Goal: Task Accomplishment & Management: Manage account settings

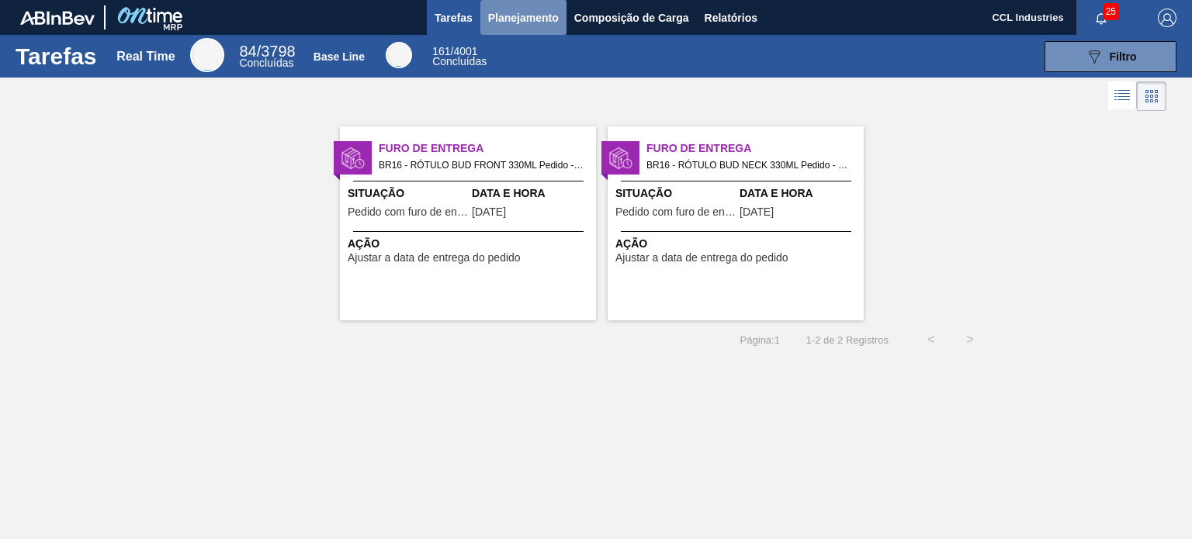
click at [507, 9] on span "Planejamento" at bounding box center [523, 18] width 71 height 19
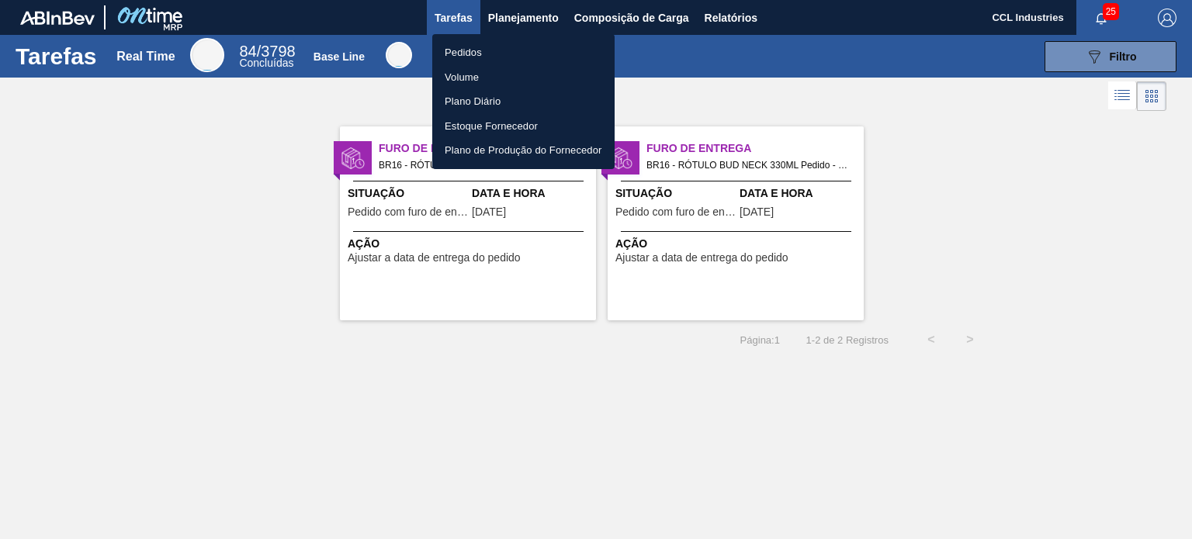
click at [499, 58] on li "Pedidos" at bounding box center [523, 52] width 182 height 25
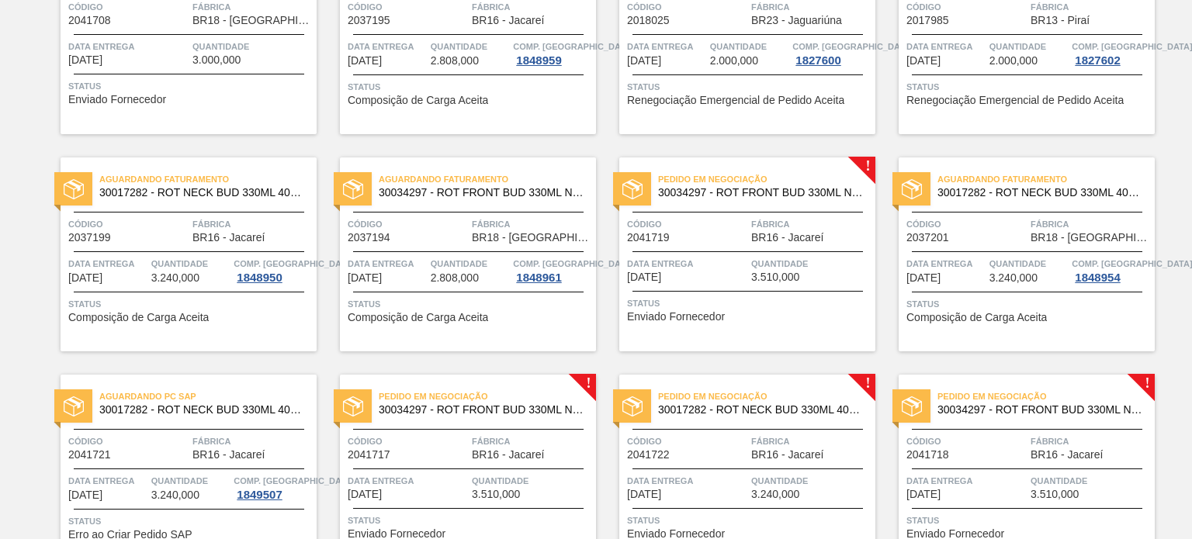
scroll to position [1153, 0]
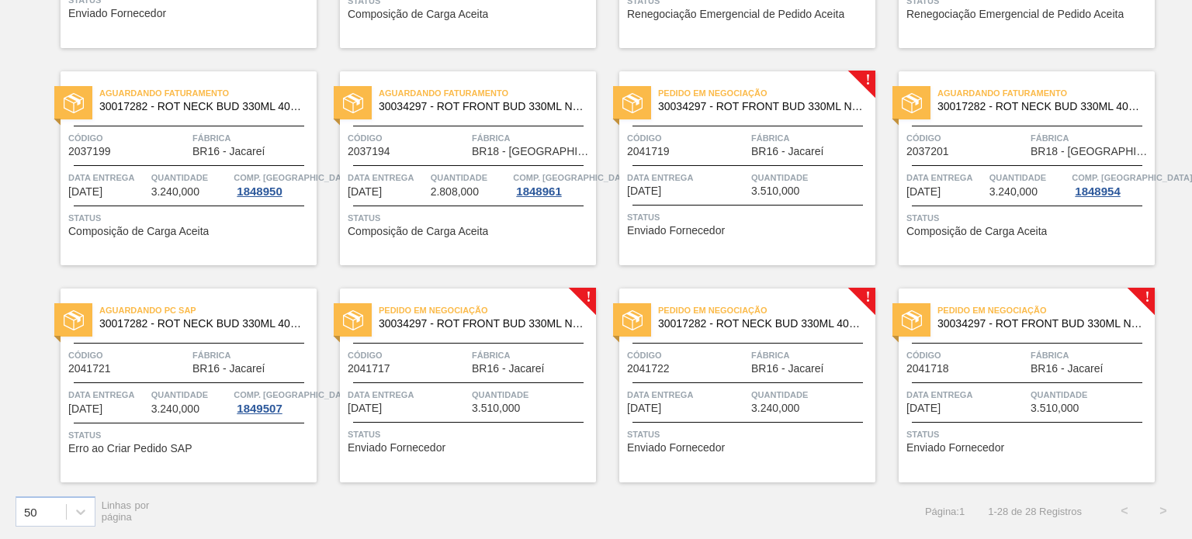
click at [791, 377] on div "Pedido em Negociação 30017282 - ROT NECK BUD 330ML 40MICRAS 429 Código 2041722 …" at bounding box center [747, 386] width 256 height 194
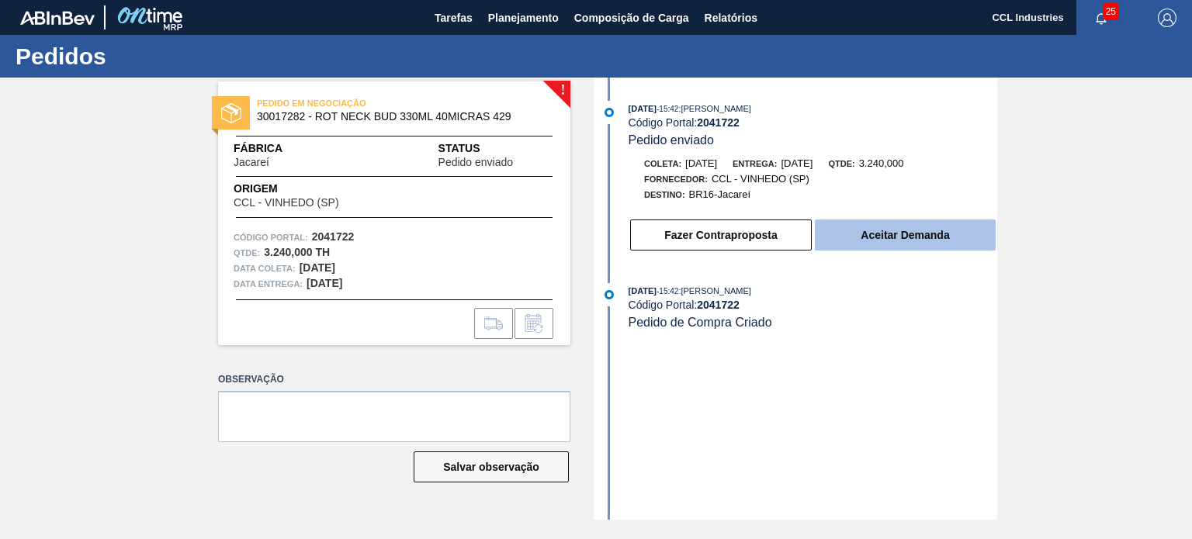
click at [878, 244] on button "Aceitar Demanda" at bounding box center [905, 235] width 181 height 31
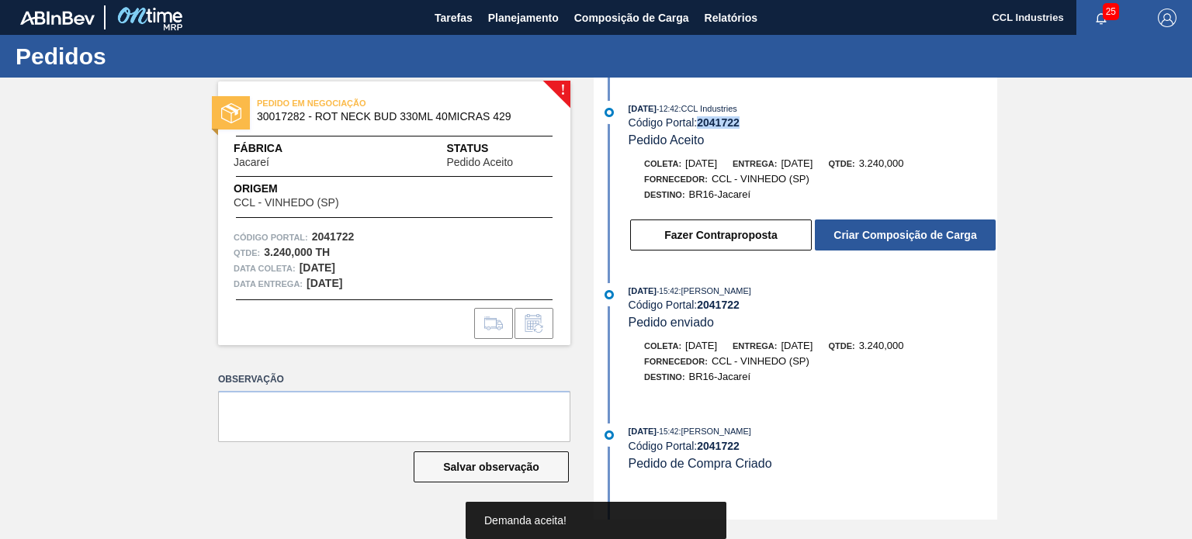
drag, startPoint x: 757, startPoint y: 126, endPoint x: 702, endPoint y: 123, distance: 55.2
click at [702, 123] on div "Código Portal: 2041722" at bounding box center [813, 122] width 369 height 12
copy strong "2041722"
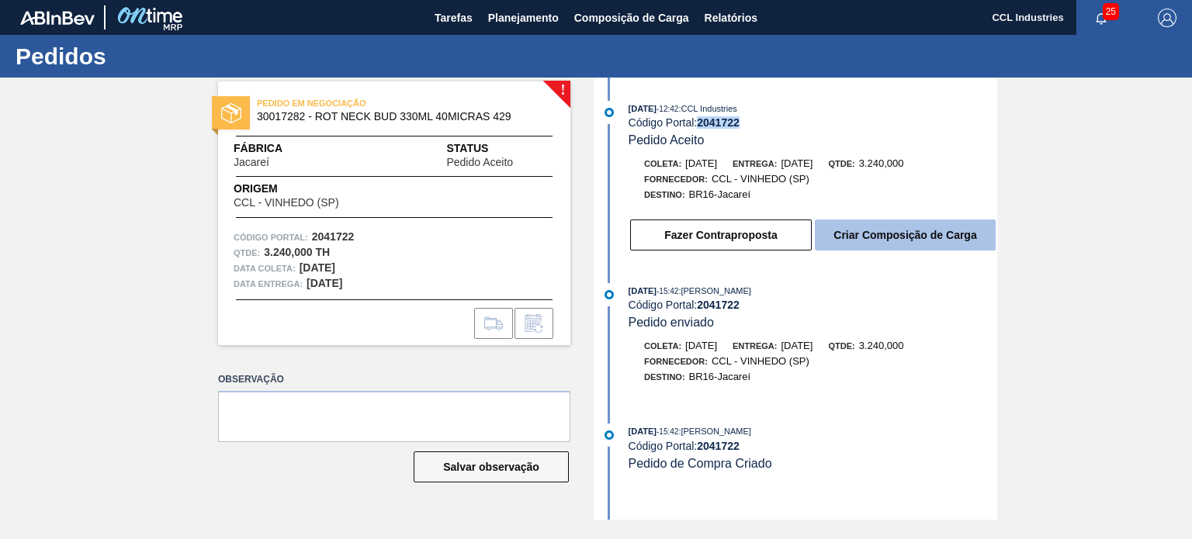
click at [834, 237] on button "Criar Composição de Carga" at bounding box center [905, 235] width 181 height 31
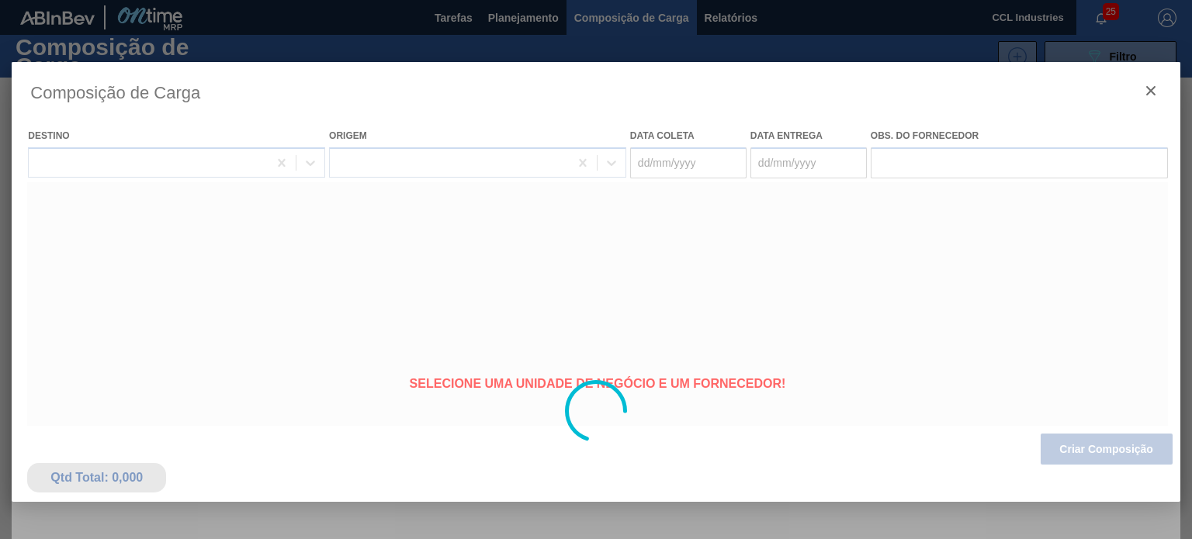
type coleta "[DATE]"
type entrega "[DATE]"
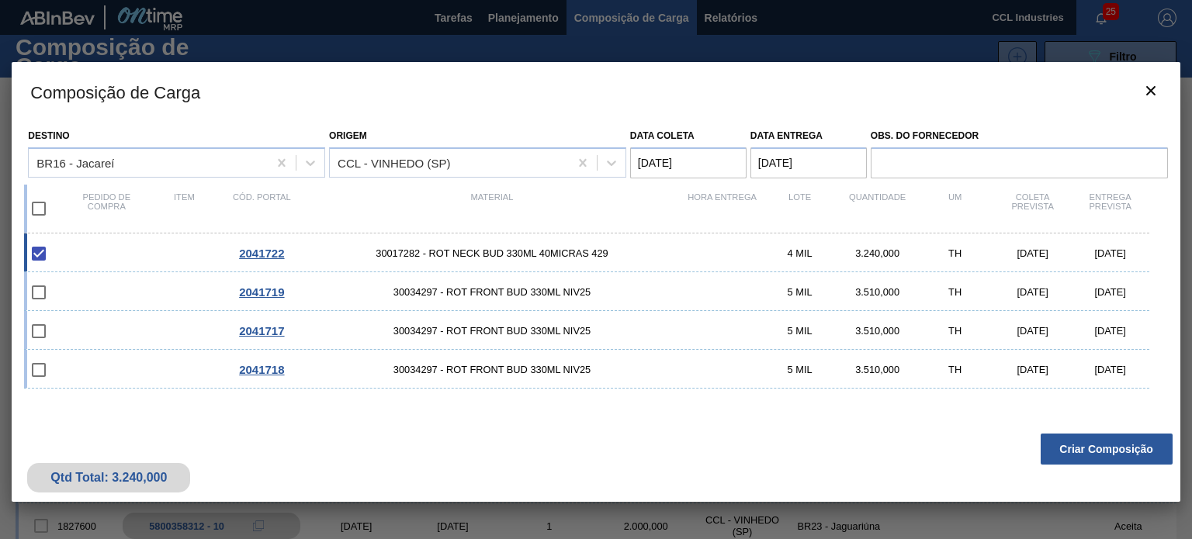
click at [1129, 431] on div "Qtd Total: 3.240,000 Criar Composição" at bounding box center [596, 464] width 1168 height 76
click at [1124, 438] on button "Criar Composição" at bounding box center [1107, 449] width 132 height 31
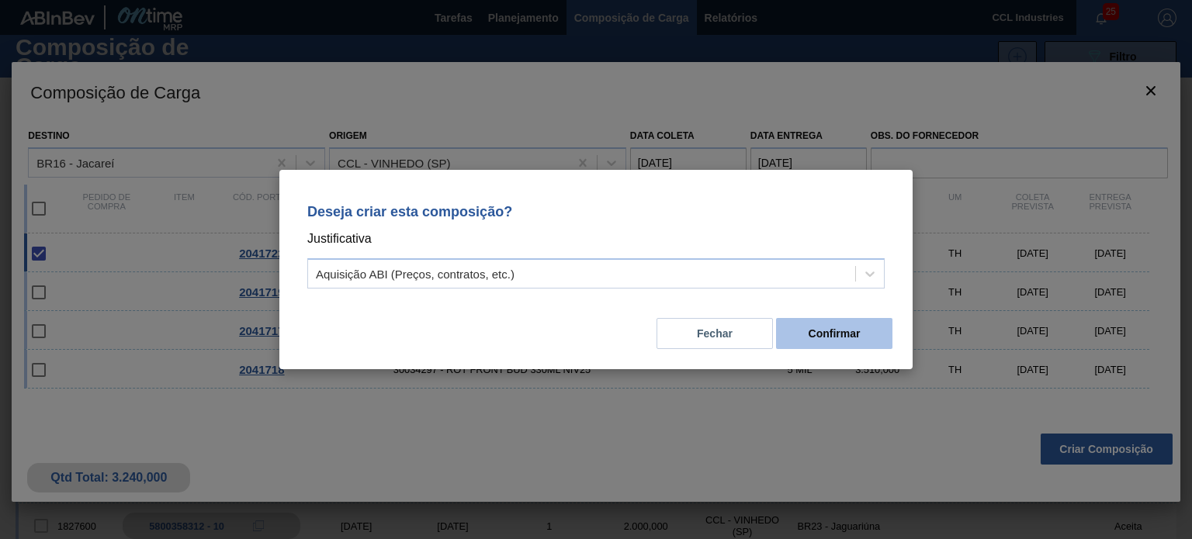
click at [836, 345] on button "Confirmar" at bounding box center [834, 333] width 116 height 31
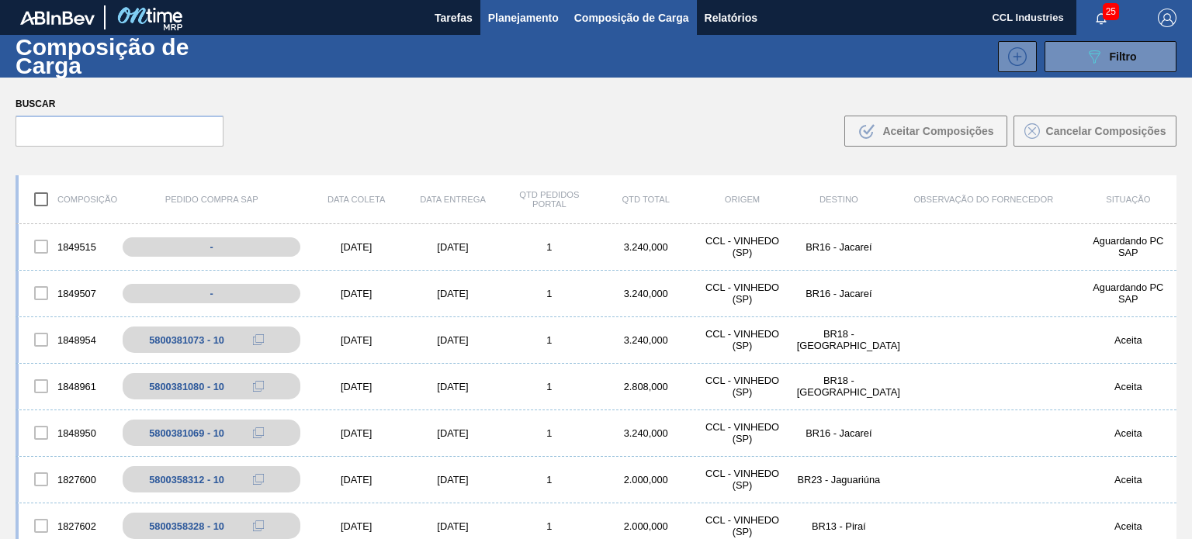
click at [499, 33] on button "Planejamento" at bounding box center [523, 17] width 86 height 35
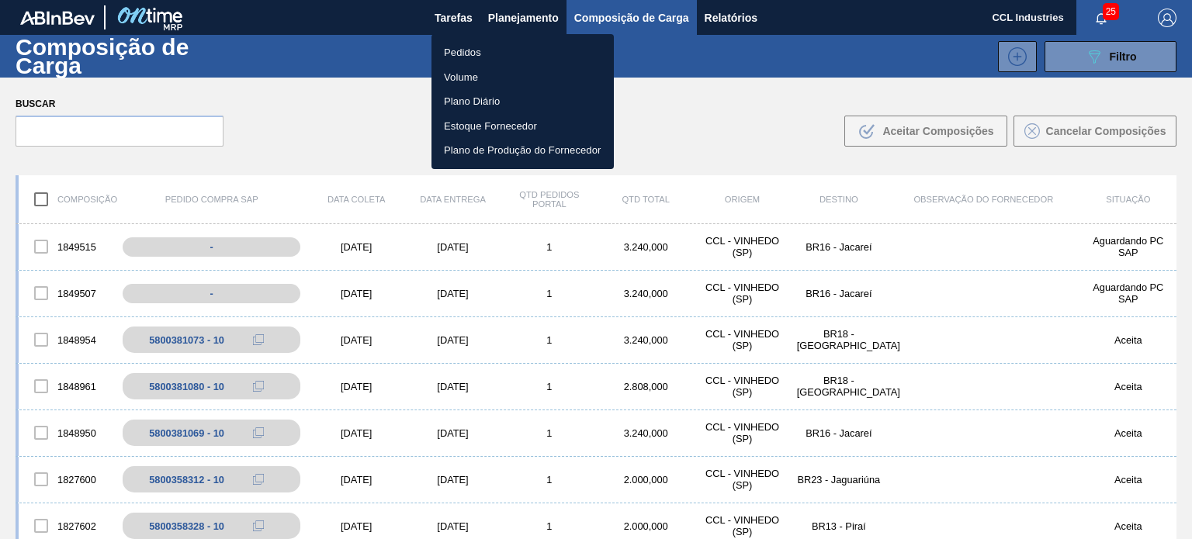
click at [464, 46] on li "Pedidos" at bounding box center [522, 52] width 182 height 25
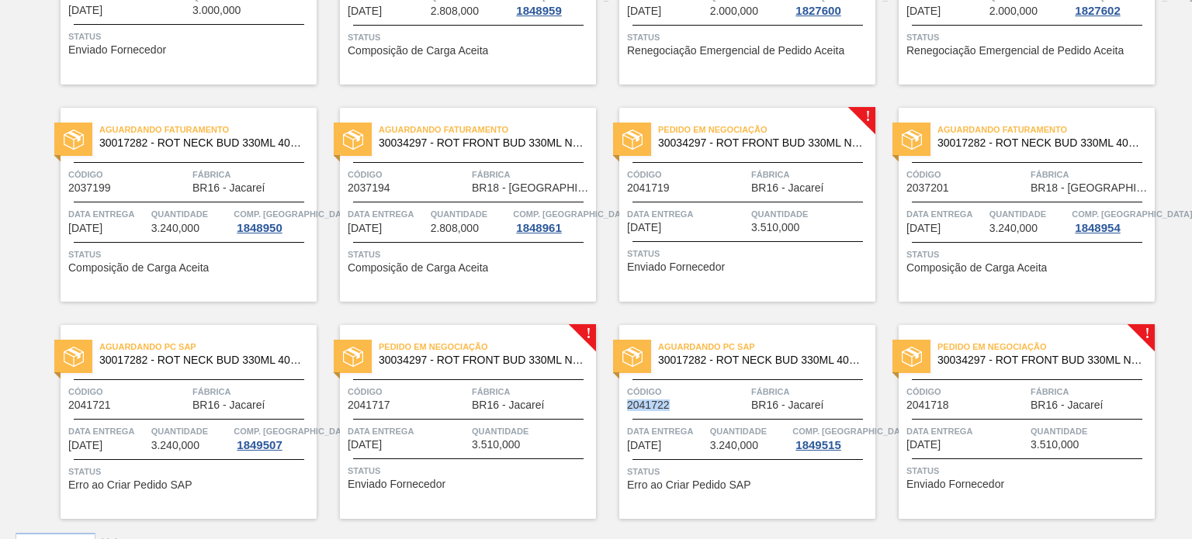
scroll to position [1153, 0]
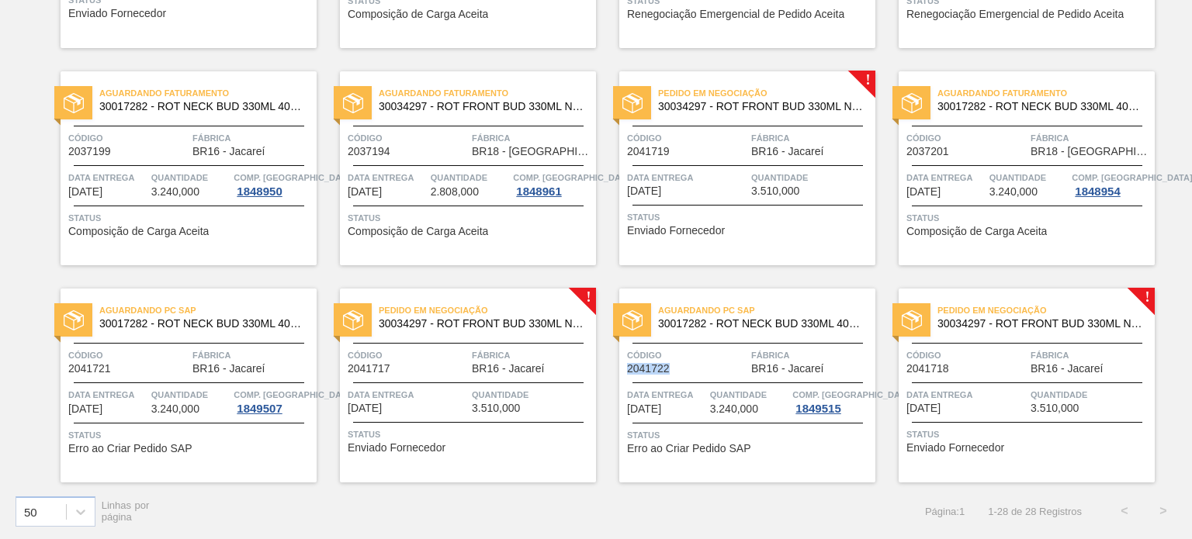
click at [723, 165] on div "Pedido em Negociação 30034297 - ROT FRONT BUD 330ML NIV25 Código 2041719 Fábric…" at bounding box center [747, 168] width 256 height 194
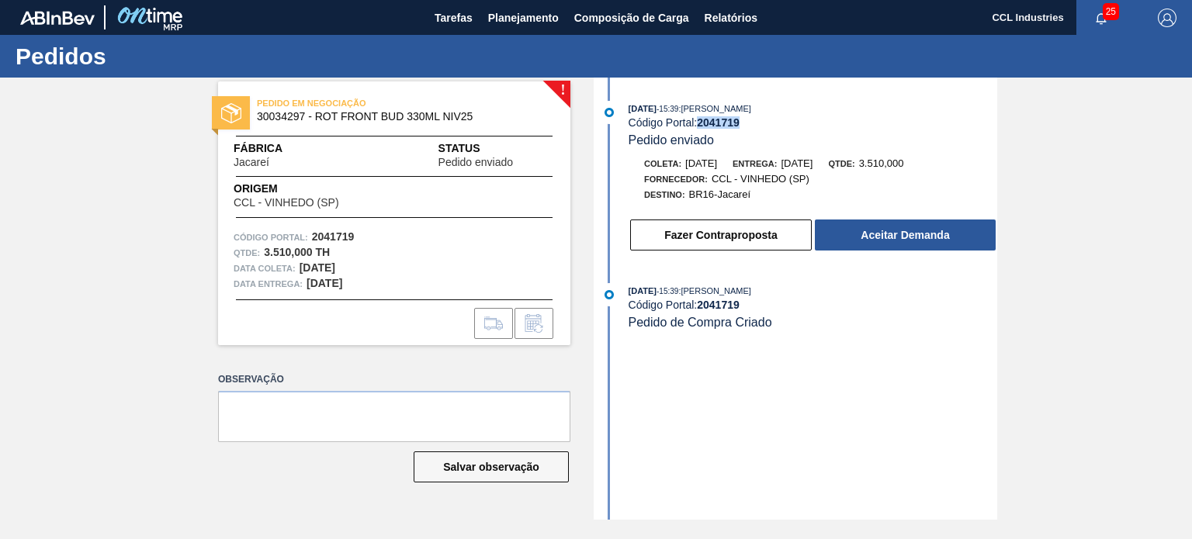
drag, startPoint x: 765, startPoint y: 124, endPoint x: 701, endPoint y: 119, distance: 63.9
click at [701, 119] on div "Código Portal: 2041719" at bounding box center [813, 122] width 369 height 12
copy strong "2041719"
click at [879, 256] on div "29/09/2025 - 15:39 : Lucas Pondian Código Portal: 2041719 Pedido enviado Coleta…" at bounding box center [797, 180] width 400 height 159
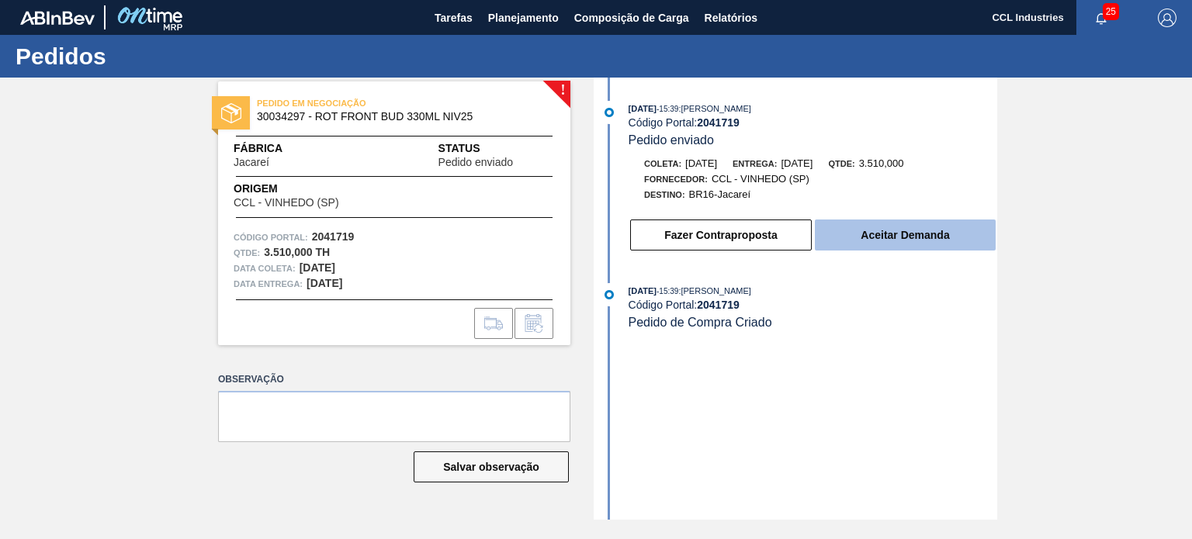
click at [879, 238] on button "Aceitar Demanda" at bounding box center [905, 235] width 181 height 31
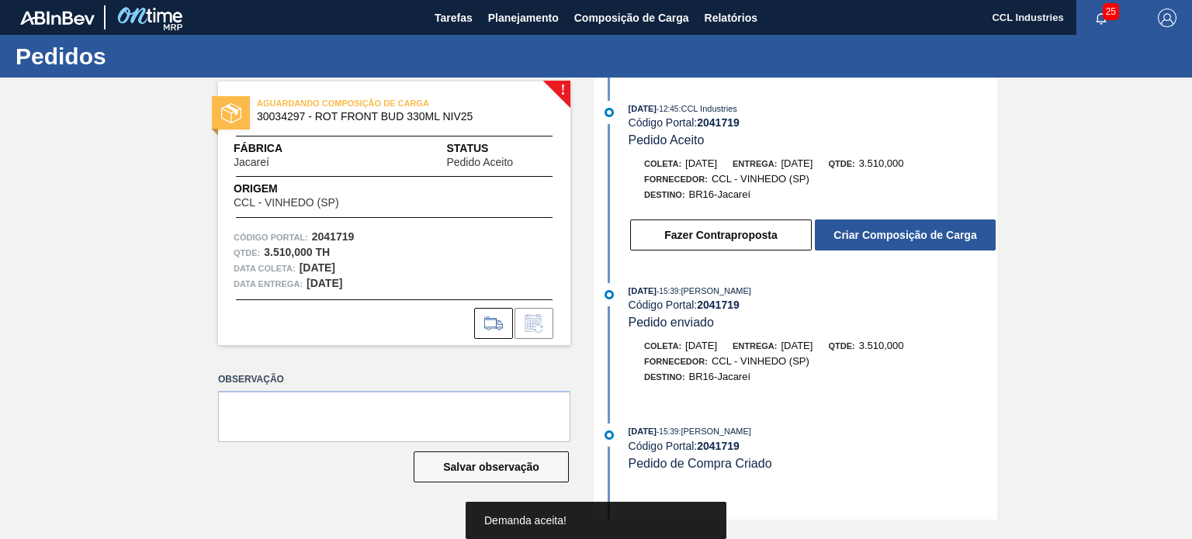
click at [879, 238] on button "Criar Composição de Carga" at bounding box center [905, 235] width 181 height 31
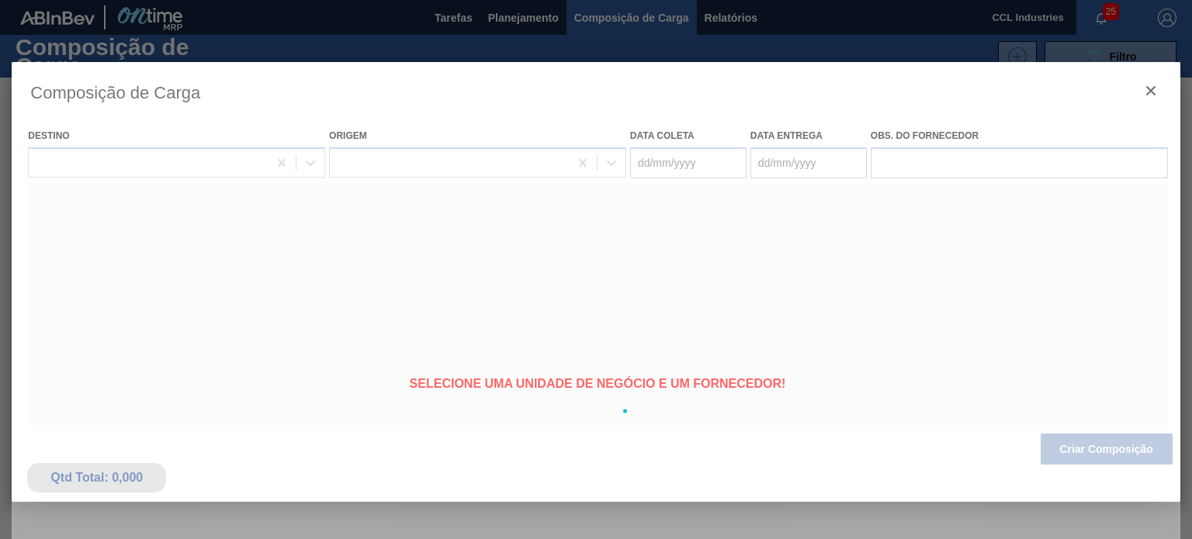
type coleta "[DATE]"
type entrega "[DATE]"
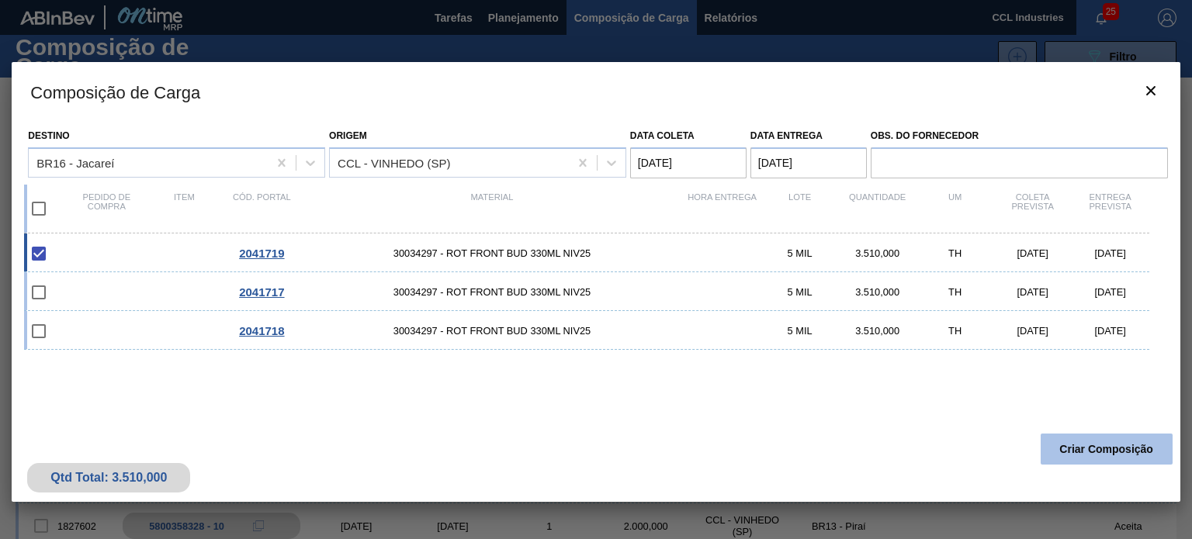
click at [1086, 451] on button "Criar Composição" at bounding box center [1107, 449] width 132 height 31
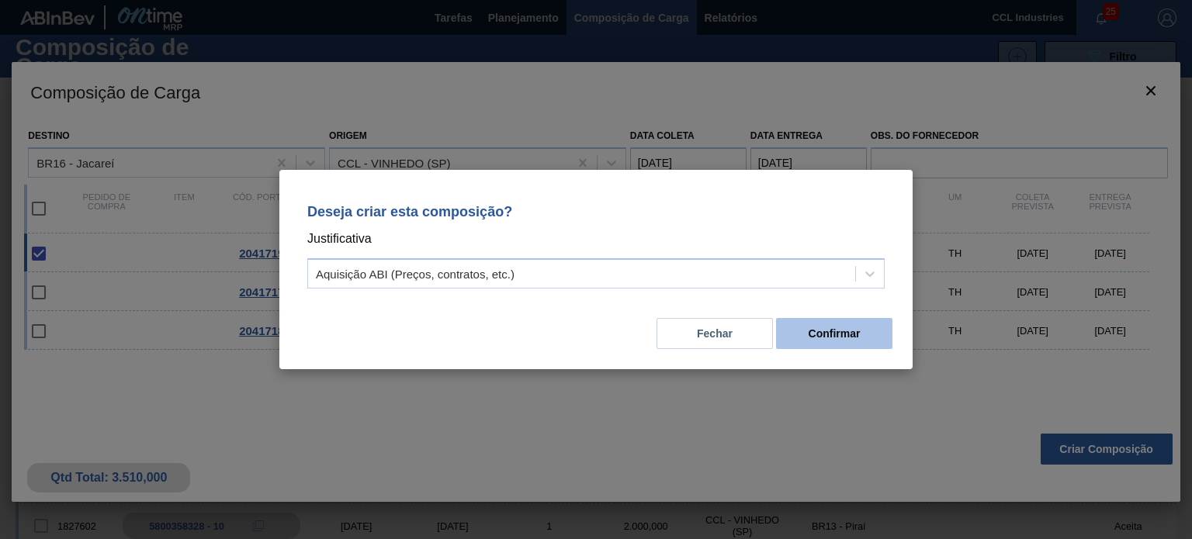
click at [844, 338] on button "Confirmar" at bounding box center [834, 333] width 116 height 31
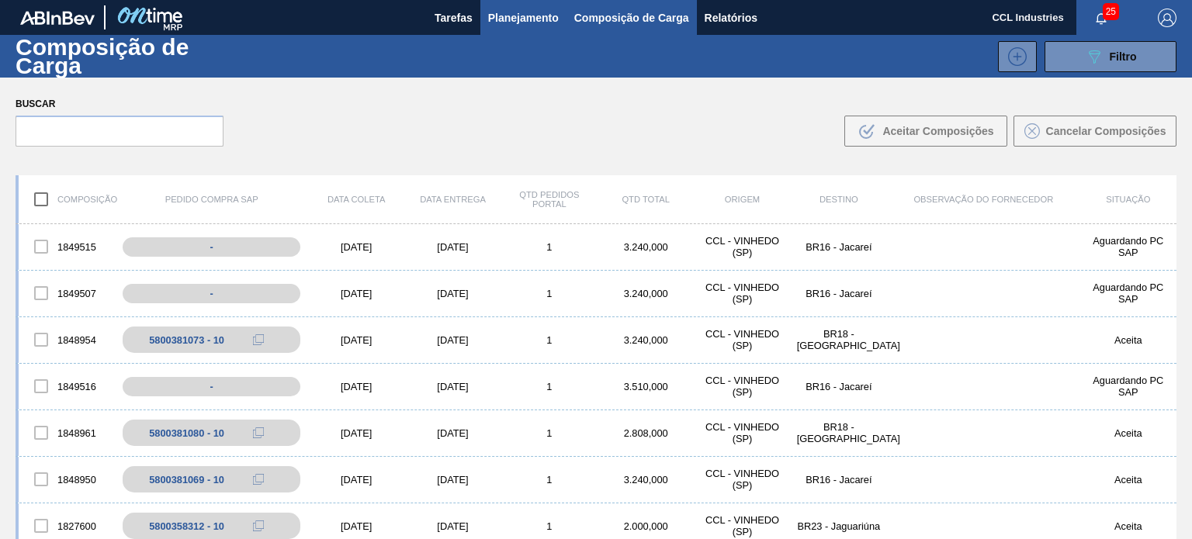
click at [500, 31] on button "Planejamento" at bounding box center [523, 17] width 86 height 35
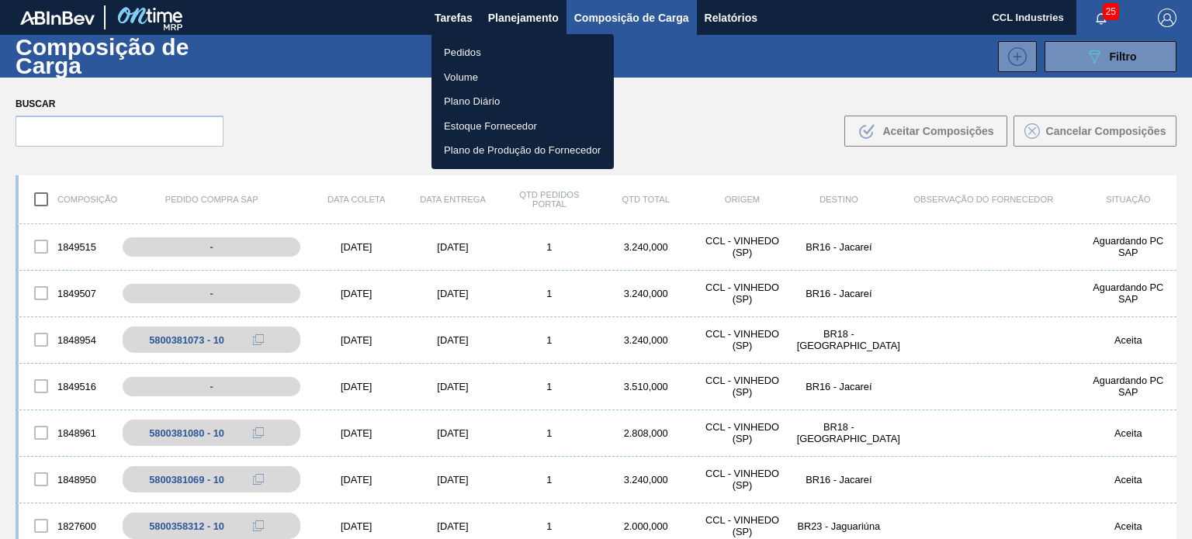
click at [490, 43] on li "Pedidos" at bounding box center [522, 52] width 182 height 25
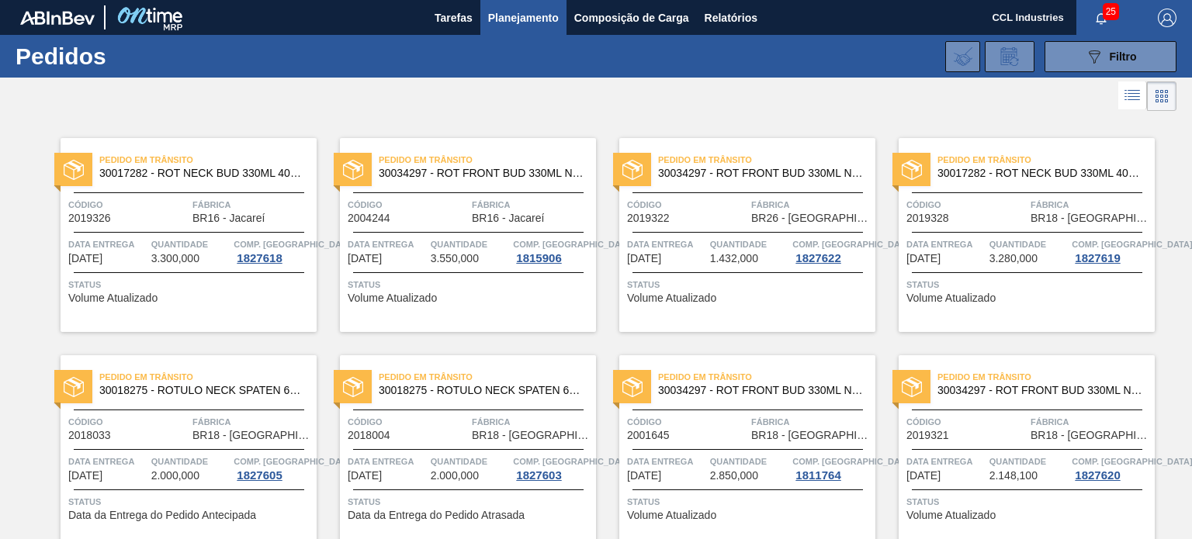
scroll to position [1034, 0]
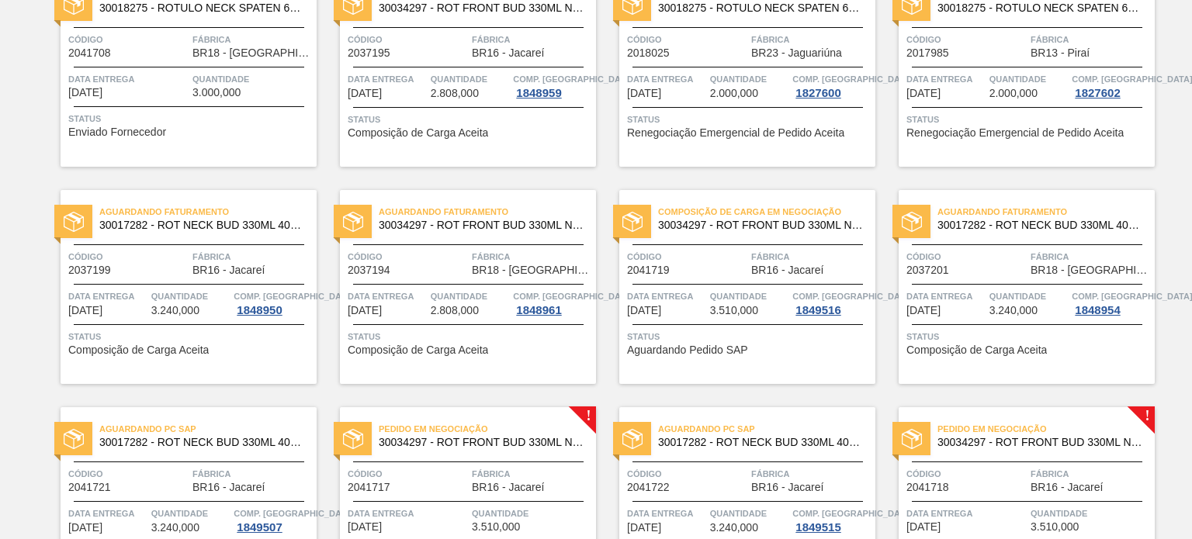
click at [725, 264] on div "Código 2041719" at bounding box center [687, 262] width 120 height 27
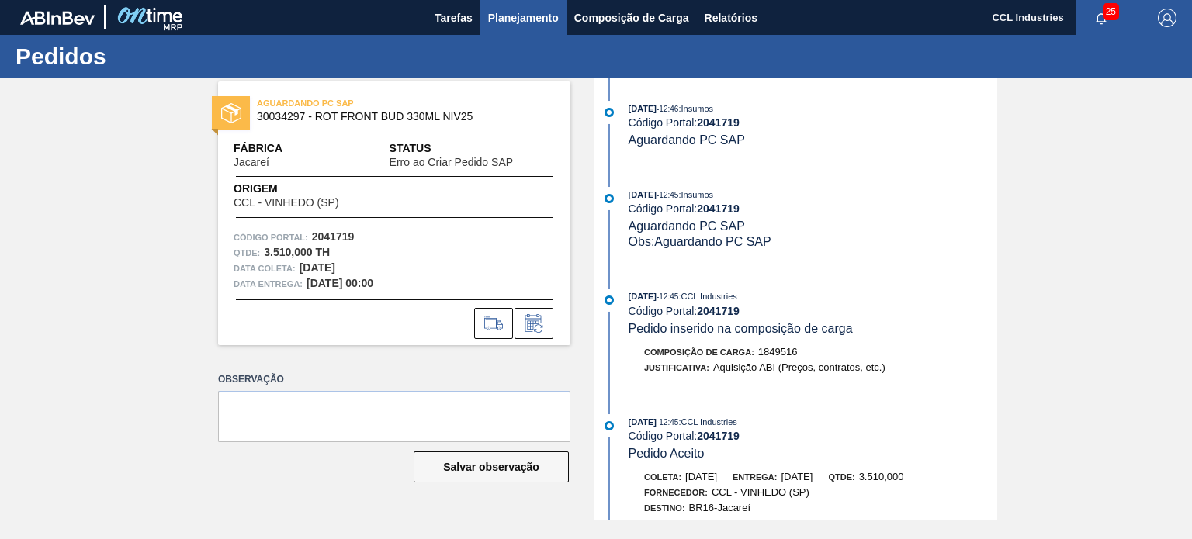
click at [521, 15] on span "Planejamento" at bounding box center [523, 18] width 71 height 19
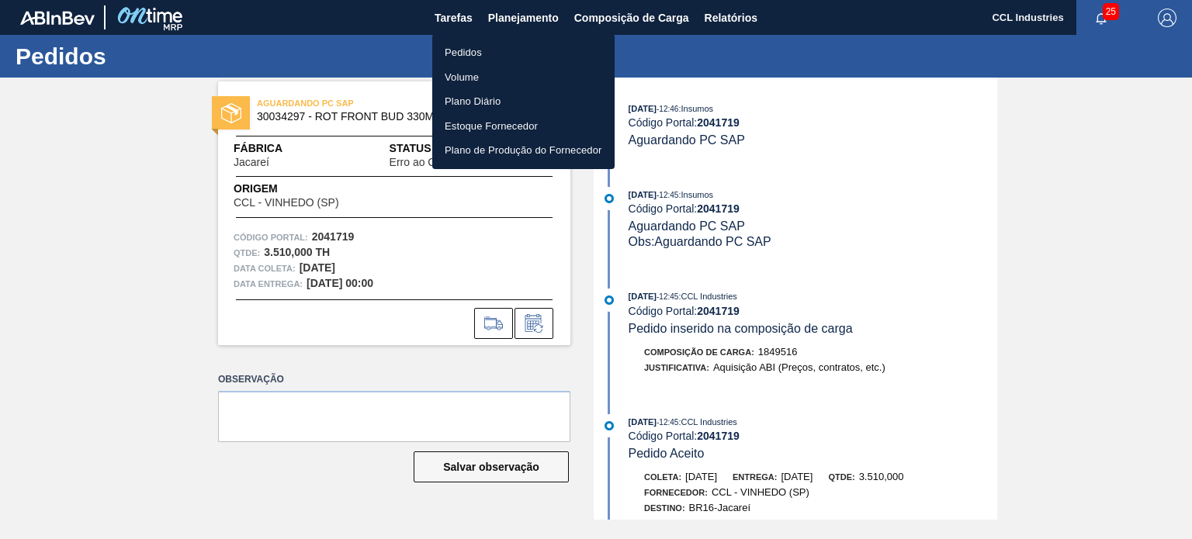
click at [493, 47] on li "Pedidos" at bounding box center [523, 52] width 182 height 25
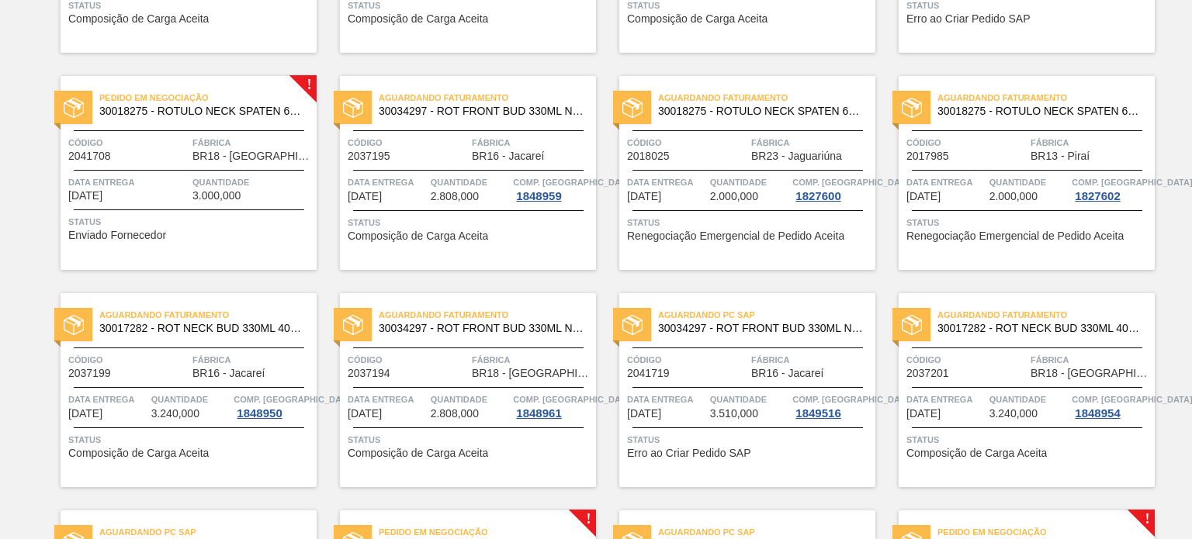
scroll to position [1153, 0]
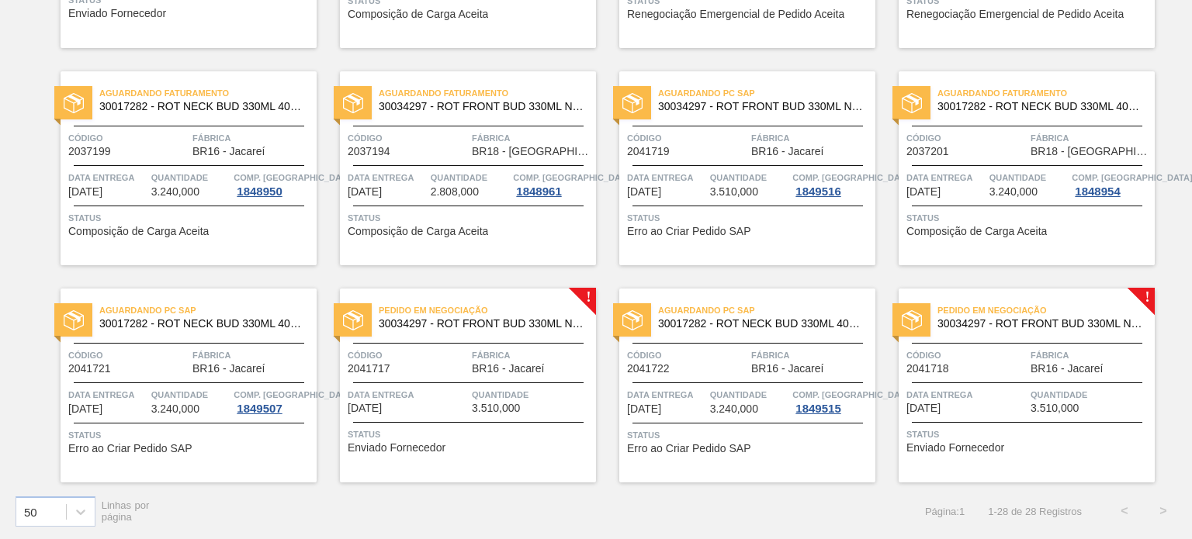
click at [450, 372] on div "Código 2041717" at bounding box center [408, 361] width 120 height 27
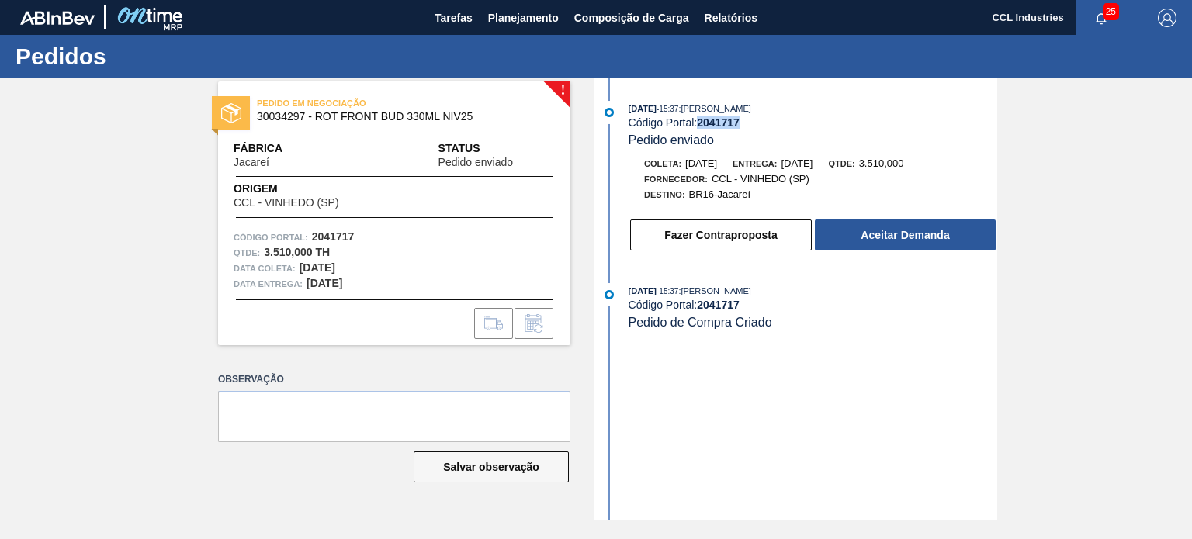
drag, startPoint x: 742, startPoint y: 119, endPoint x: 699, endPoint y: 122, distance: 42.8
click at [699, 122] on strong "2041717" at bounding box center [718, 122] width 43 height 12
copy strong "2041717"
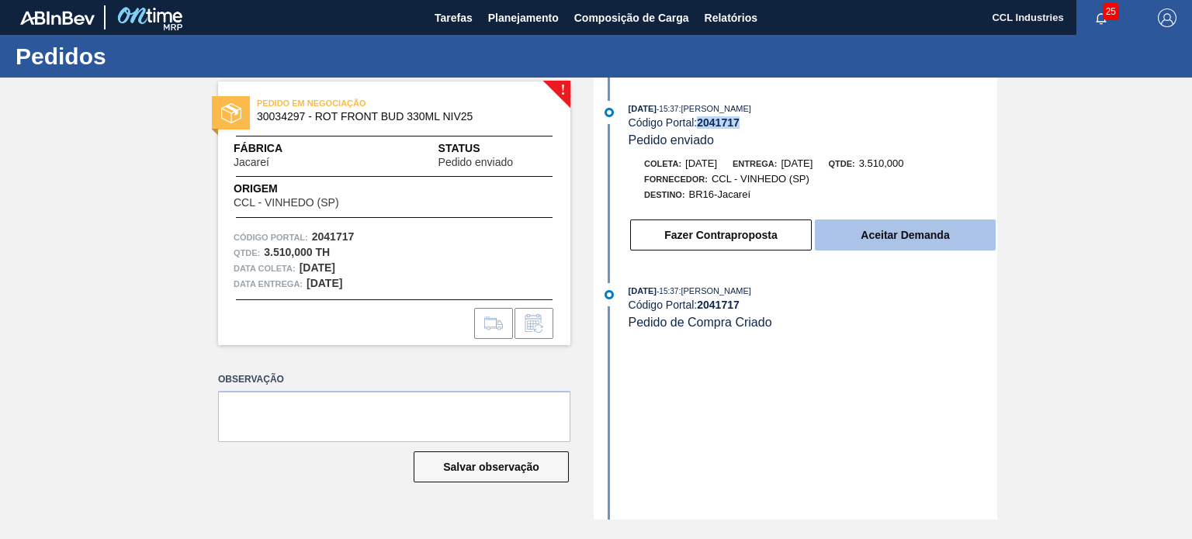
click at [887, 248] on button "Aceitar Demanda" at bounding box center [905, 235] width 181 height 31
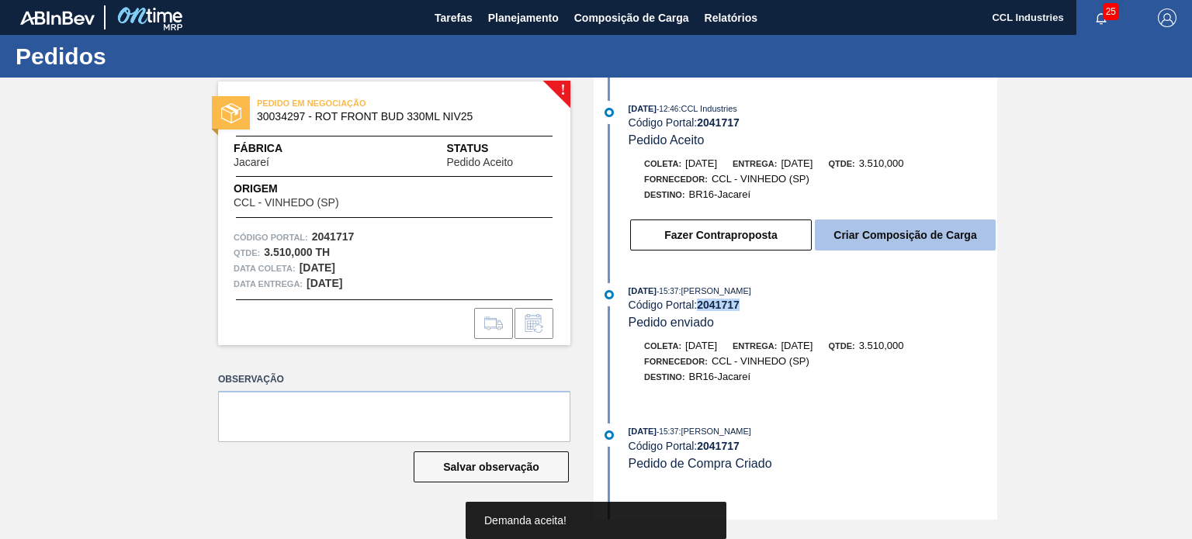
click at [909, 244] on button "Criar Composição de Carga" at bounding box center [905, 235] width 181 height 31
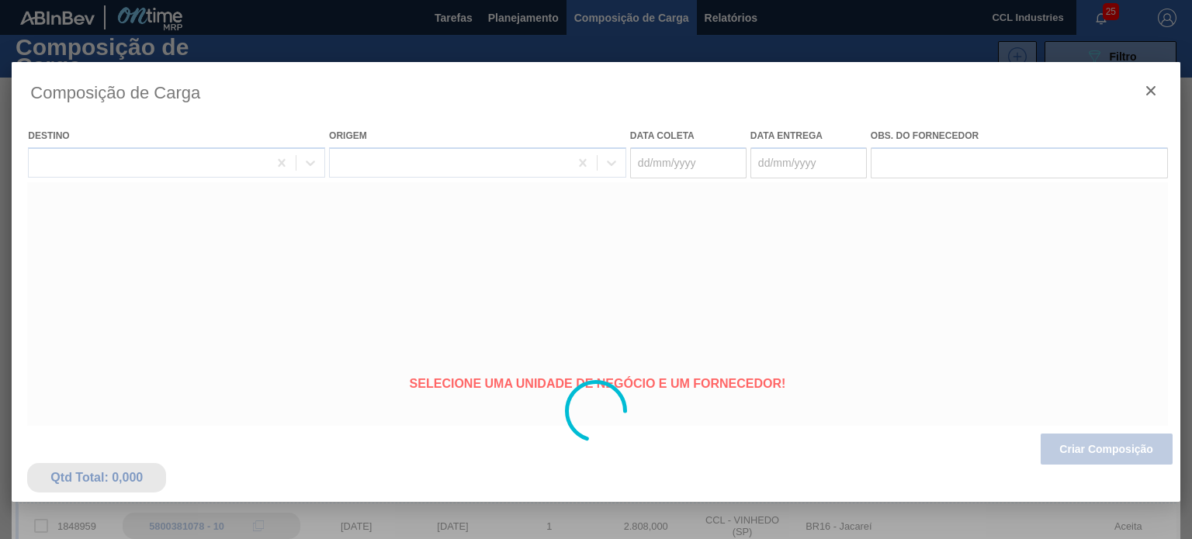
type coleta "[DATE]"
type entrega "[DATE]"
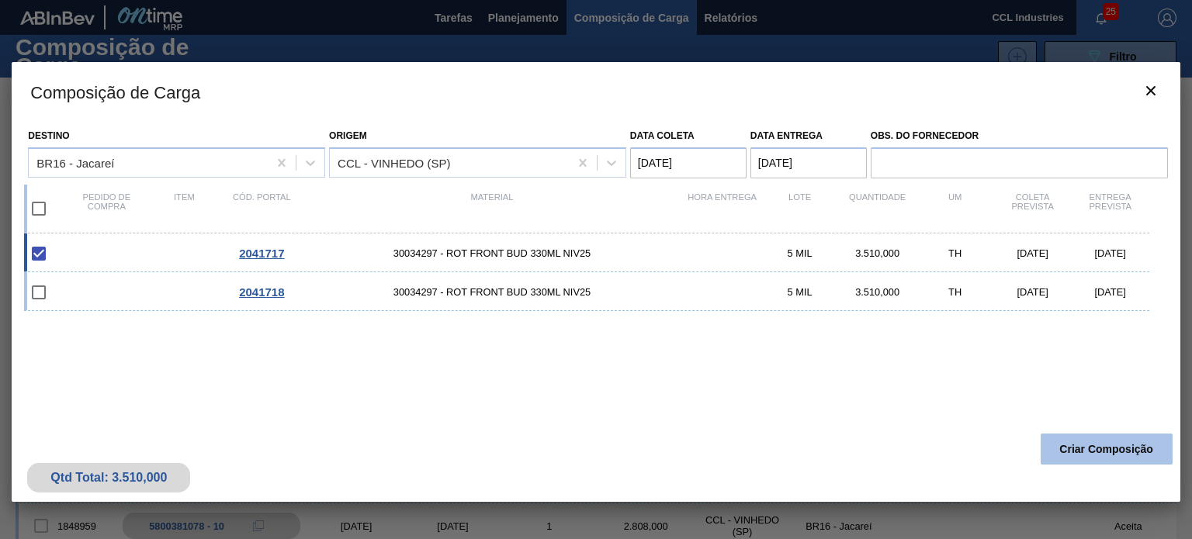
click at [1101, 448] on button "Criar Composição" at bounding box center [1107, 449] width 132 height 31
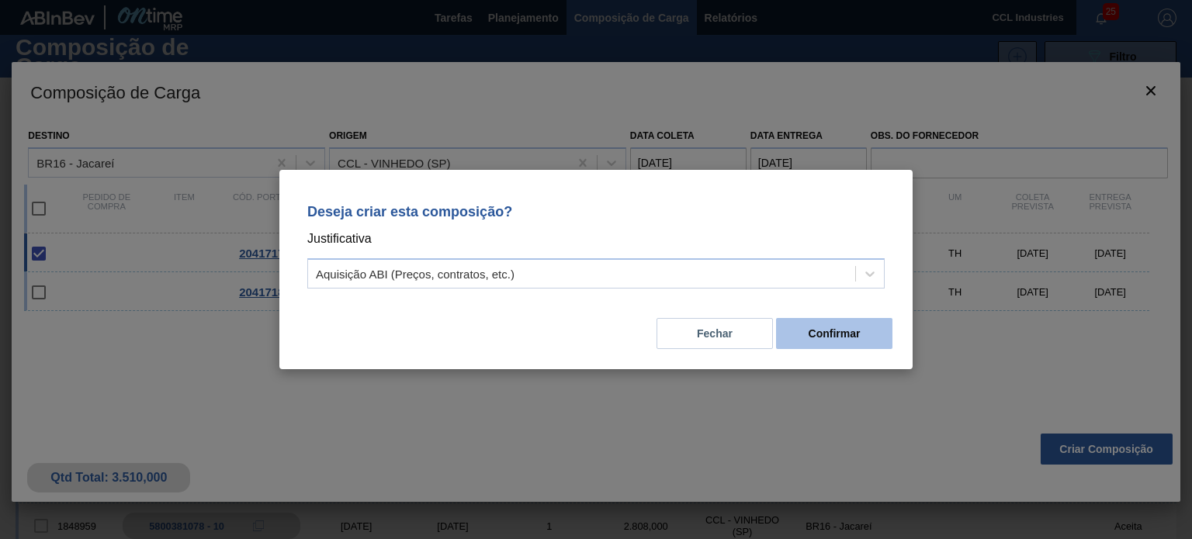
click at [862, 324] on button "Confirmar" at bounding box center [834, 333] width 116 height 31
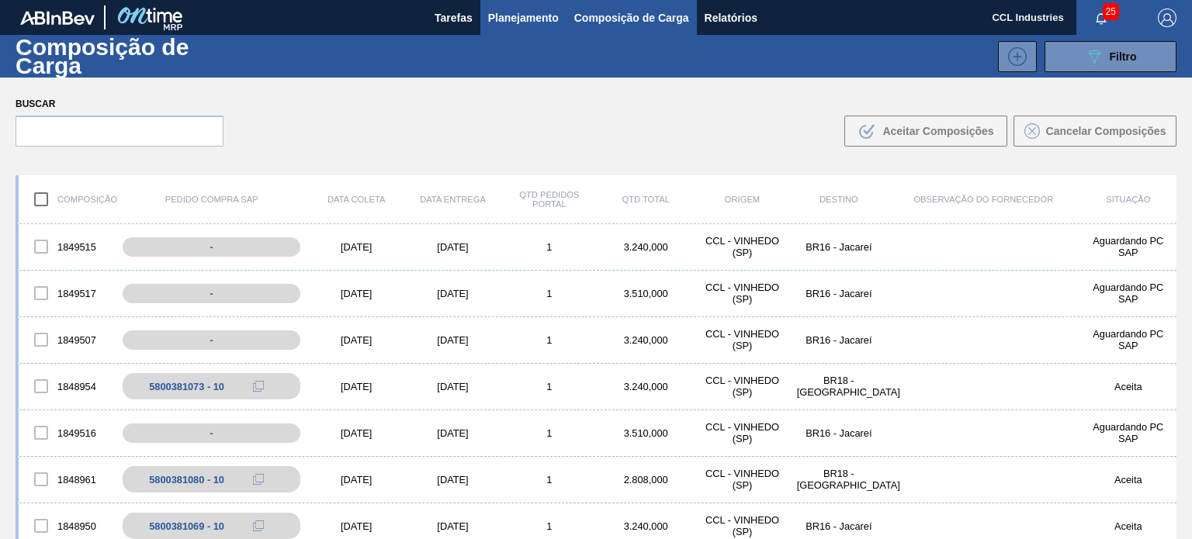
click at [488, 16] on span "Planejamento" at bounding box center [523, 18] width 71 height 19
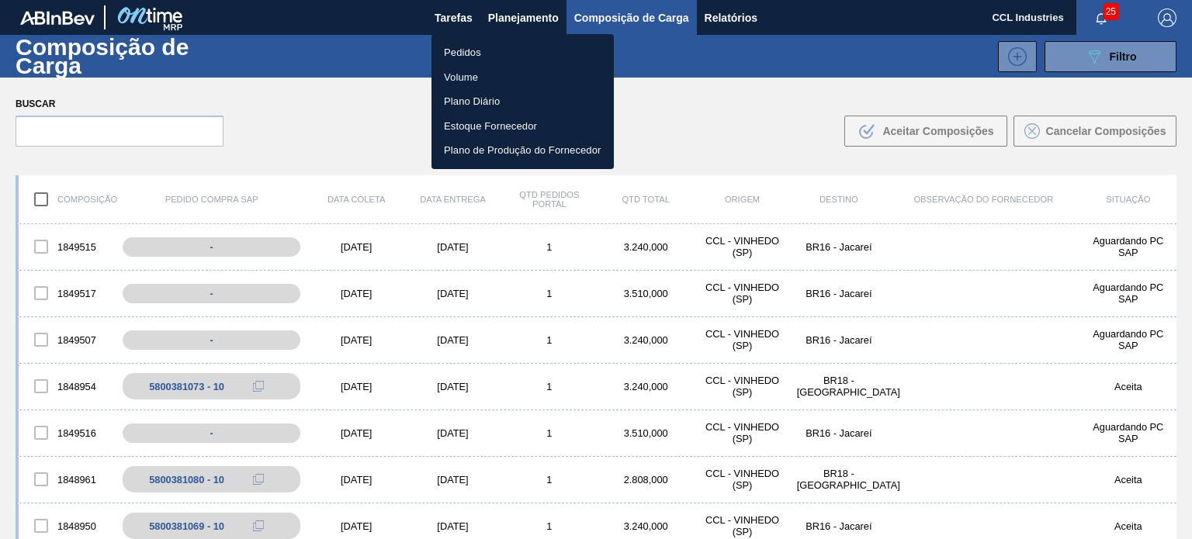
click at [476, 38] on ul "Pedidos Volume Plano Diário Estoque Fornecedor Plano de Produção do Fornecedor" at bounding box center [522, 101] width 182 height 135
click at [474, 54] on li "Pedidos" at bounding box center [522, 52] width 182 height 25
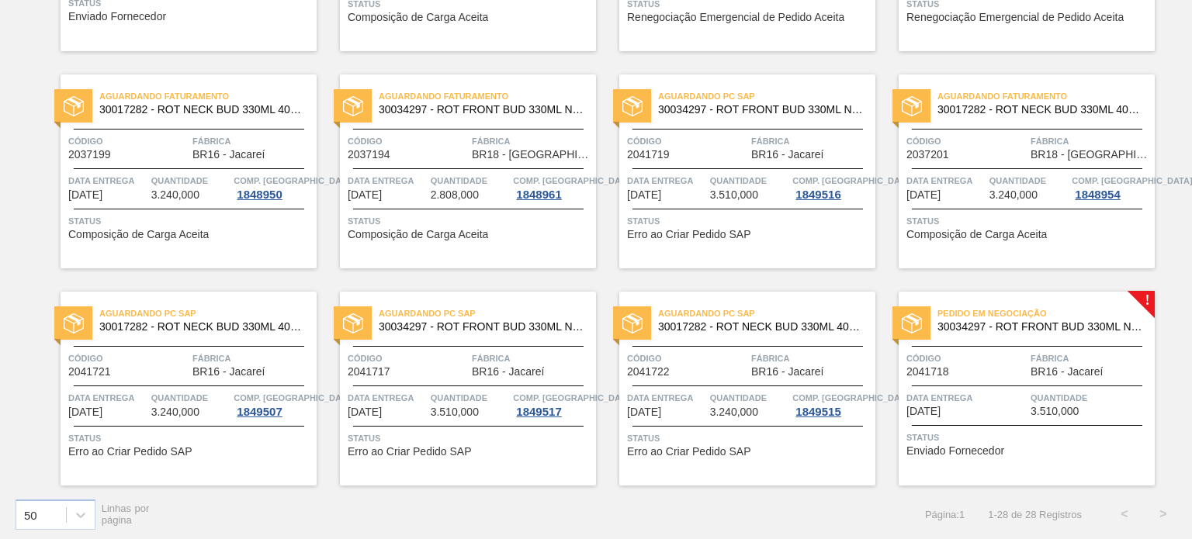
scroll to position [1153, 0]
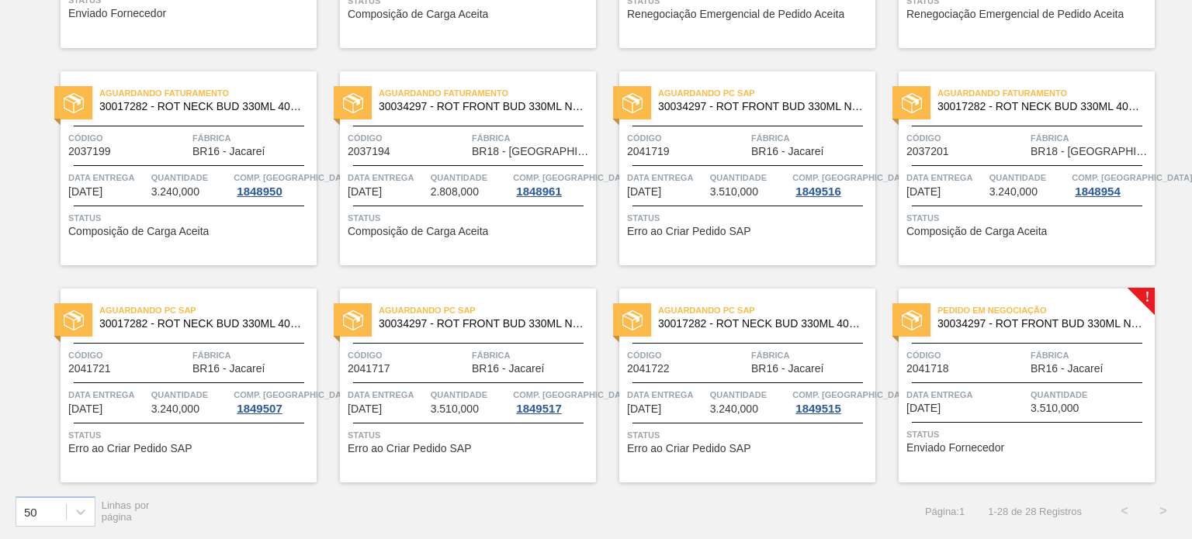
click at [1021, 351] on span "Código" at bounding box center [966, 356] width 120 height 16
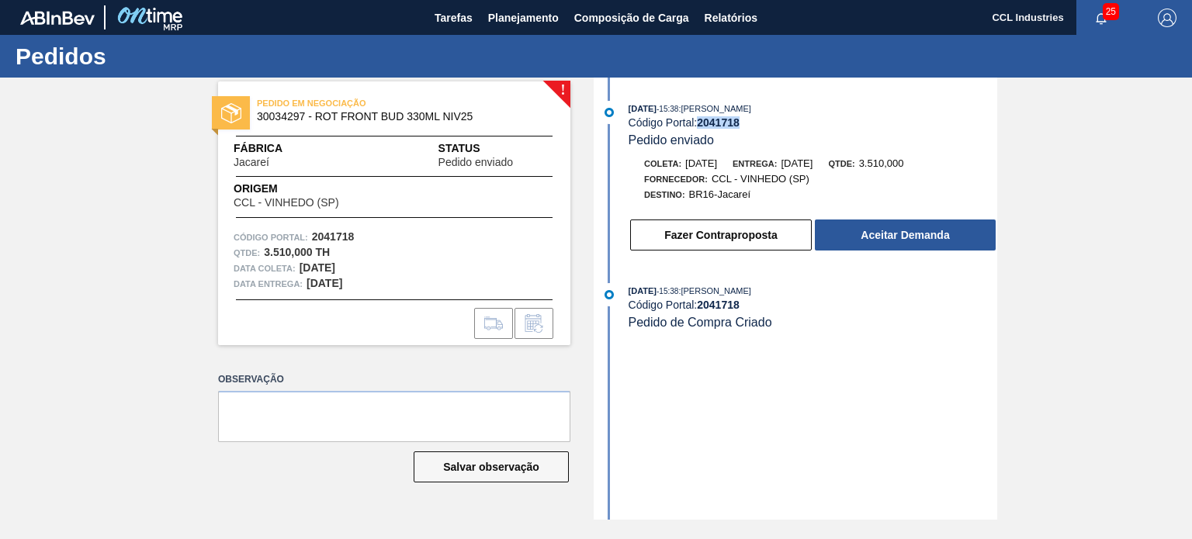
drag, startPoint x: 744, startPoint y: 124, endPoint x: 701, endPoint y: 130, distance: 43.1
click at [701, 130] on div "[DATE] 15:38 : [PERSON_NAME] Código Portal: 2041718 Pedido enviado" at bounding box center [813, 124] width 369 height 47
copy strong "2041718"
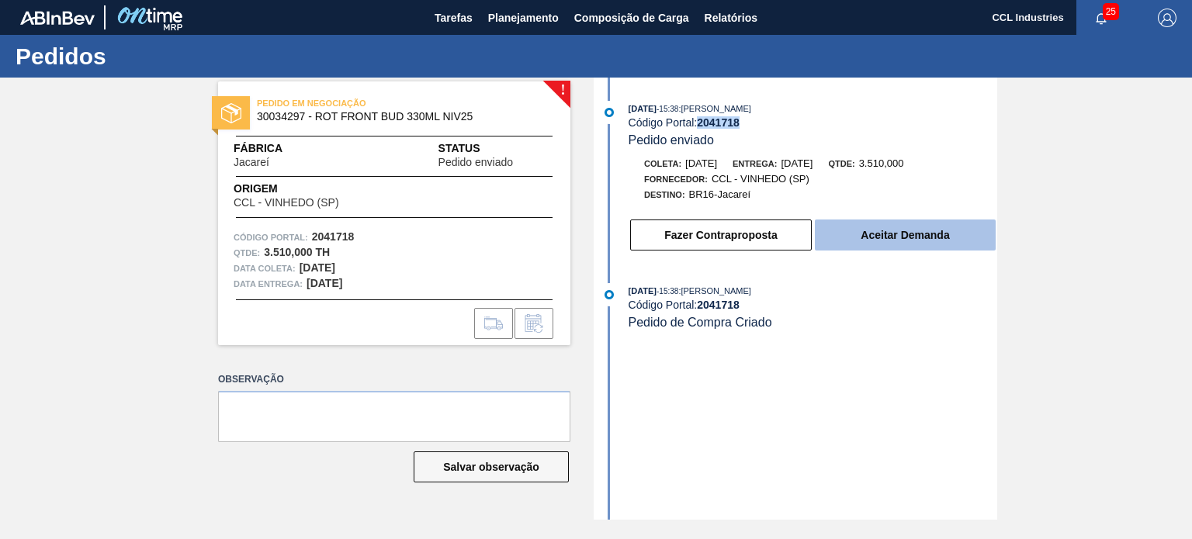
click at [894, 246] on button "Aceitar Demanda" at bounding box center [905, 235] width 181 height 31
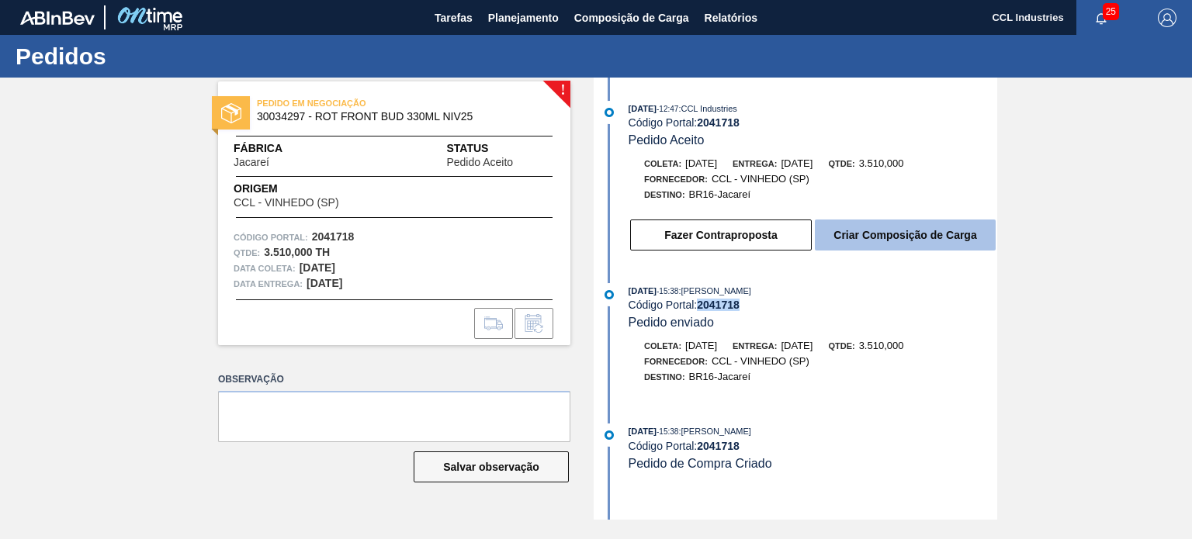
click at [884, 245] on button "Criar Composição de Carga" at bounding box center [905, 235] width 181 height 31
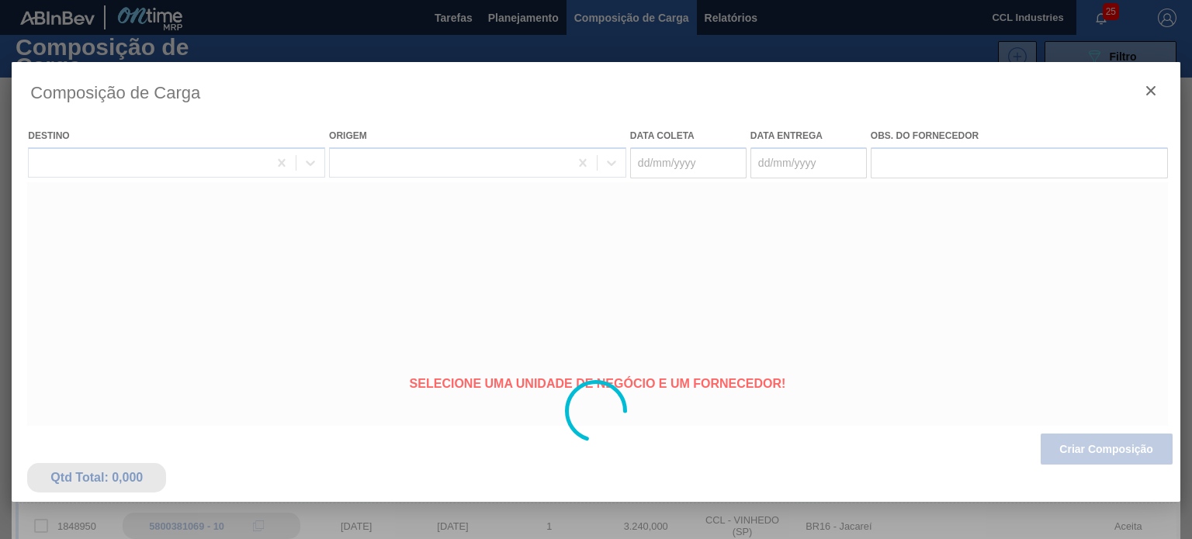
type coleta "[DATE]"
type entrega "[DATE]"
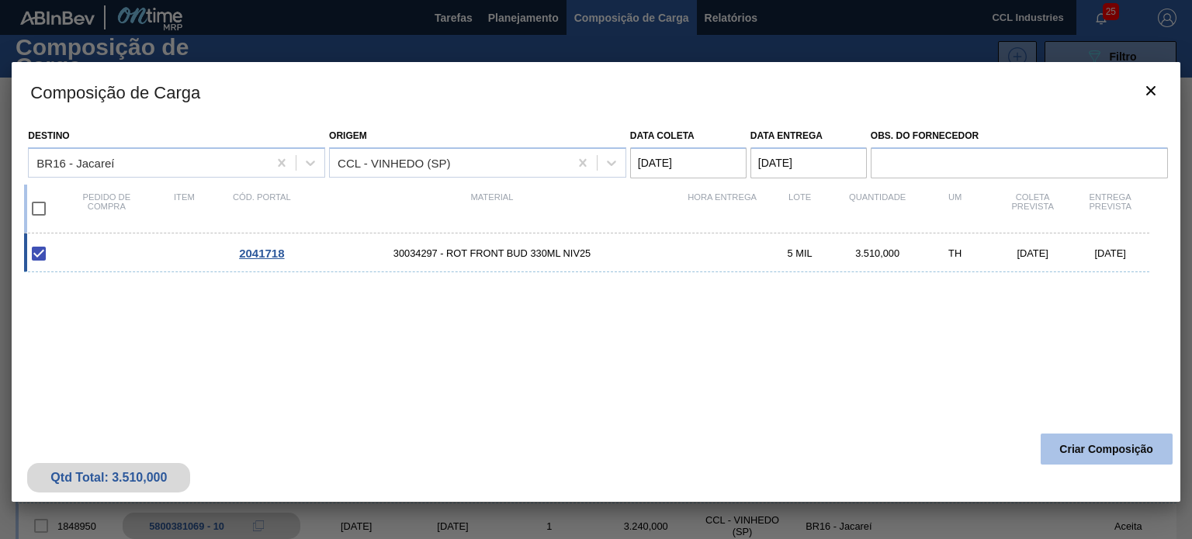
click at [1099, 451] on button "Criar Composição" at bounding box center [1107, 449] width 132 height 31
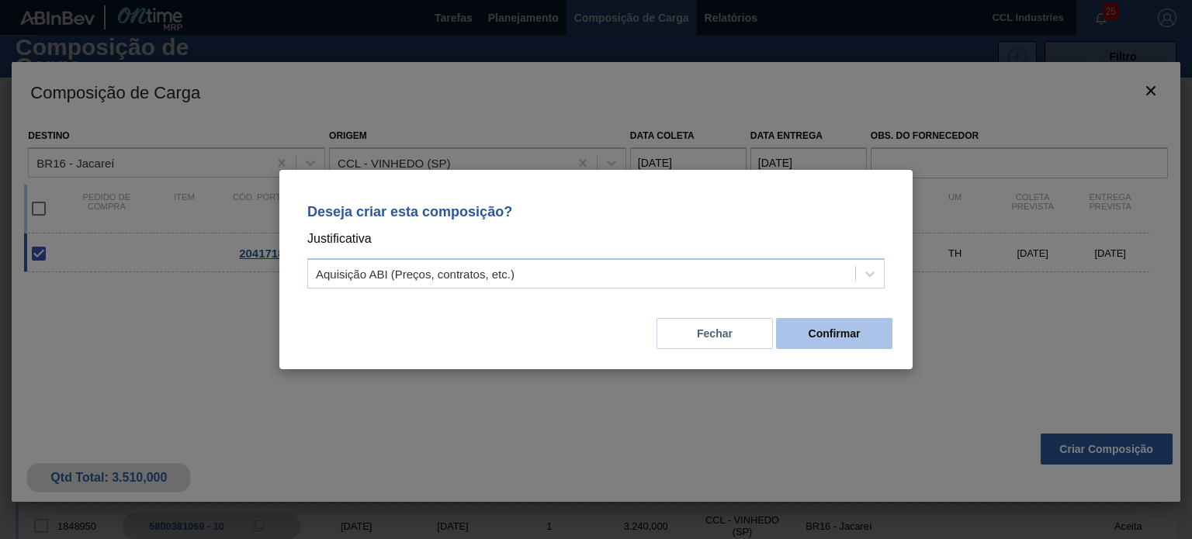
click at [818, 341] on button "Confirmar" at bounding box center [834, 333] width 116 height 31
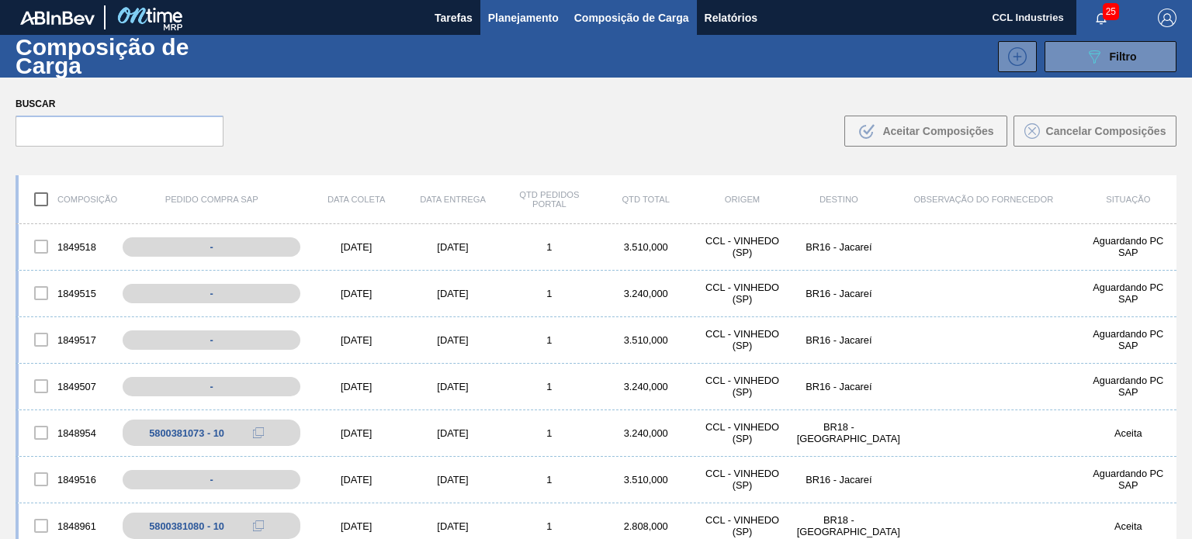
click at [517, 17] on span "Planejamento" at bounding box center [523, 18] width 71 height 19
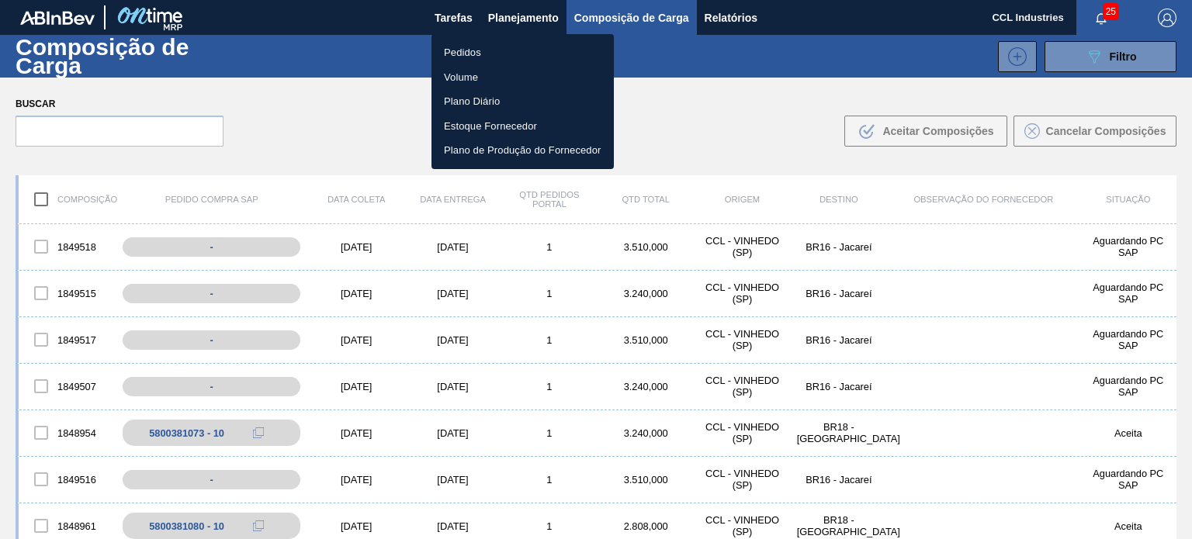
click at [487, 54] on li "Pedidos" at bounding box center [522, 52] width 182 height 25
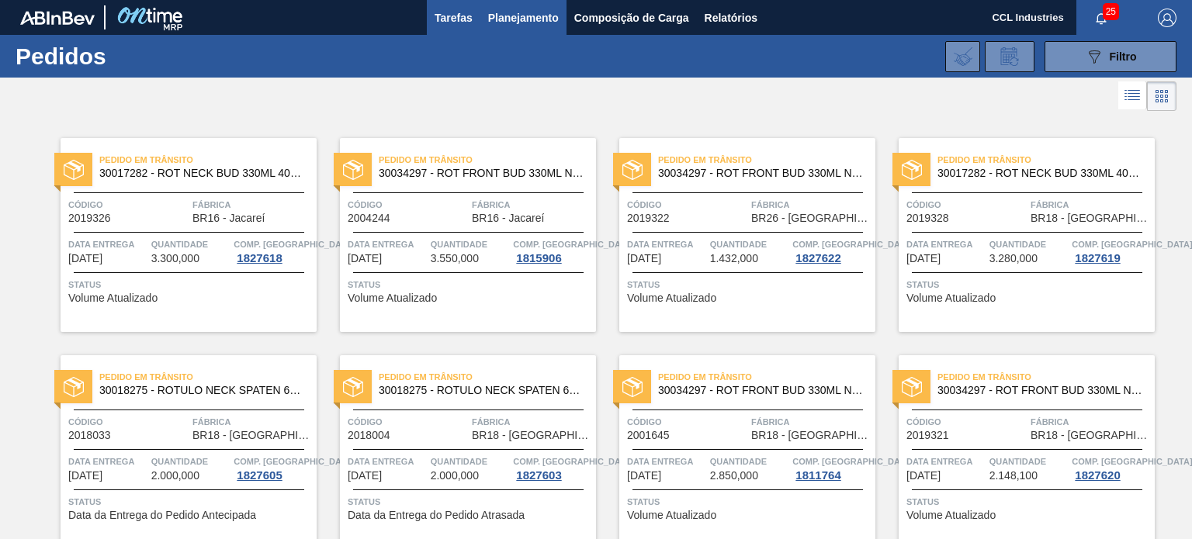
click at [444, 11] on span "Tarefas" at bounding box center [454, 18] width 38 height 19
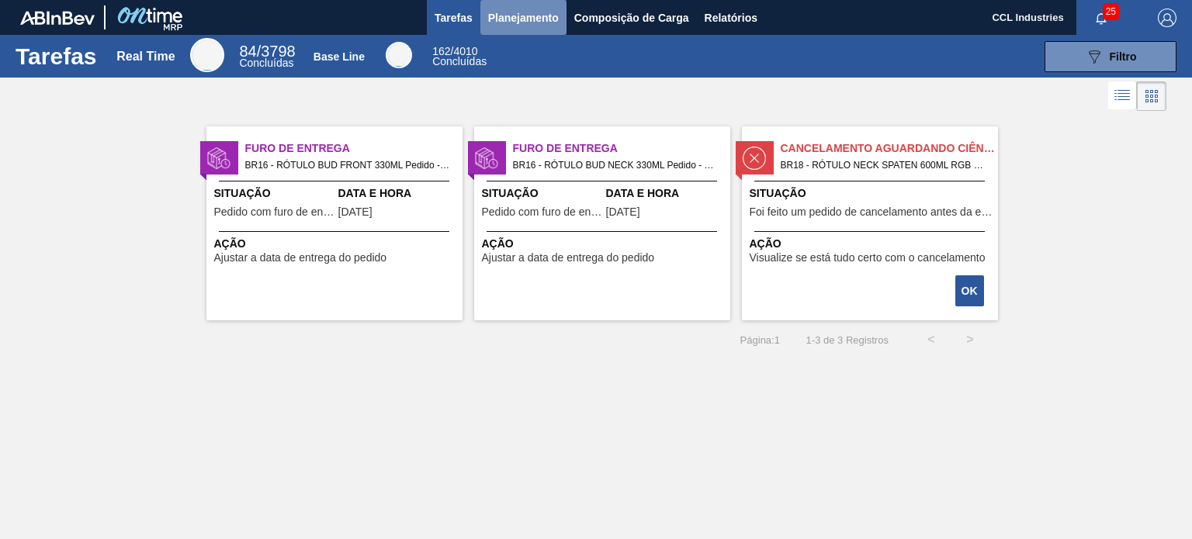
click at [549, 15] on span "Planejamento" at bounding box center [523, 18] width 71 height 19
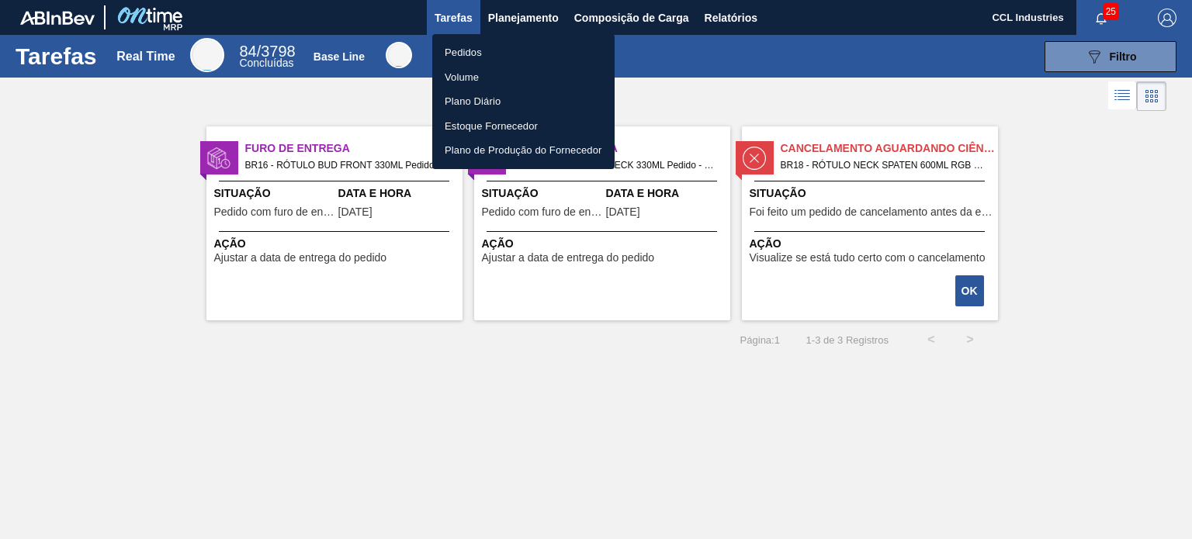
click at [520, 52] on li "Pedidos" at bounding box center [523, 52] width 182 height 25
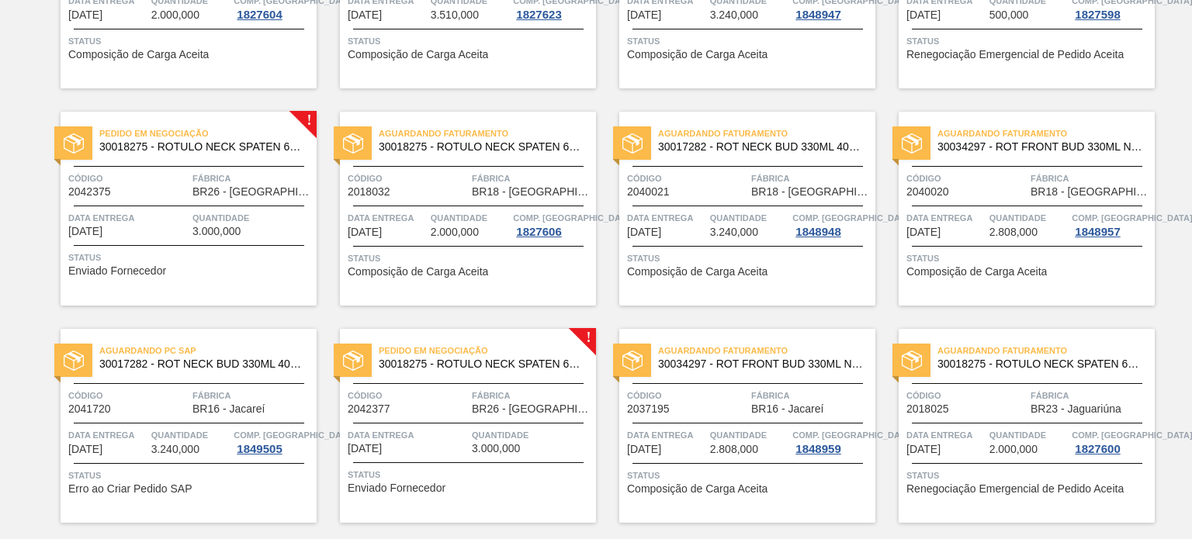
scroll to position [717, 0]
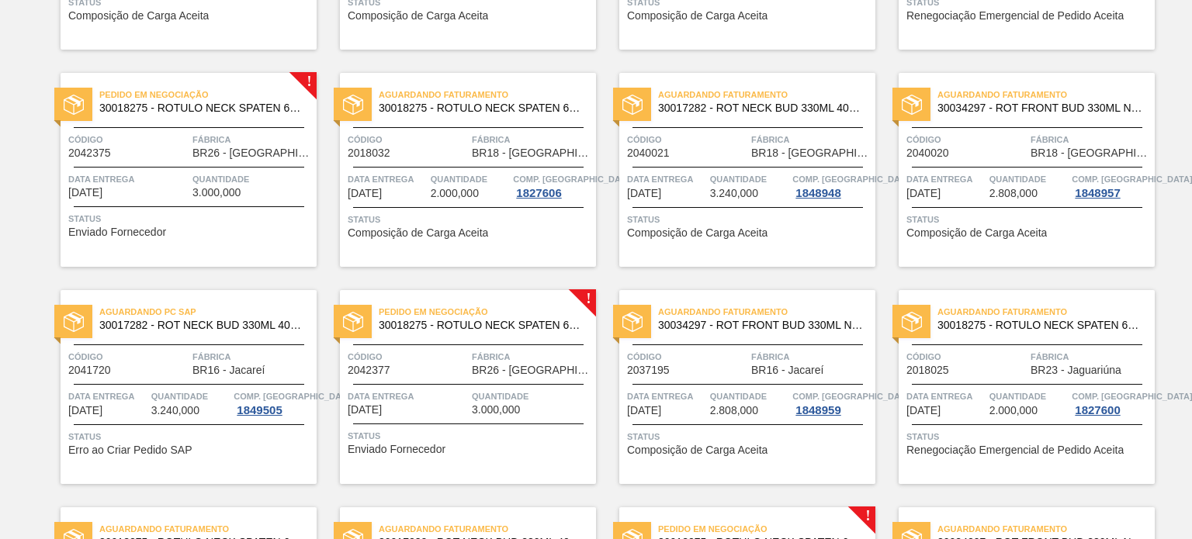
click at [205, 189] on span "3.000,000" at bounding box center [216, 193] width 48 height 12
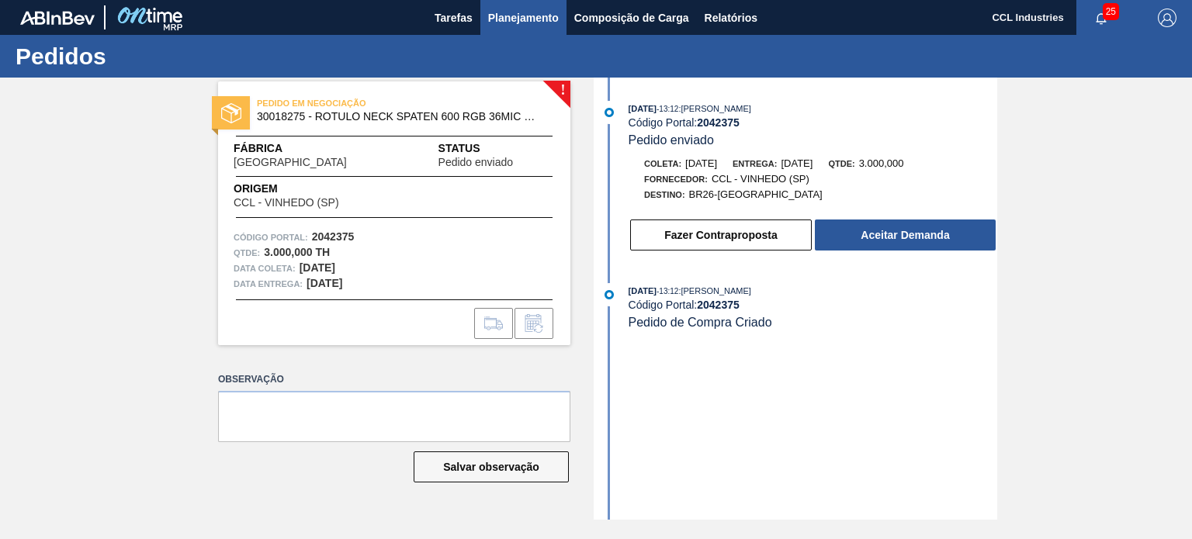
click at [491, 26] on span "Planejamento" at bounding box center [523, 18] width 71 height 19
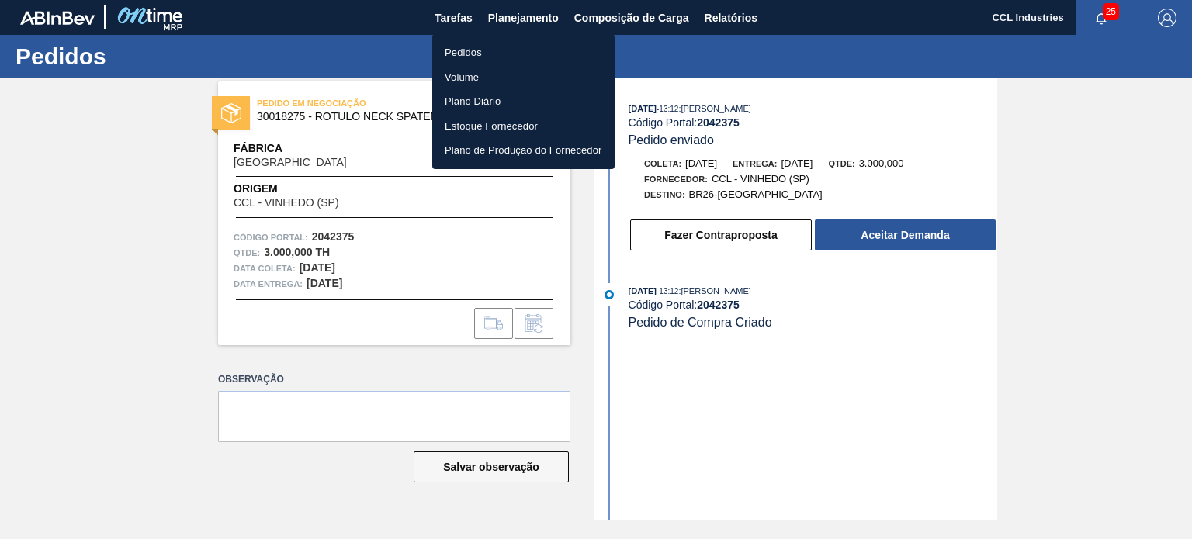
click at [476, 40] on li "Pedidos" at bounding box center [523, 52] width 182 height 25
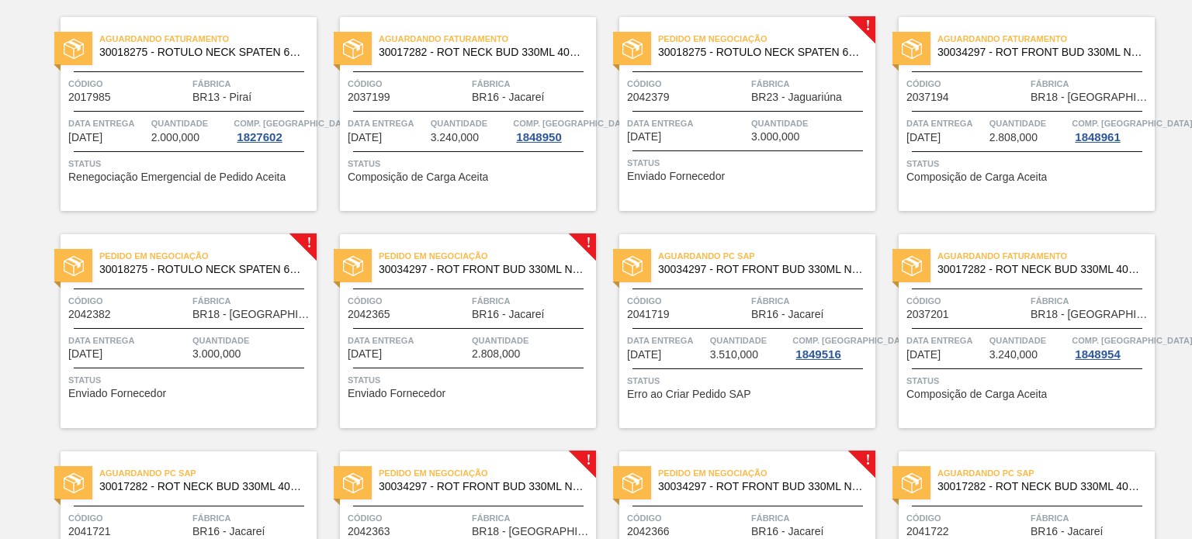
scroll to position [1243, 0]
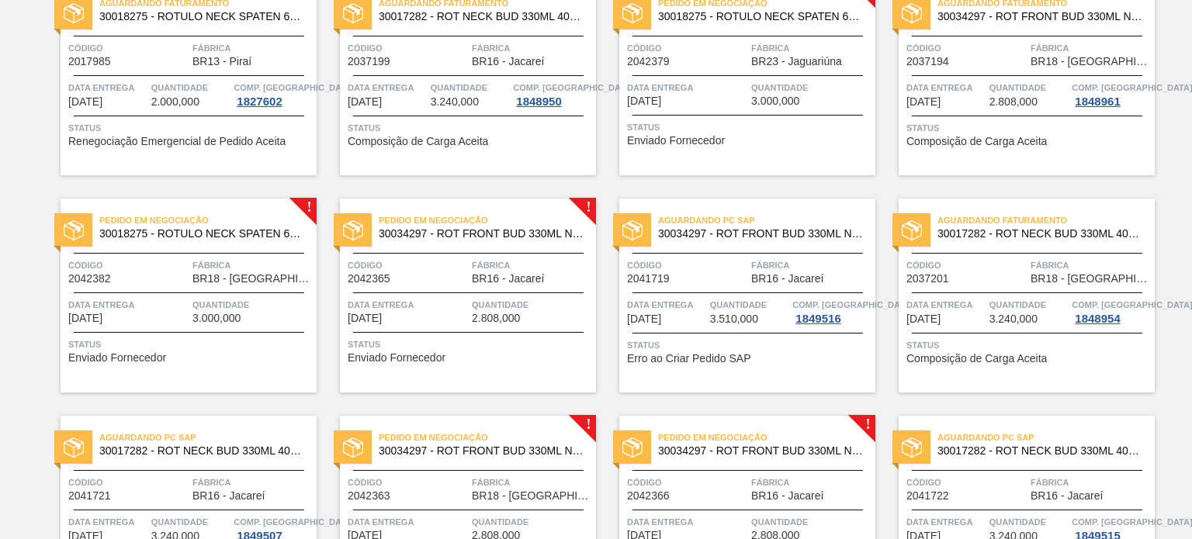
click at [442, 293] on div at bounding box center [468, 293] width 230 height 1
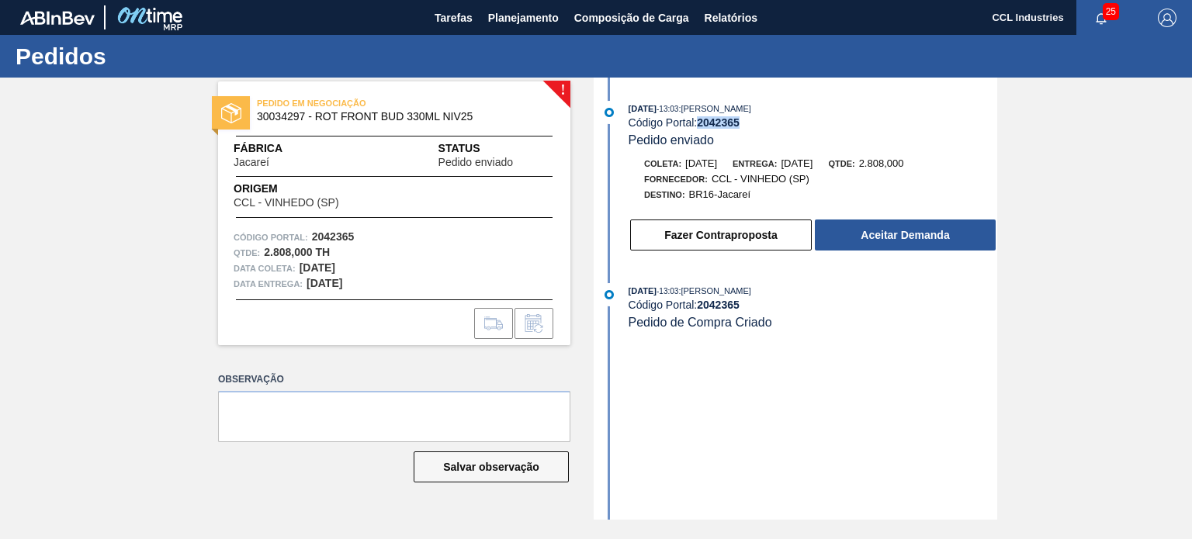
drag, startPoint x: 750, startPoint y: 123, endPoint x: 702, endPoint y: 120, distance: 47.4
click at [702, 120] on div "Código Portal: 2042365" at bounding box center [813, 122] width 369 height 12
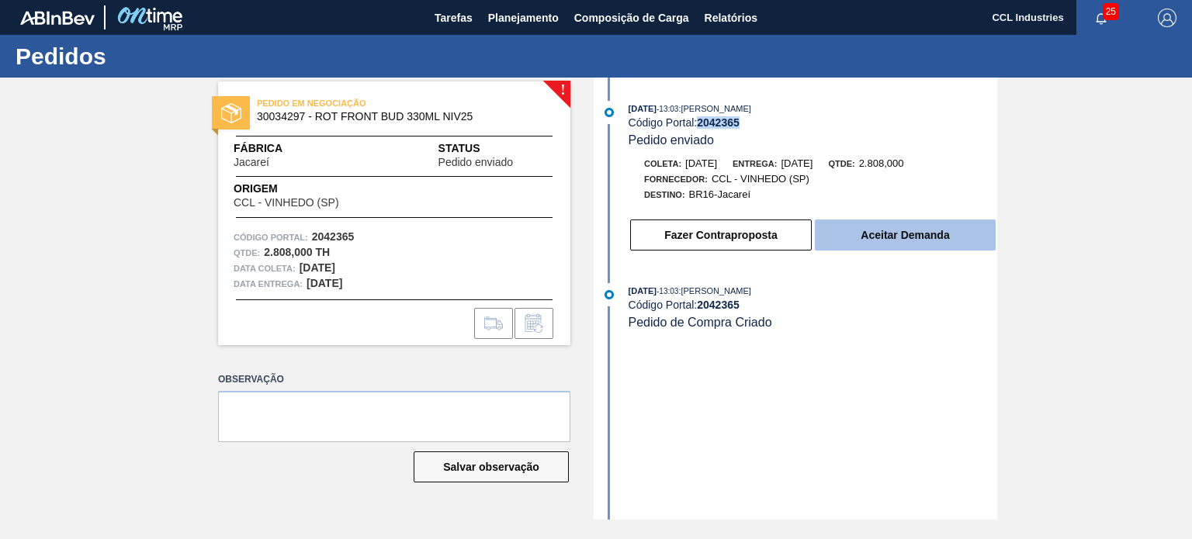
copy strong "2042365"
click at [845, 231] on button "Aceitar Demanda" at bounding box center [905, 235] width 181 height 31
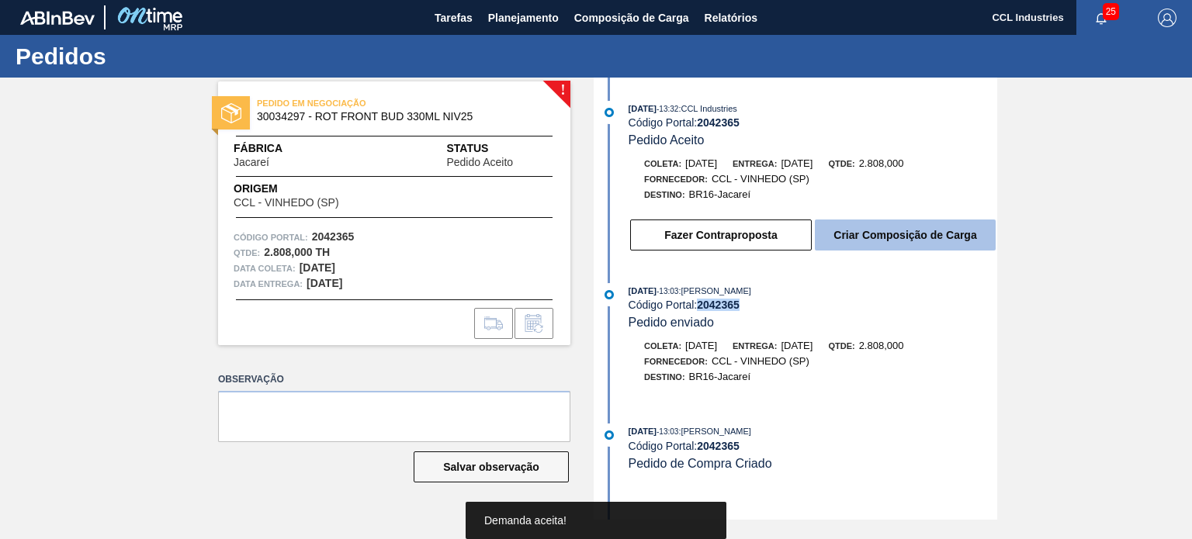
click at [892, 251] on button "Criar Composição de Carga" at bounding box center [905, 235] width 181 height 31
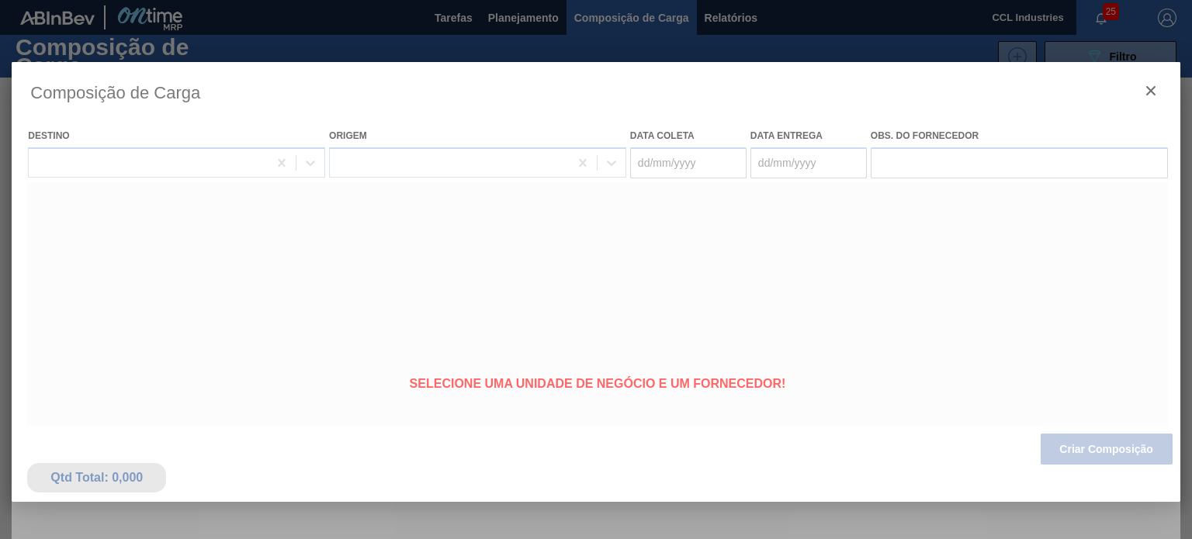
type coleta "[DATE]"
type entrega "[DATE]"
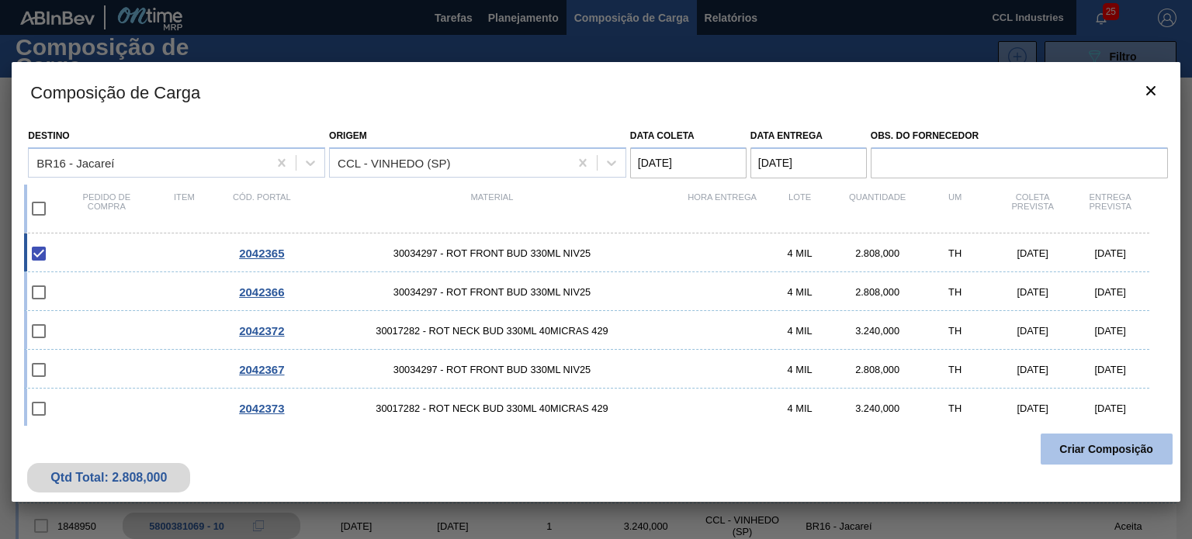
click at [1093, 451] on button "Criar Composição" at bounding box center [1107, 449] width 132 height 31
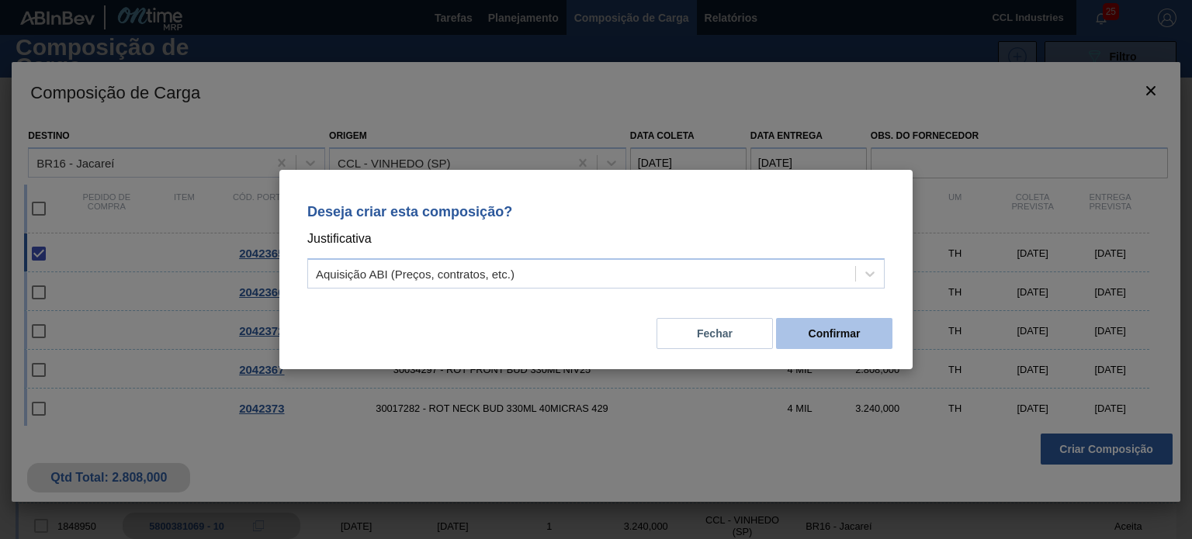
click at [866, 334] on button "Confirmar" at bounding box center [834, 333] width 116 height 31
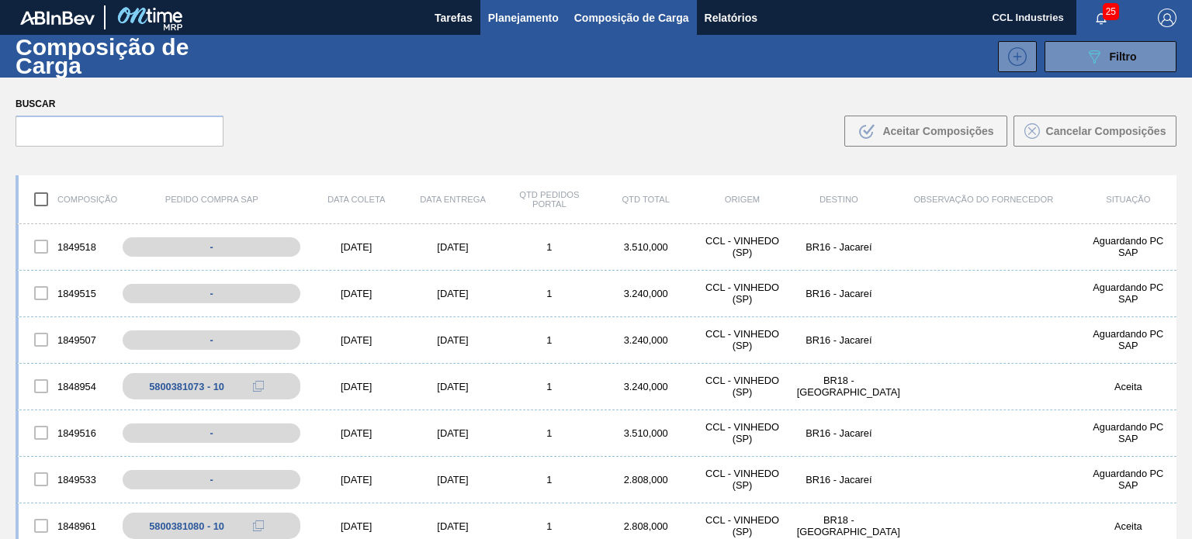
click at [527, 26] on span "Planejamento" at bounding box center [523, 18] width 71 height 19
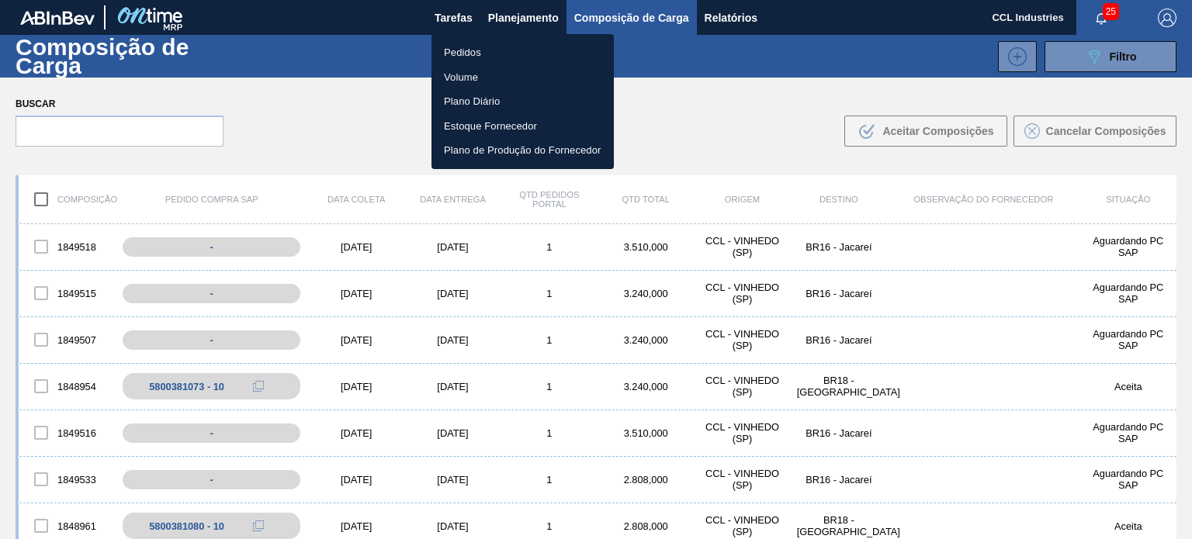
click at [488, 52] on li "Pedidos" at bounding box center [522, 52] width 182 height 25
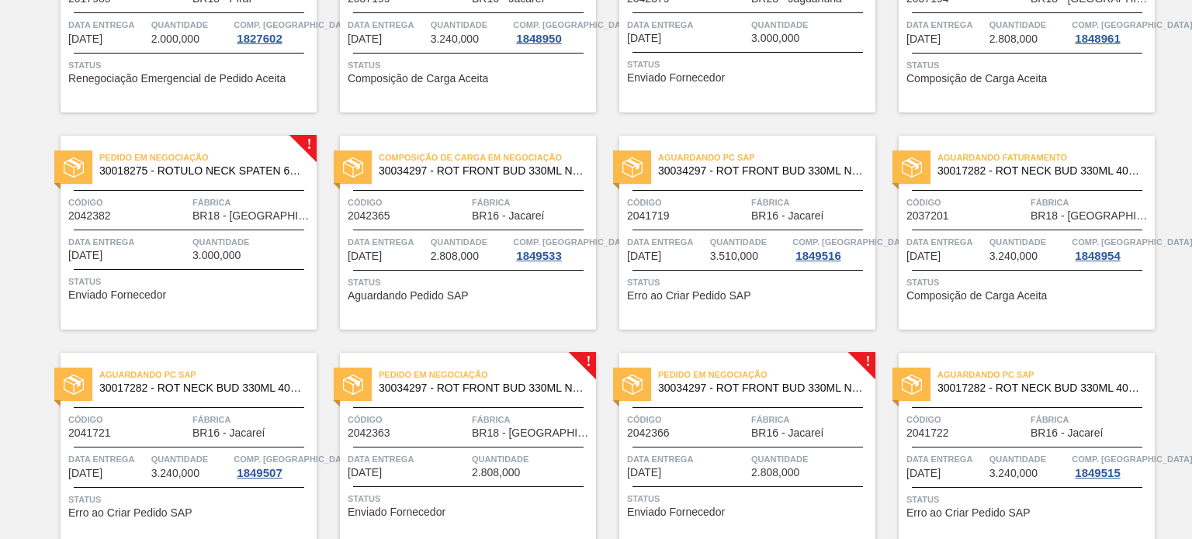
scroll to position [1329, 0]
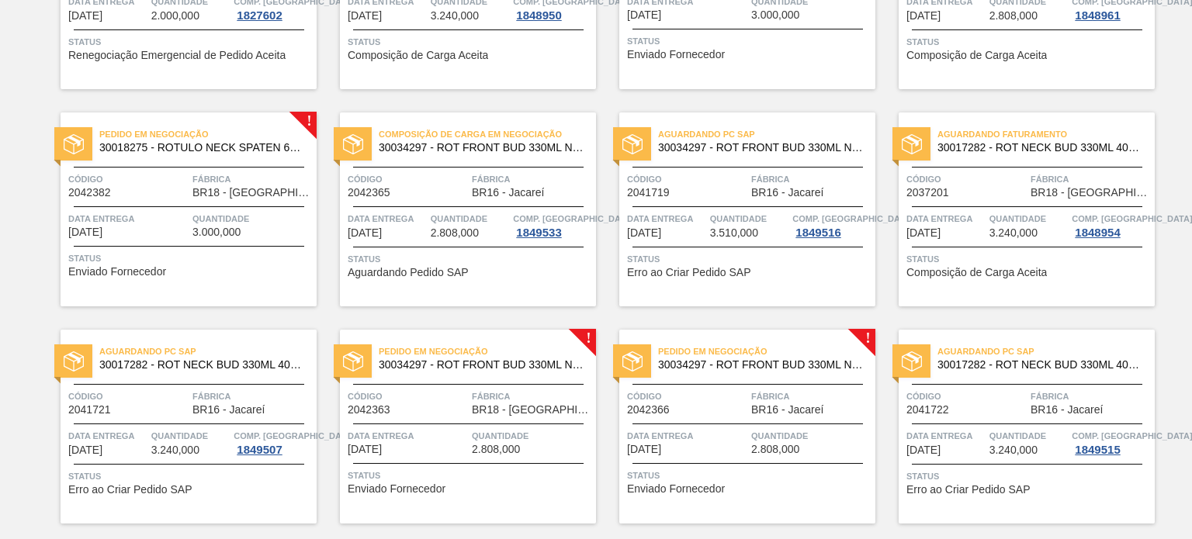
click at [442, 192] on div "Código 2042365" at bounding box center [408, 184] width 120 height 27
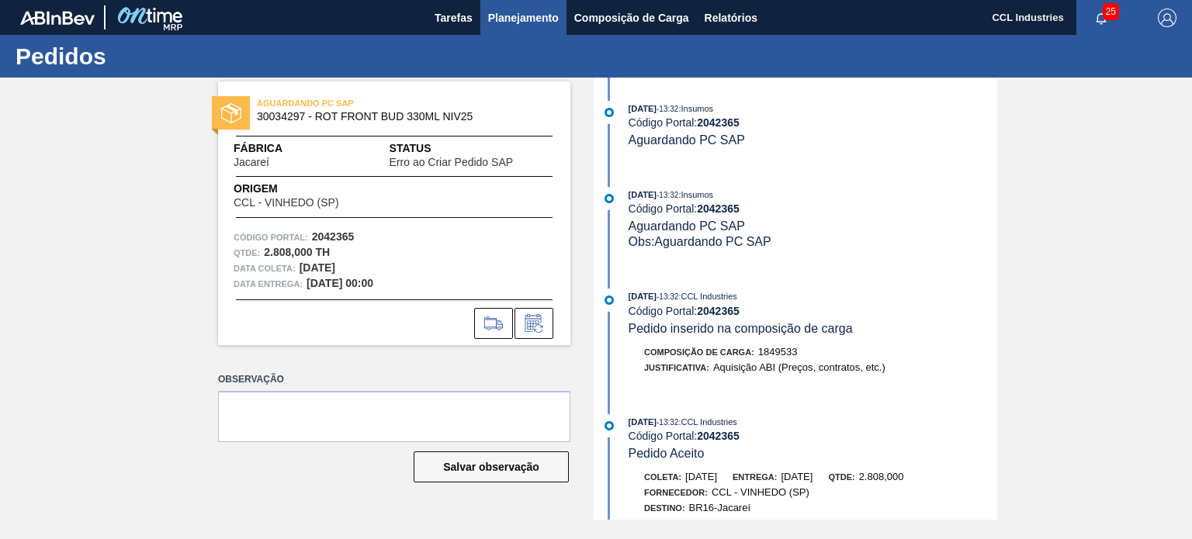
click at [542, 32] on button "Planejamento" at bounding box center [523, 17] width 86 height 35
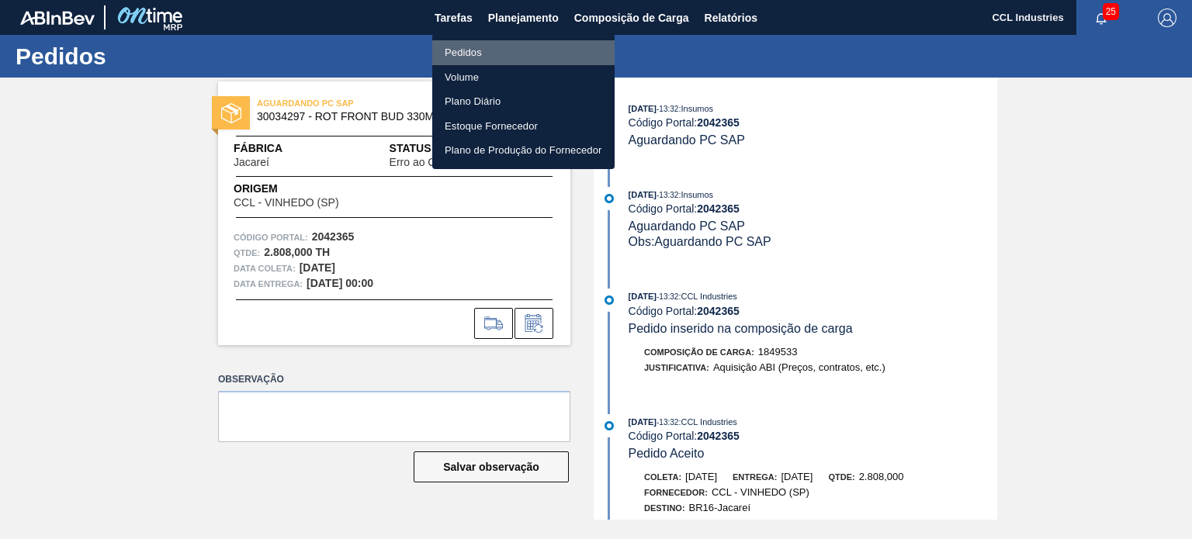
click at [529, 54] on li "Pedidos" at bounding box center [523, 52] width 182 height 25
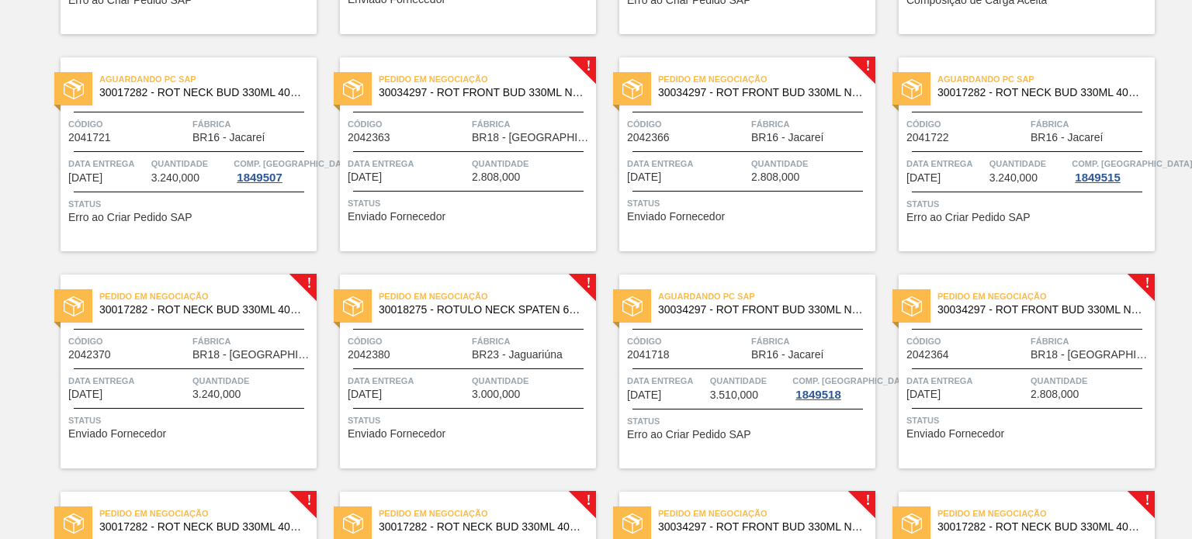
scroll to position [1629, 0]
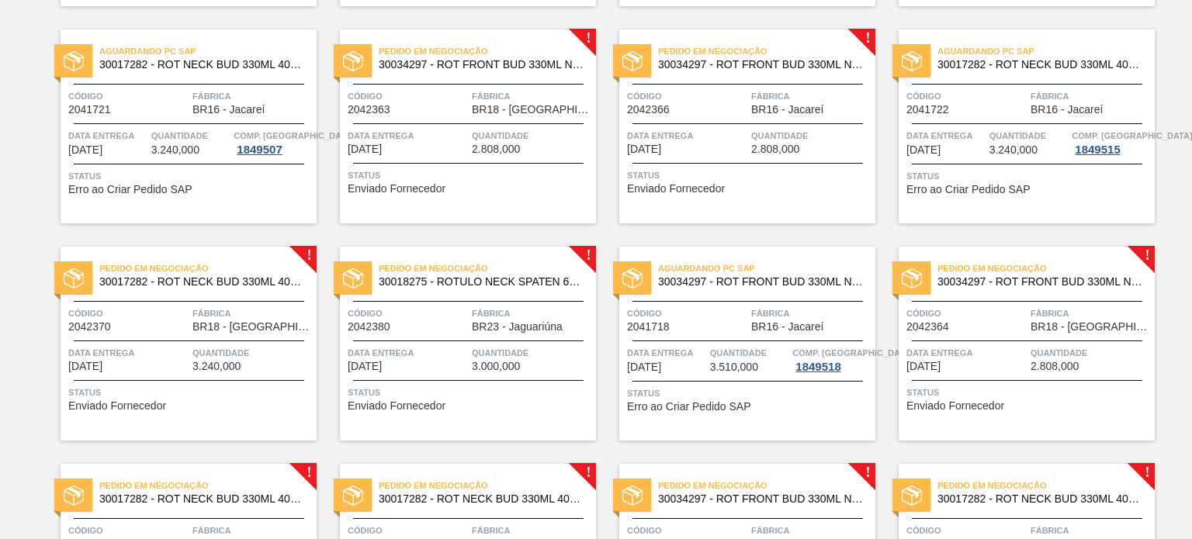
click at [437, 126] on div "Pedido em Negociação 30034297 - ROT FRONT BUD 330ML NIV25 Código 2042363 Fábric…" at bounding box center [468, 126] width 256 height 194
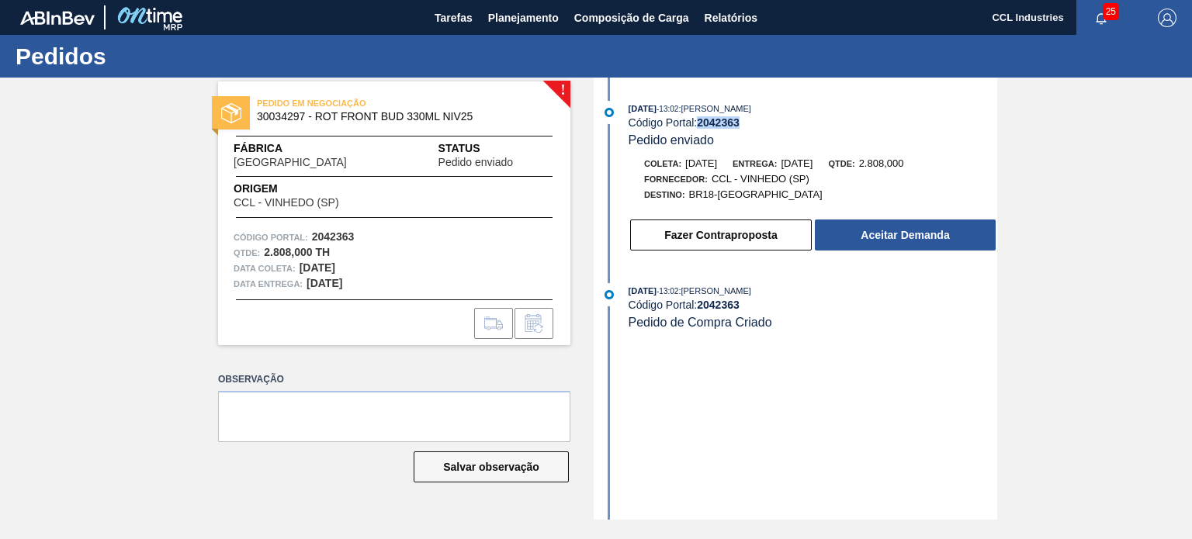
drag, startPoint x: 746, startPoint y: 129, endPoint x: 701, endPoint y: 120, distance: 45.0
click at [701, 120] on div "Código Portal: 2042363" at bounding box center [813, 122] width 369 height 12
copy strong "2042363"
click at [929, 260] on div "[DATE] 13:02 : [PERSON_NAME] Código Portal: 2042363 Pedido enviado Coleta: [DAT…" at bounding box center [797, 180] width 400 height 159
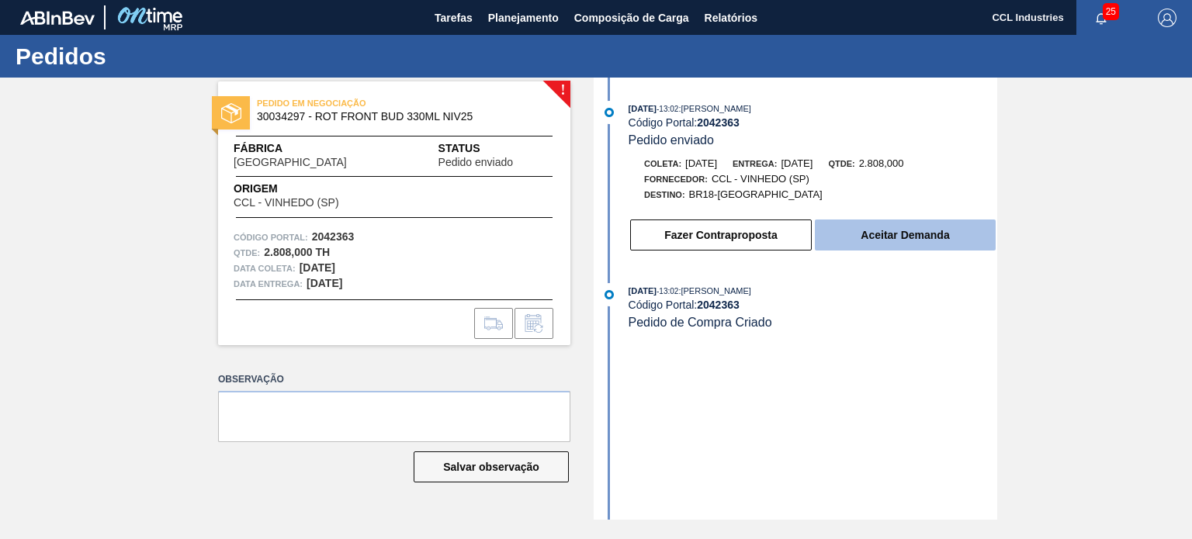
click at [916, 234] on button "Aceitar Demanda" at bounding box center [905, 235] width 181 height 31
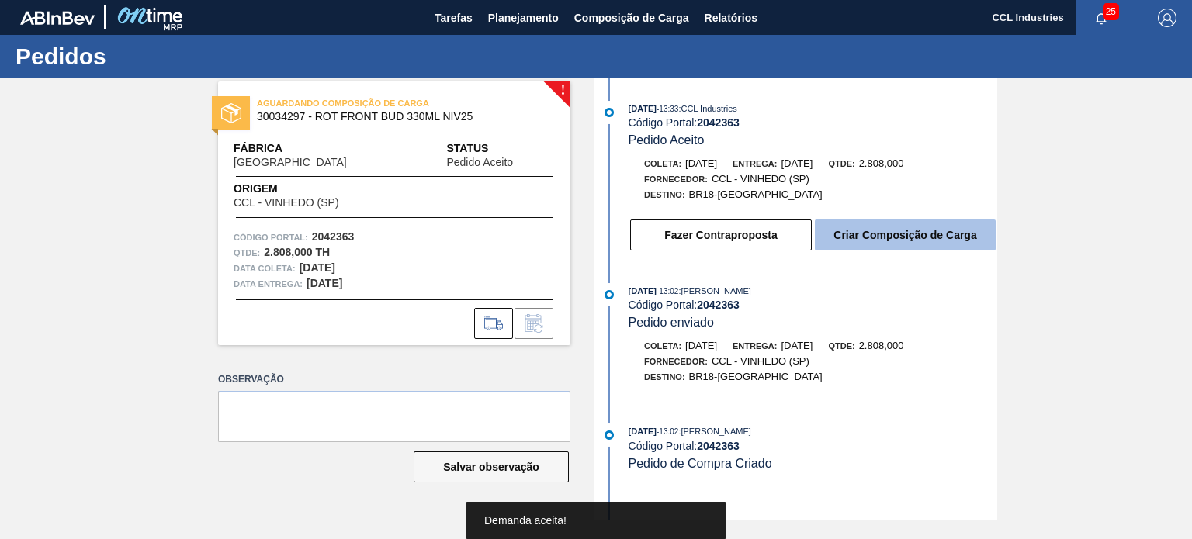
click at [851, 240] on button "Criar Composição de Carga" at bounding box center [905, 235] width 181 height 31
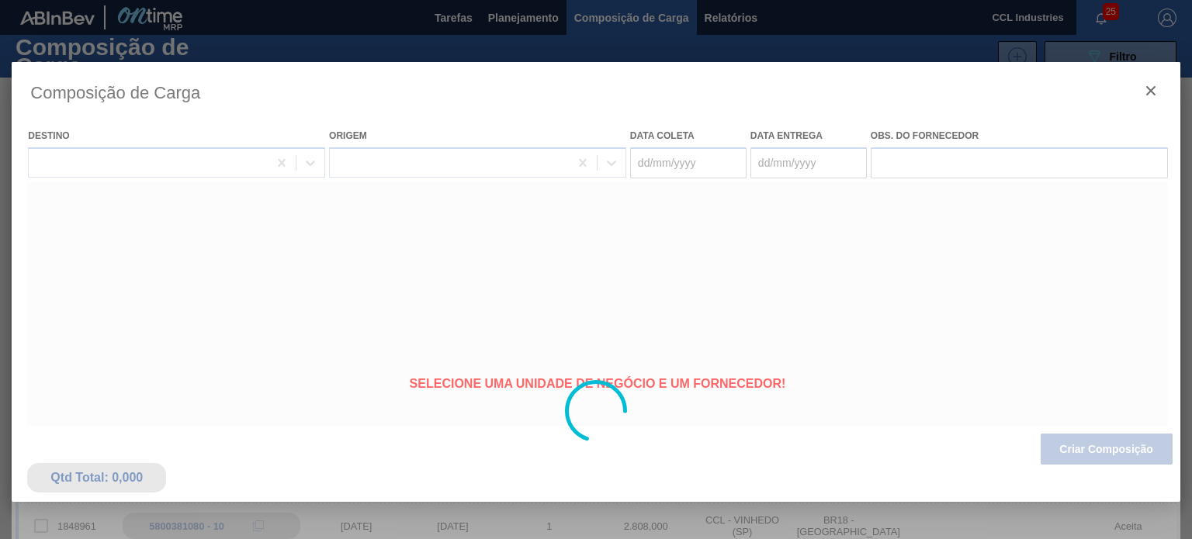
type coleta "[DATE]"
type entrega "[DATE]"
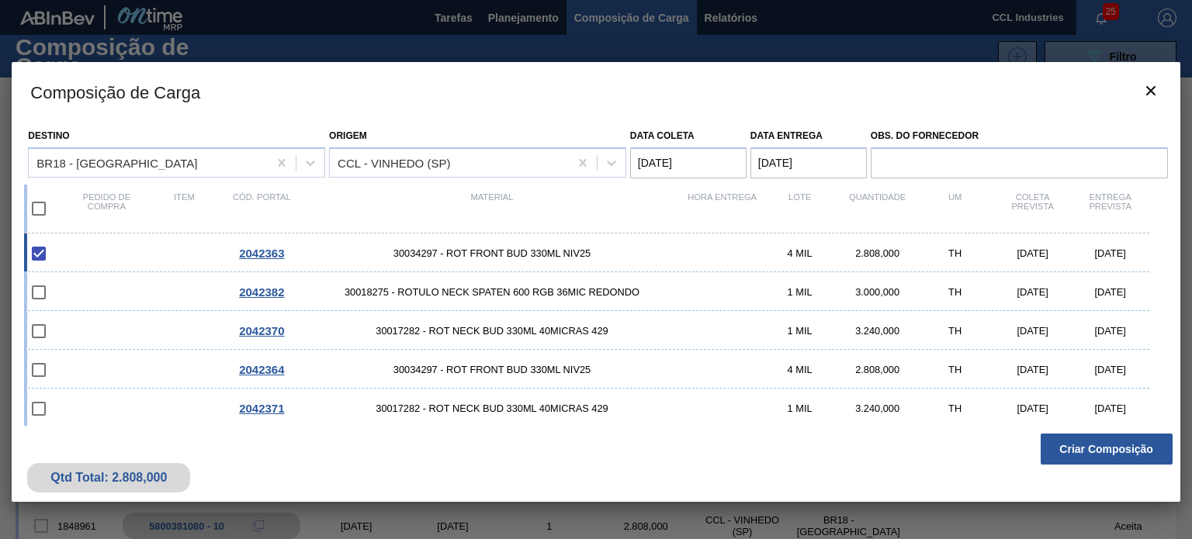
click at [1091, 447] on button "Criar Composição" at bounding box center [1107, 449] width 132 height 31
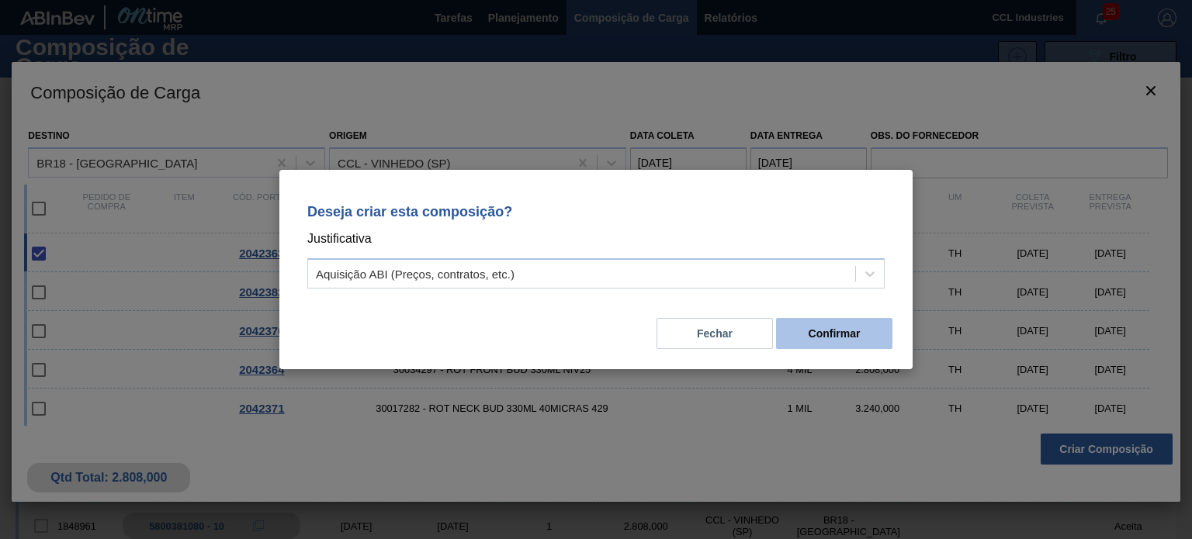
click at [840, 336] on button "Confirmar" at bounding box center [834, 333] width 116 height 31
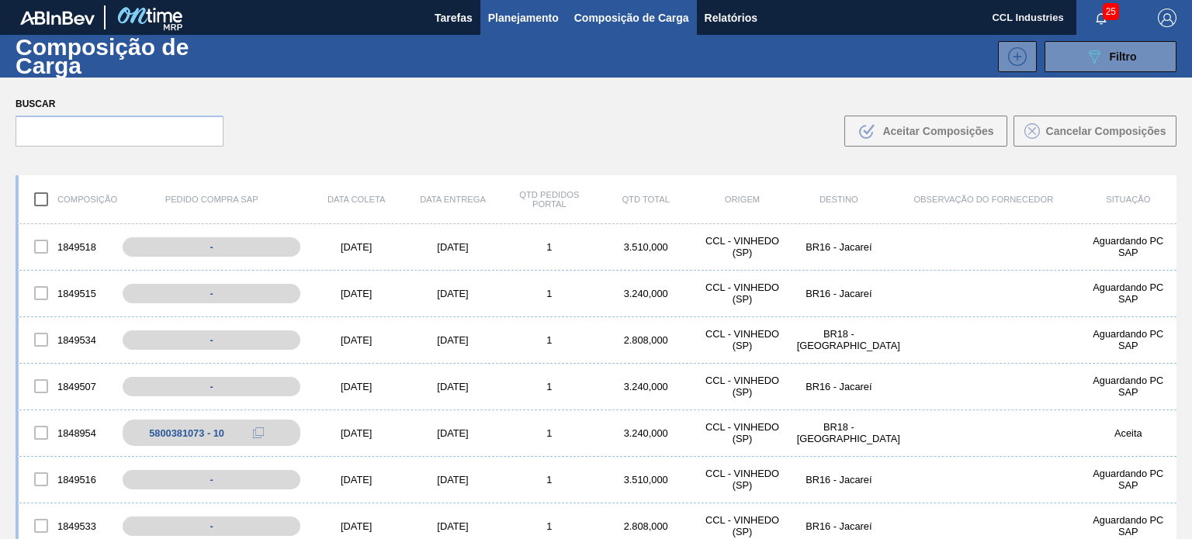
click at [534, 15] on span "Planejamento" at bounding box center [523, 18] width 71 height 19
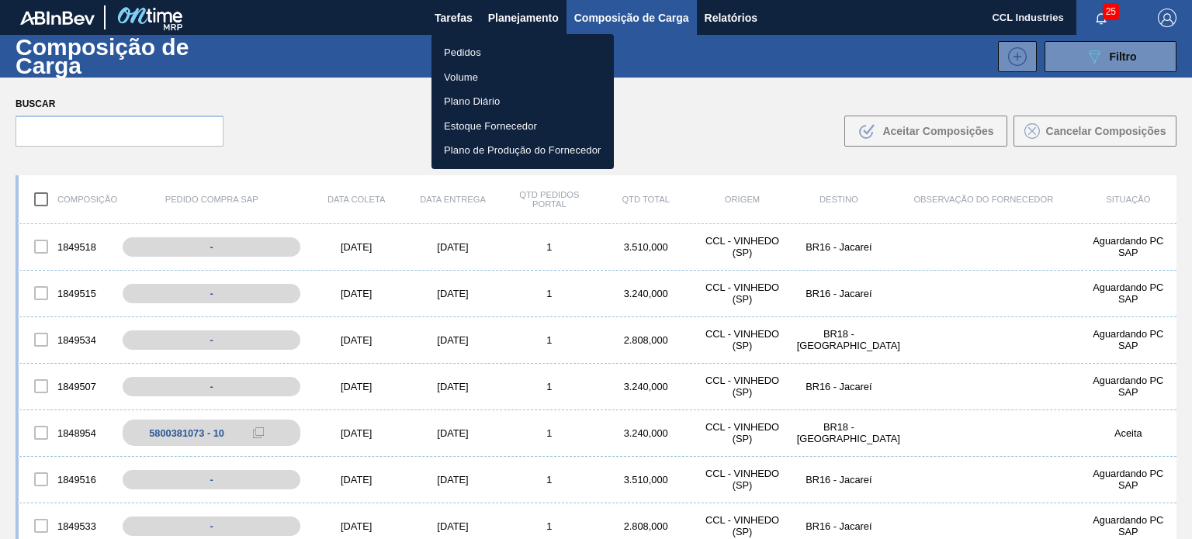
click at [470, 41] on li "Pedidos" at bounding box center [522, 52] width 182 height 25
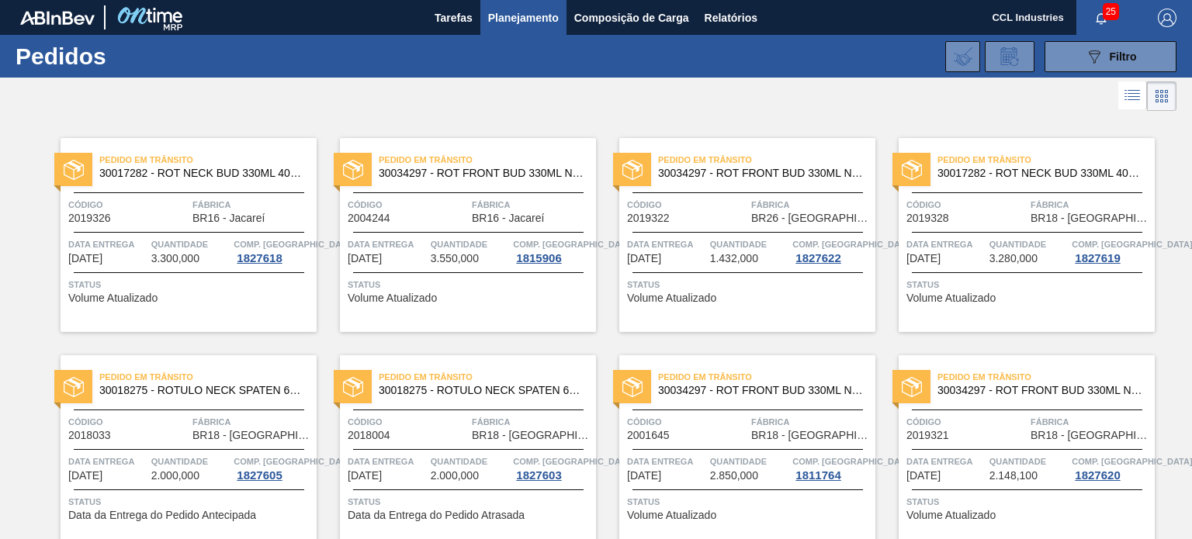
scroll to position [1469, 0]
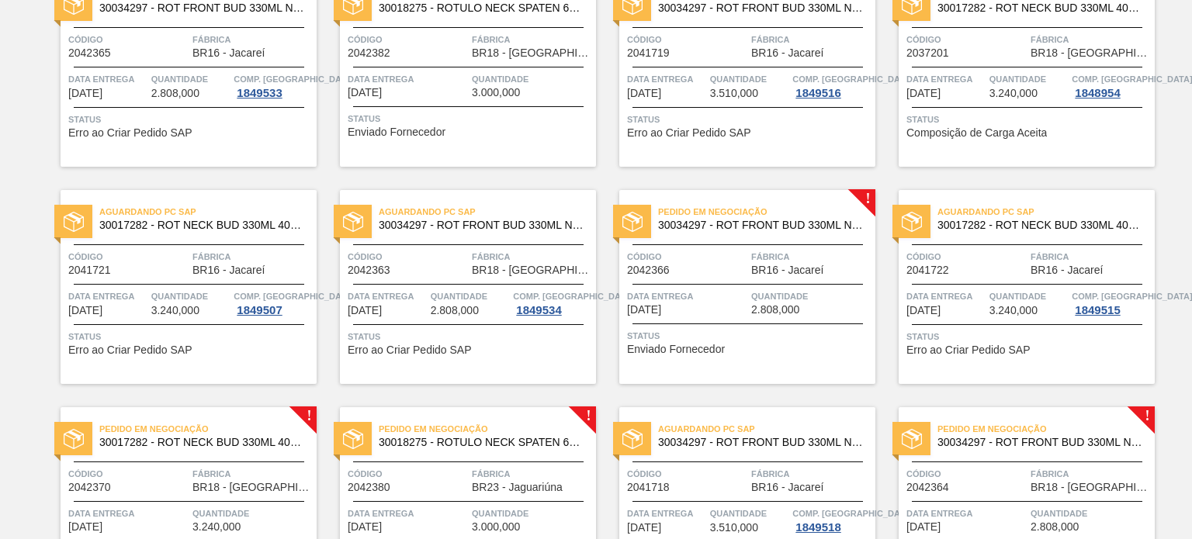
click at [703, 299] on span "Data entrega" at bounding box center [687, 297] width 120 height 16
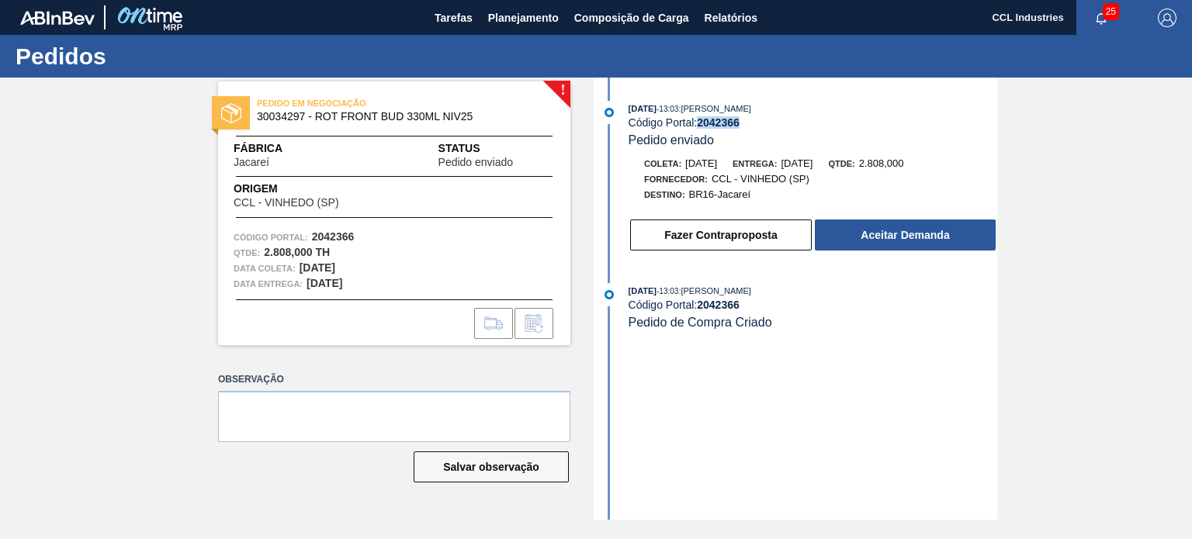
drag, startPoint x: 753, startPoint y: 123, endPoint x: 700, endPoint y: 123, distance: 53.5
click at [700, 123] on div "Código Portal: 2042366" at bounding box center [813, 122] width 369 height 12
copy strong "2042366"
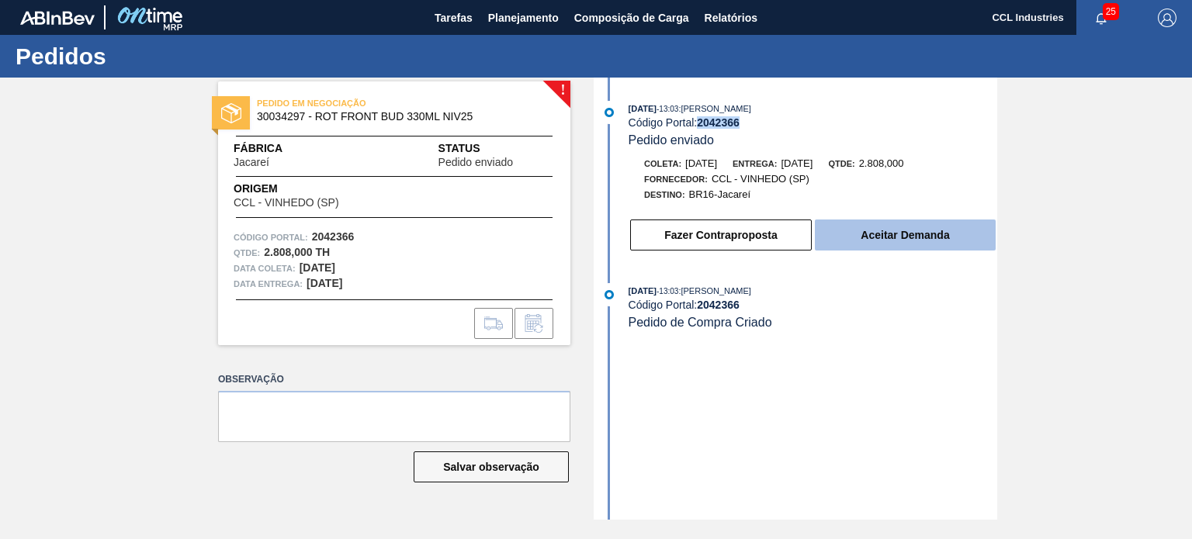
click at [894, 237] on button "Aceitar Demanda" at bounding box center [905, 235] width 181 height 31
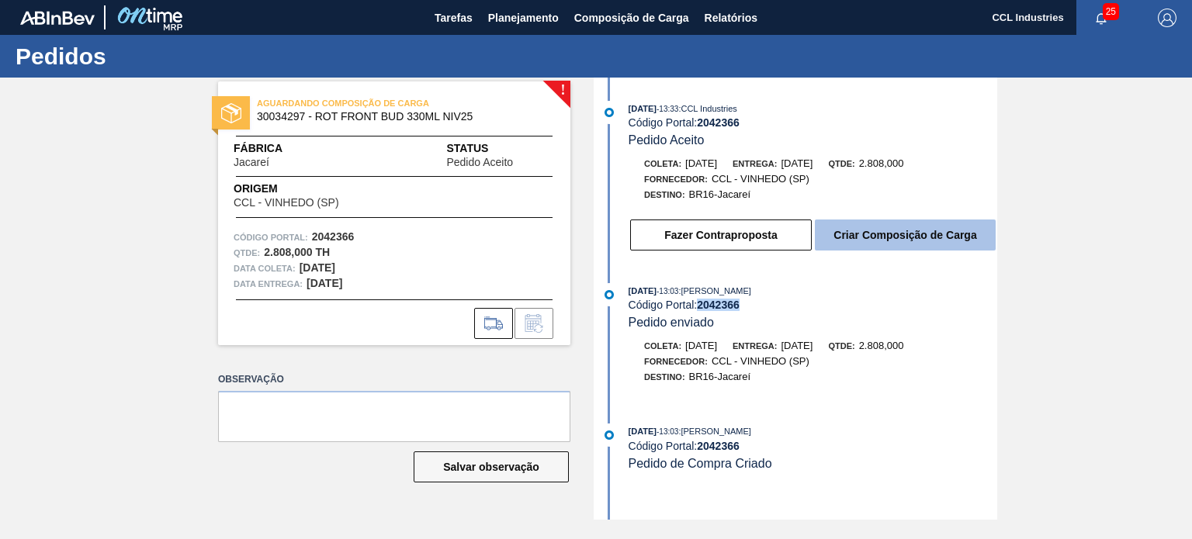
click at [887, 238] on button "Criar Composição de Carga" at bounding box center [905, 235] width 181 height 31
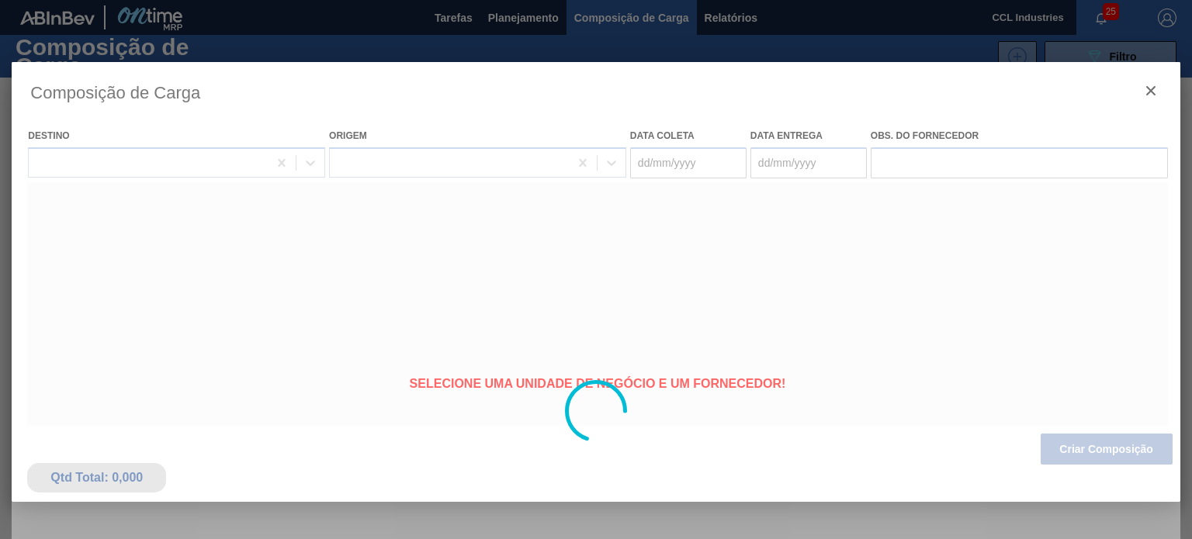
type coleta "[DATE]"
type entrega "[DATE]"
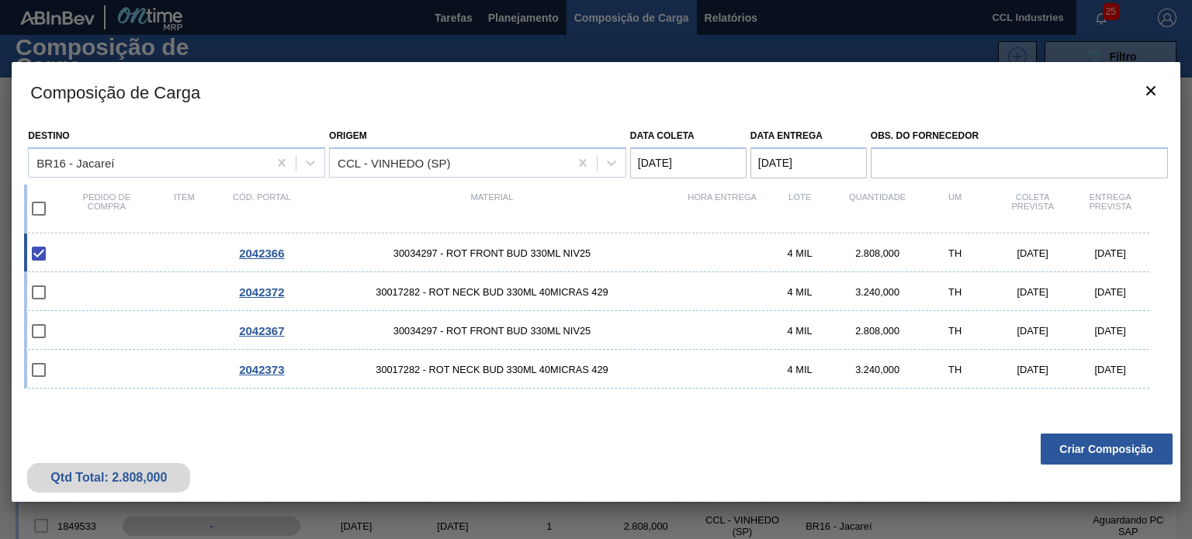
click at [1097, 466] on div "Qtd Total: 2.808,000 Criar Composição" at bounding box center [596, 464] width 1168 height 76
click at [1092, 455] on button "Criar Composição" at bounding box center [1107, 449] width 132 height 31
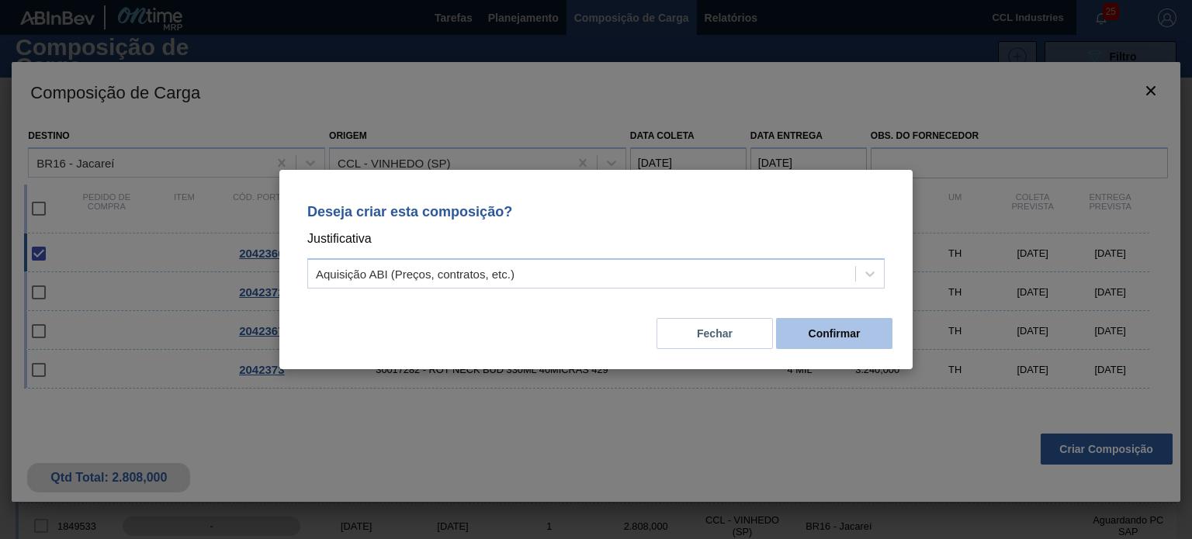
click at [872, 333] on button "Confirmar" at bounding box center [834, 333] width 116 height 31
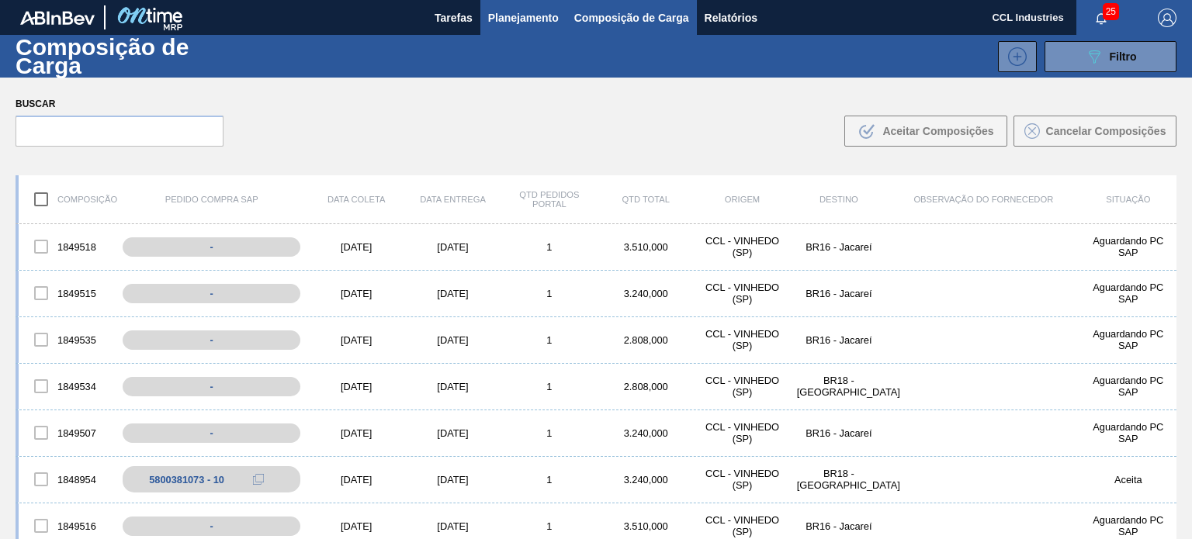
click at [525, 24] on span "Planejamento" at bounding box center [523, 18] width 71 height 19
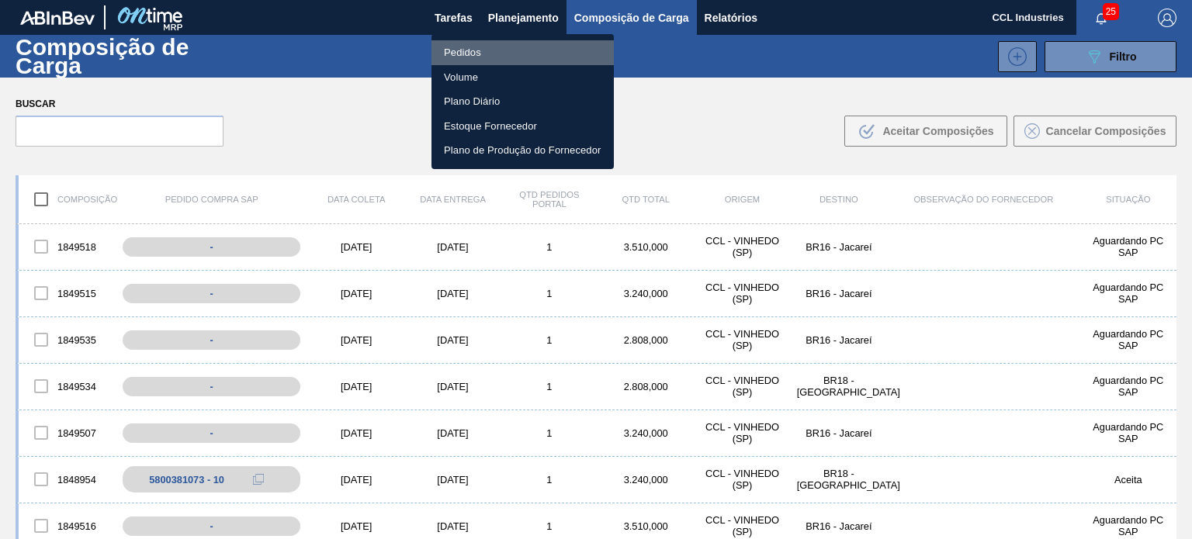
click at [445, 50] on li "Pedidos" at bounding box center [522, 52] width 182 height 25
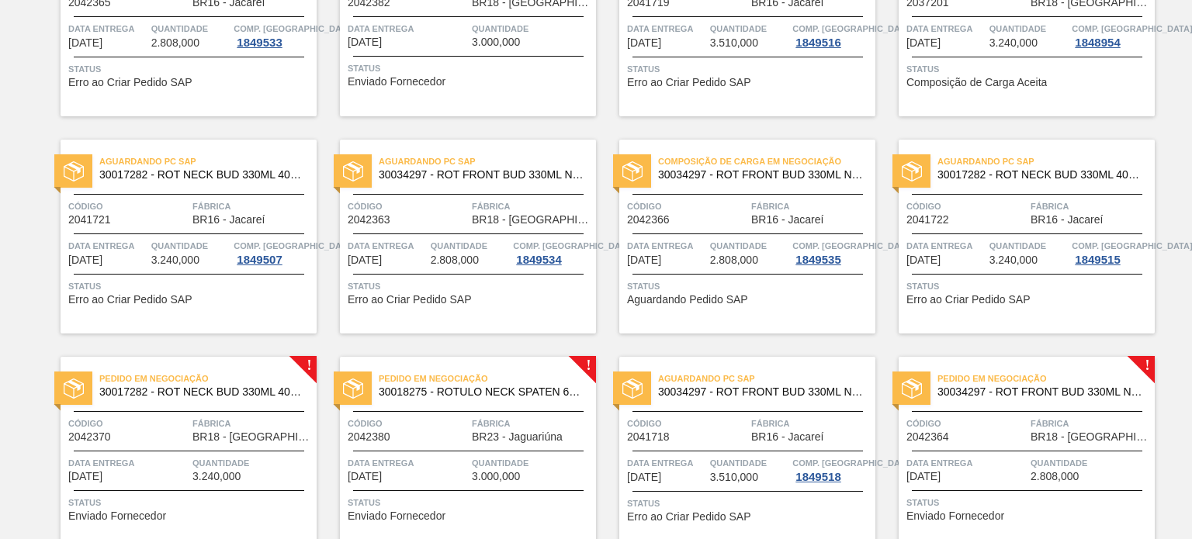
scroll to position [1546, 0]
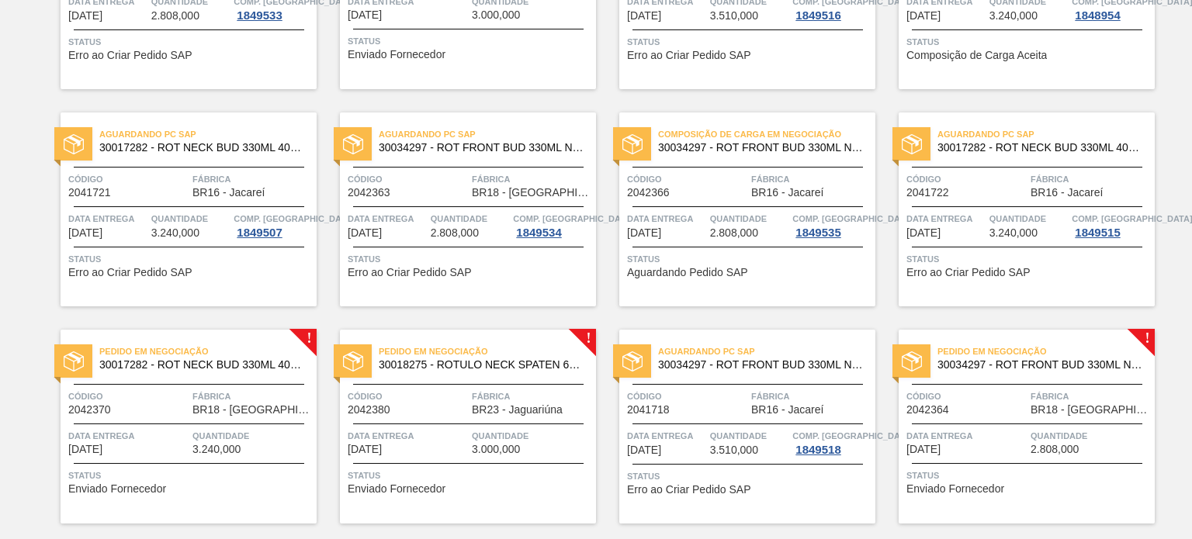
click at [767, 309] on div "Aguardando PC SAP 30034297 - ROT FRONT BUD 330ML NIV25 Código 2041718 Fábrica B…" at bounding box center [735, 414] width 279 height 217
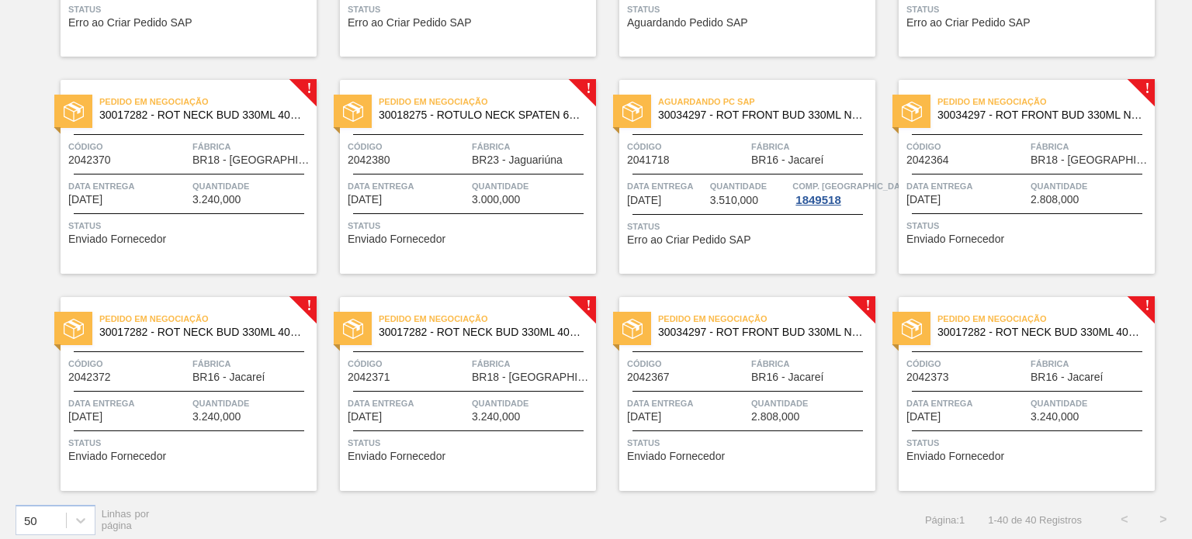
scroll to position [1805, 0]
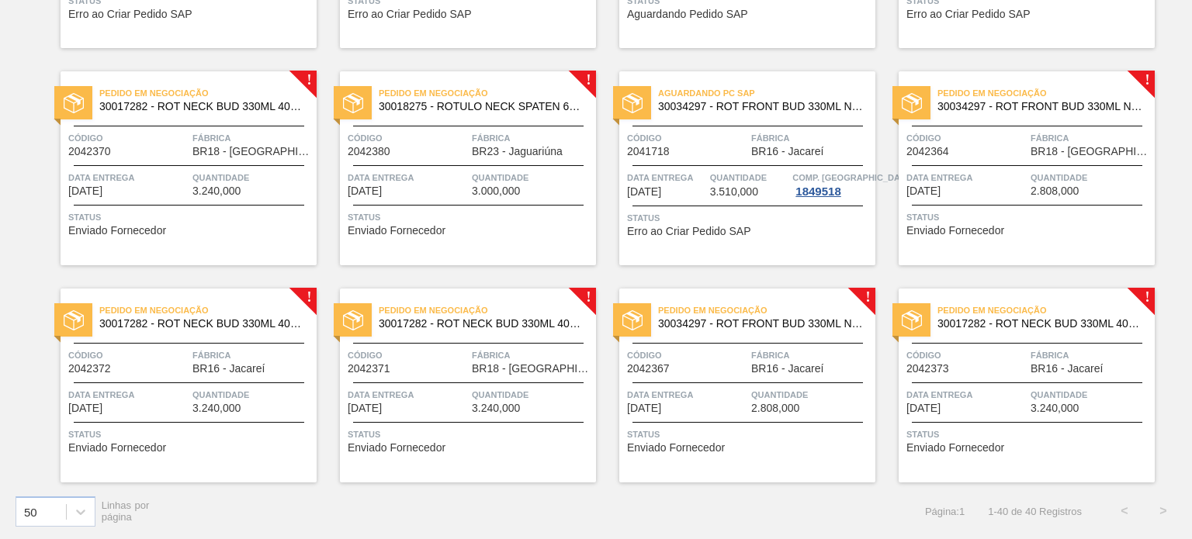
click at [1089, 170] on span "Quantidade" at bounding box center [1090, 178] width 120 height 16
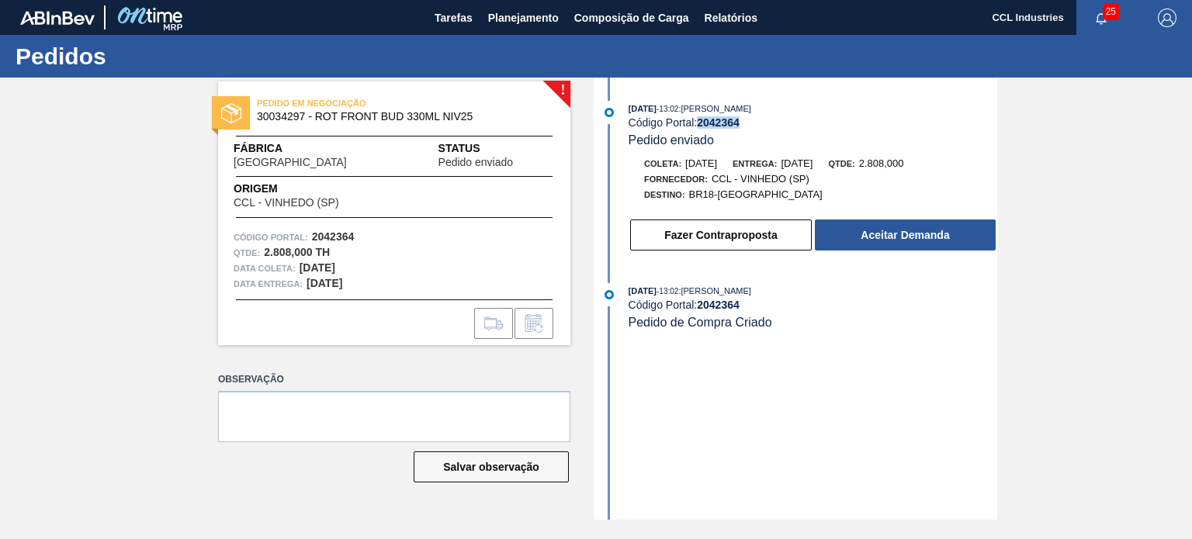
drag, startPoint x: 785, startPoint y: 129, endPoint x: 701, endPoint y: 126, distance: 83.9
click at [701, 126] on div "Código Portal: 2042364" at bounding box center [813, 122] width 369 height 12
copy strong "2042364"
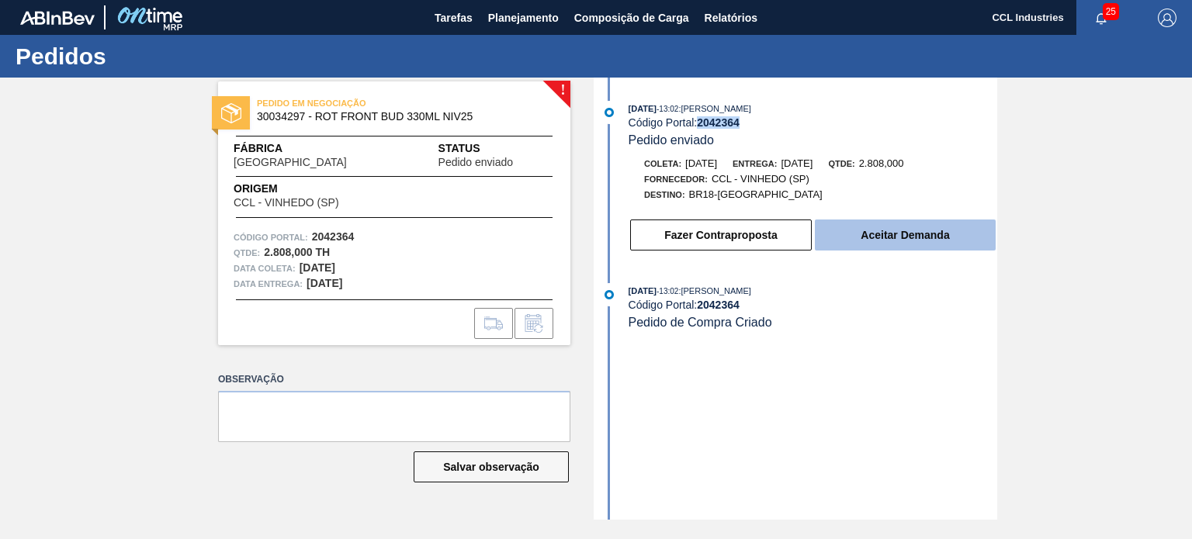
click at [892, 240] on button "Aceitar Demanda" at bounding box center [905, 235] width 181 height 31
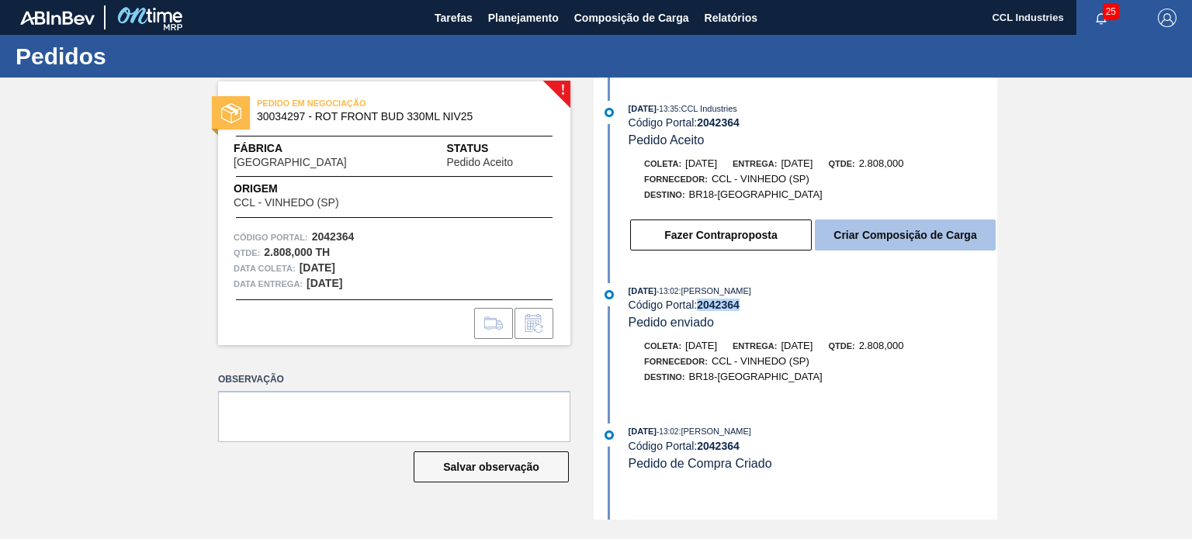
click at [909, 230] on button "Criar Composição de Carga" at bounding box center [905, 235] width 181 height 31
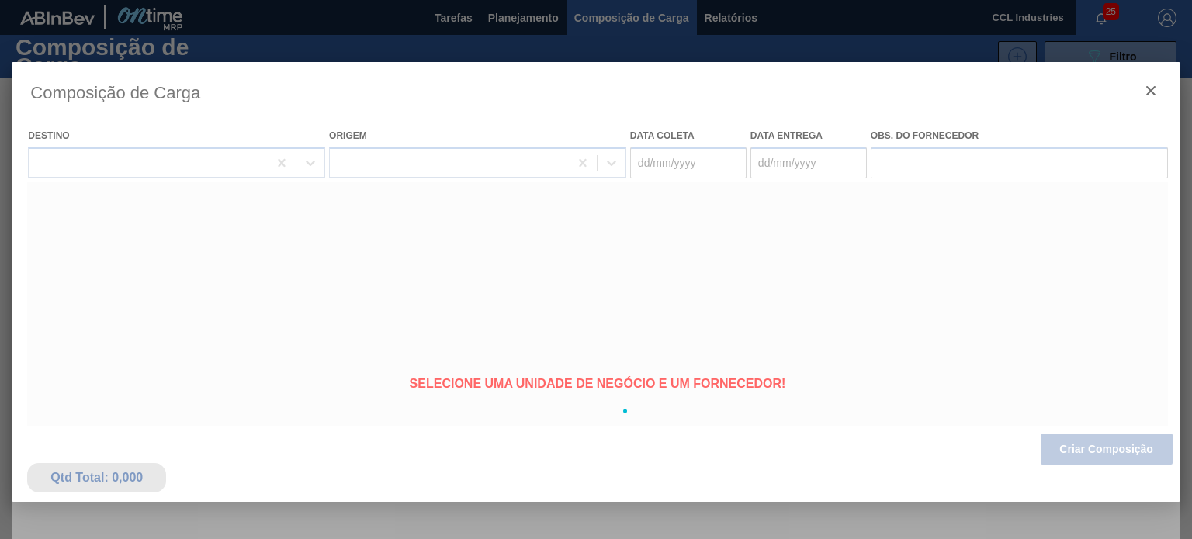
type coleta "[DATE]"
type entrega "[DATE]"
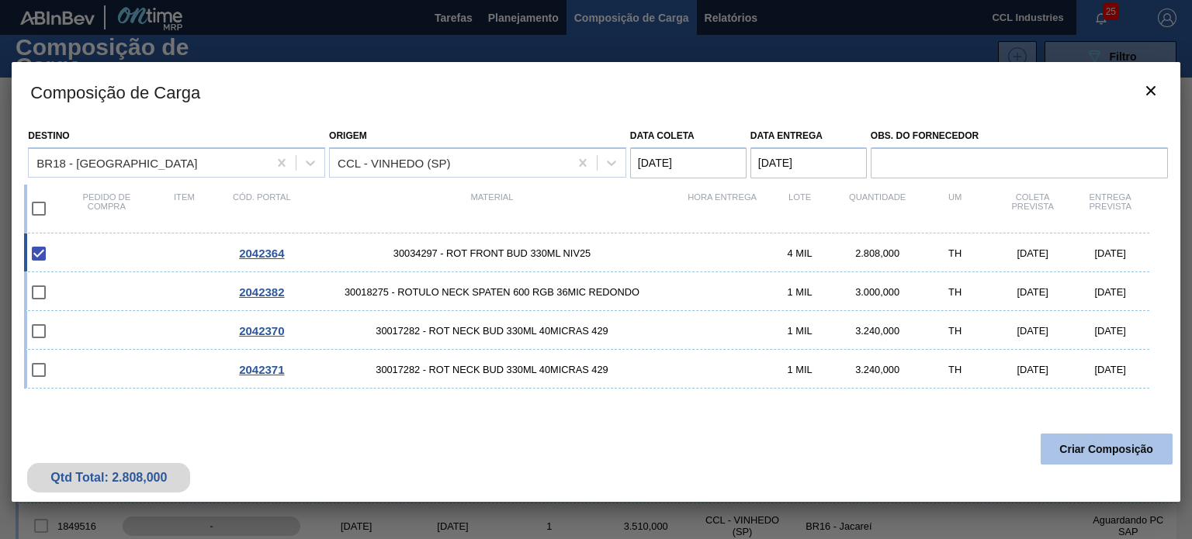
click at [1079, 451] on button "Criar Composição" at bounding box center [1107, 449] width 132 height 31
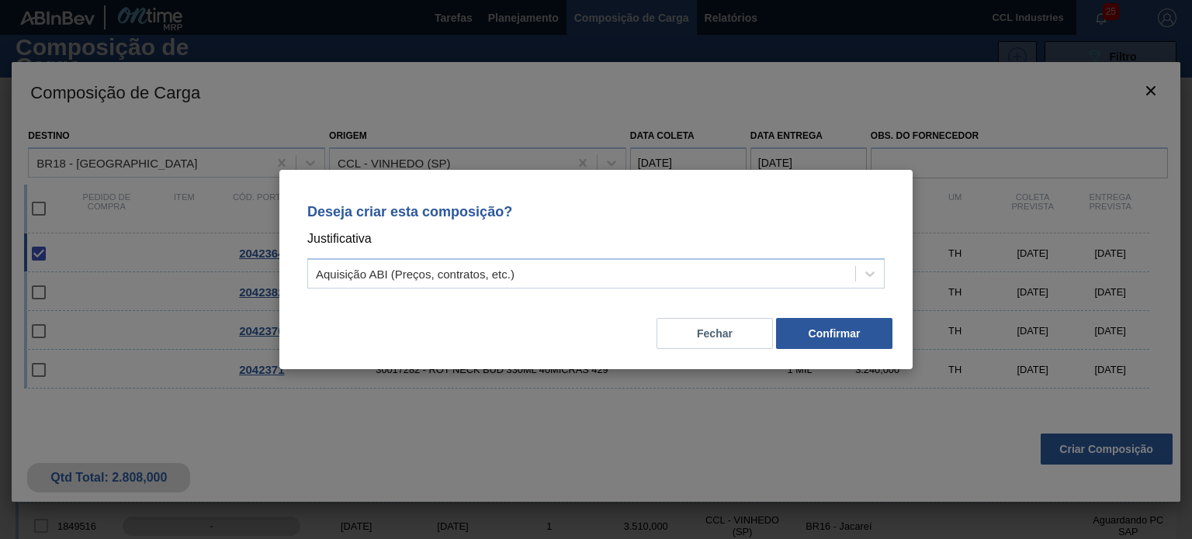
click at [846, 311] on div "Fechar Confirmar" at bounding box center [596, 324] width 596 height 53
click at [833, 334] on button "Confirmar" at bounding box center [834, 333] width 116 height 31
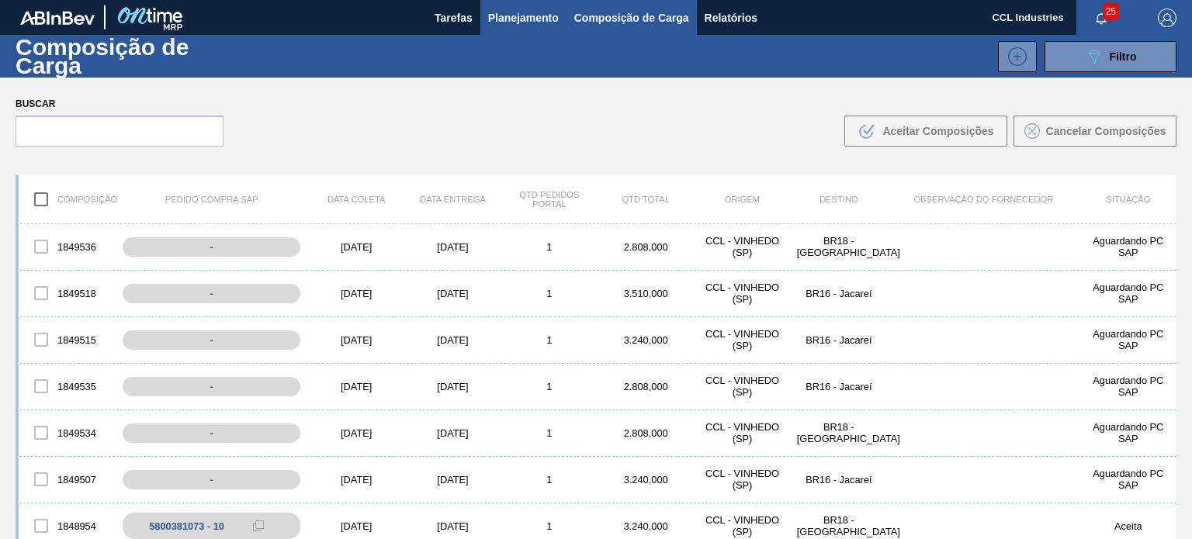
click at [556, 19] on span "Planejamento" at bounding box center [523, 18] width 71 height 19
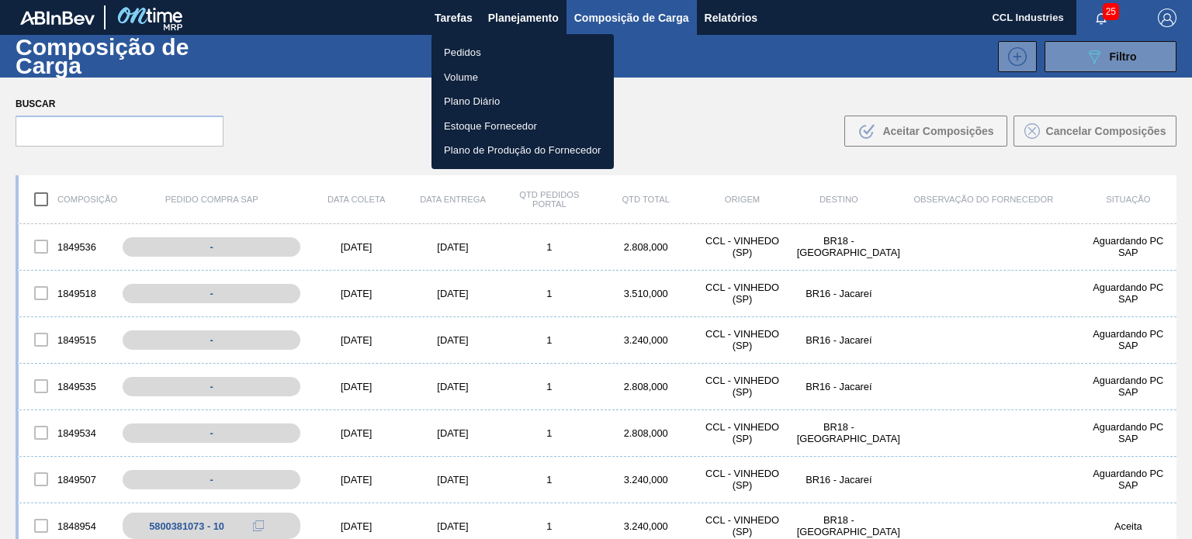
click at [500, 40] on li "Pedidos" at bounding box center [522, 52] width 182 height 25
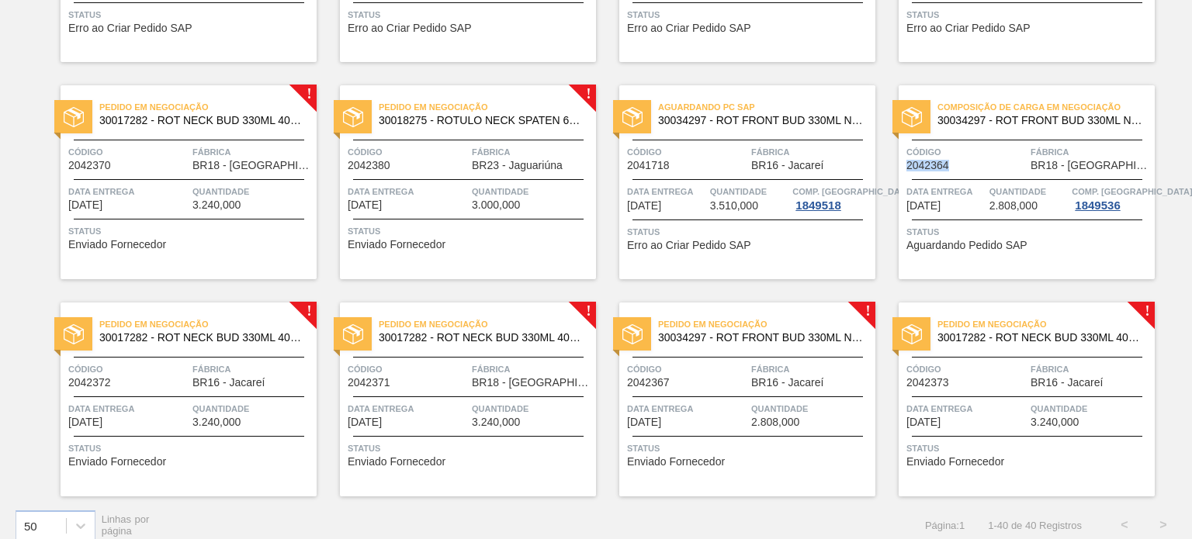
scroll to position [1805, 0]
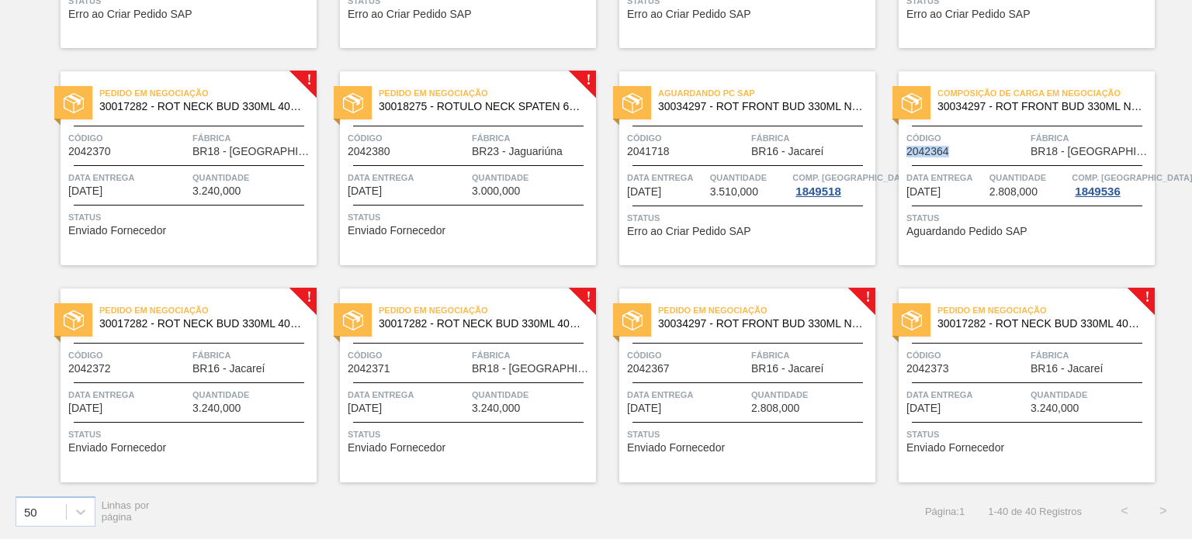
click at [757, 383] on div at bounding box center [747, 383] width 230 height 1
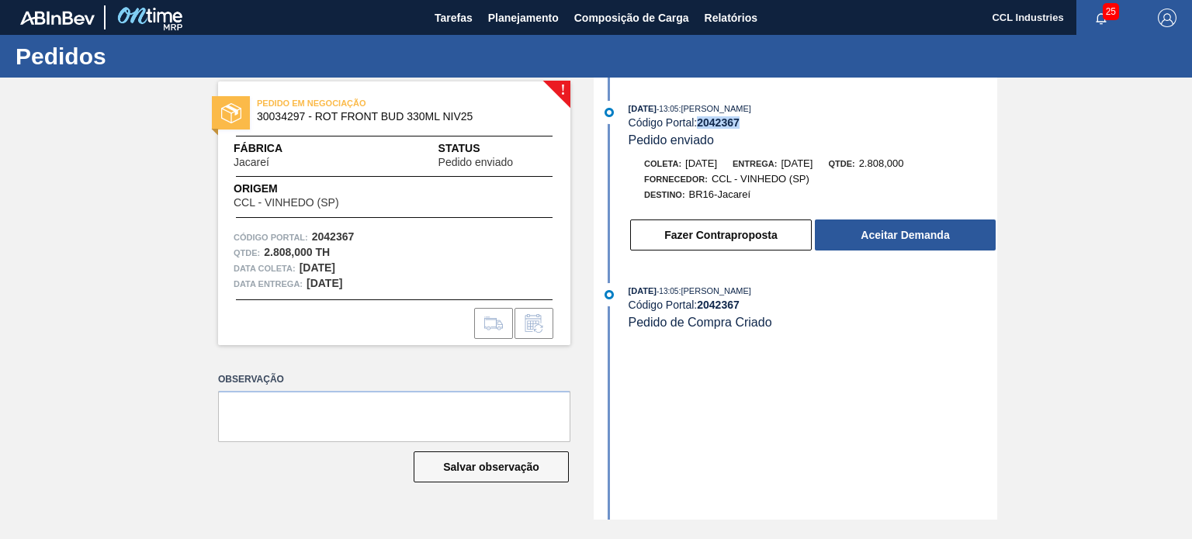
drag, startPoint x: 750, startPoint y: 126, endPoint x: 701, endPoint y: 126, distance: 49.7
click at [701, 126] on div "Código Portal: 2042367" at bounding box center [813, 122] width 369 height 12
copy strong "2042367"
click at [831, 222] on div "Fazer Contraproposta Aceitar Demanda" at bounding box center [813, 235] width 369 height 34
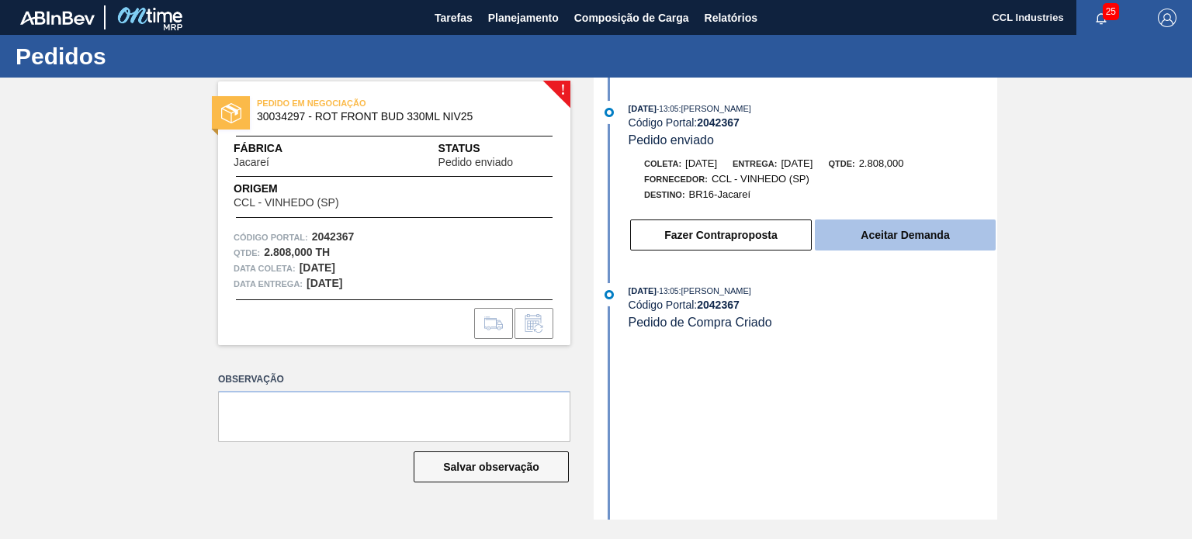
click at [861, 241] on button "Aceitar Demanda" at bounding box center [905, 235] width 181 height 31
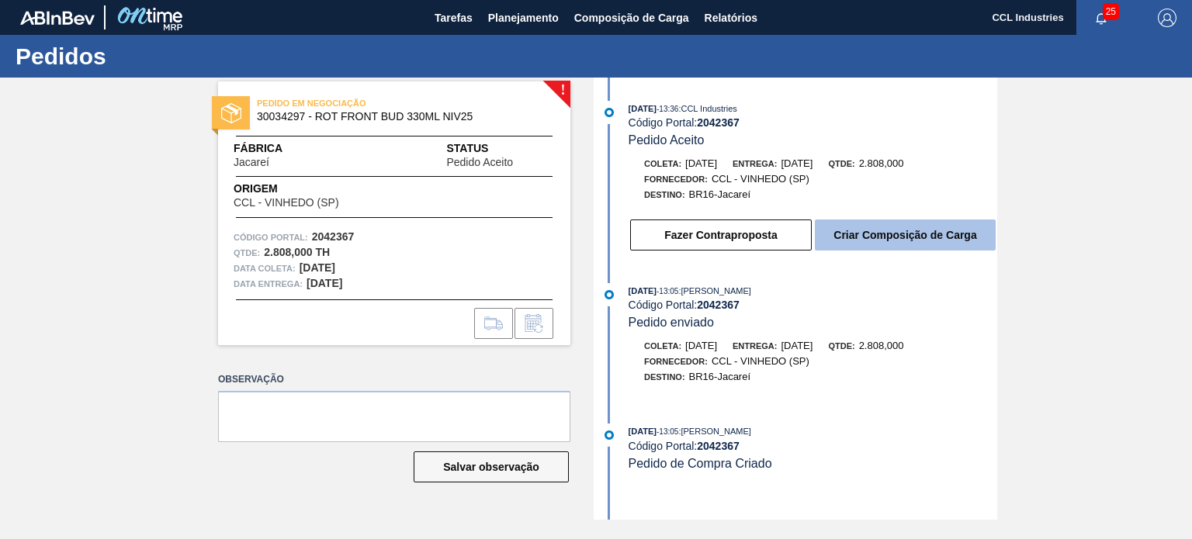
click at [896, 239] on button "Criar Composição de Carga" at bounding box center [905, 235] width 181 height 31
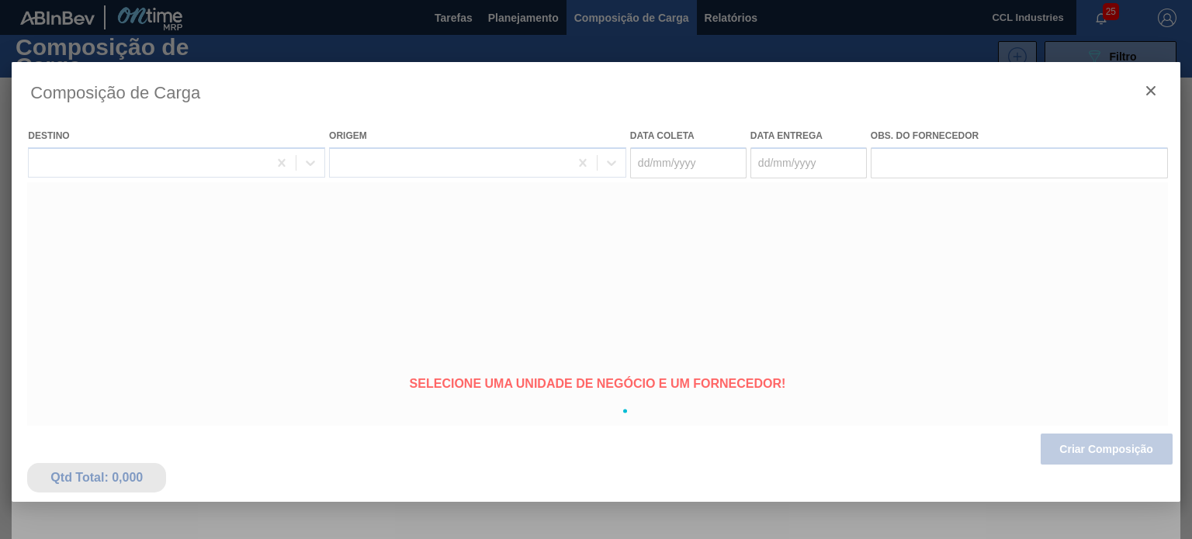
type coleta "[DATE]"
type entrega "[DATE]"
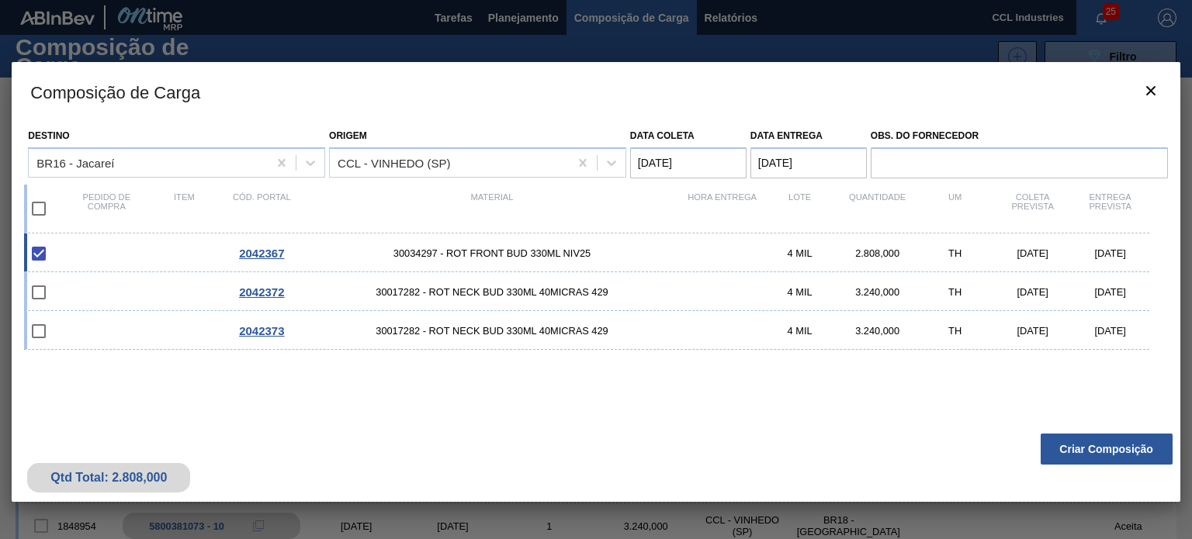
click at [1086, 452] on button "Criar Composição" at bounding box center [1107, 449] width 132 height 31
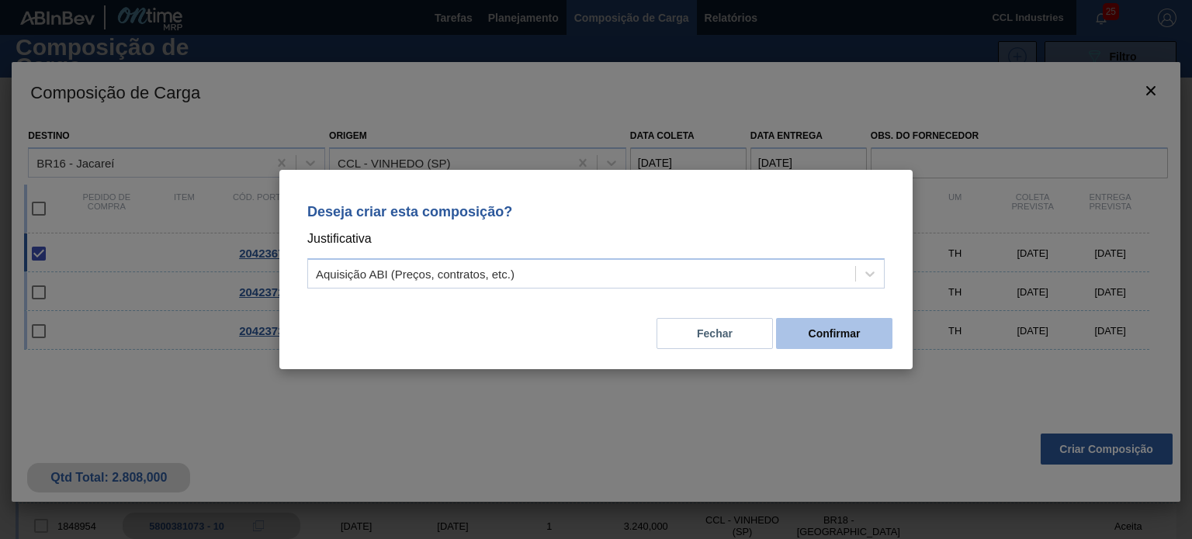
click at [838, 330] on button "Confirmar" at bounding box center [834, 333] width 116 height 31
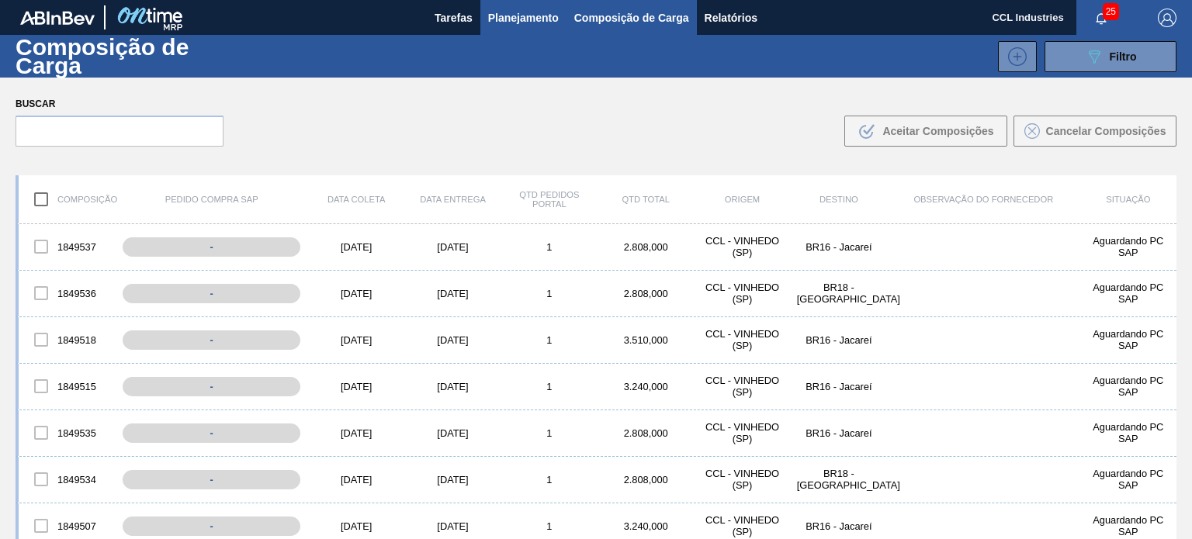
click at [531, 21] on span "Planejamento" at bounding box center [523, 18] width 71 height 19
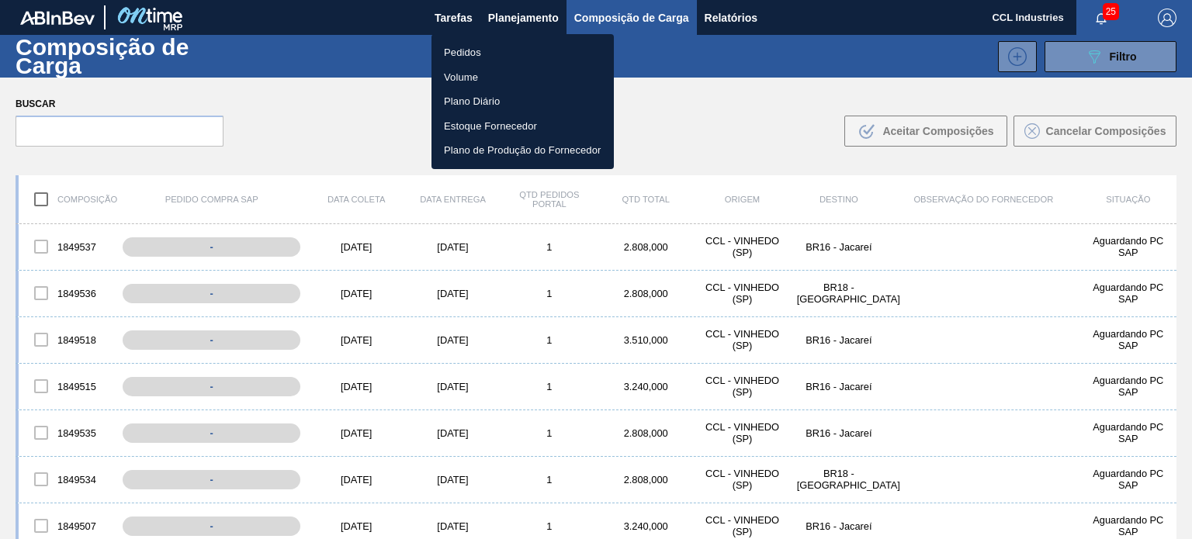
click at [456, 39] on ul "Pedidos Volume Plano Diário Estoque Fornecedor Plano de Produção do Fornecedor" at bounding box center [522, 101] width 182 height 135
click at [466, 54] on li "Pedidos" at bounding box center [522, 52] width 182 height 25
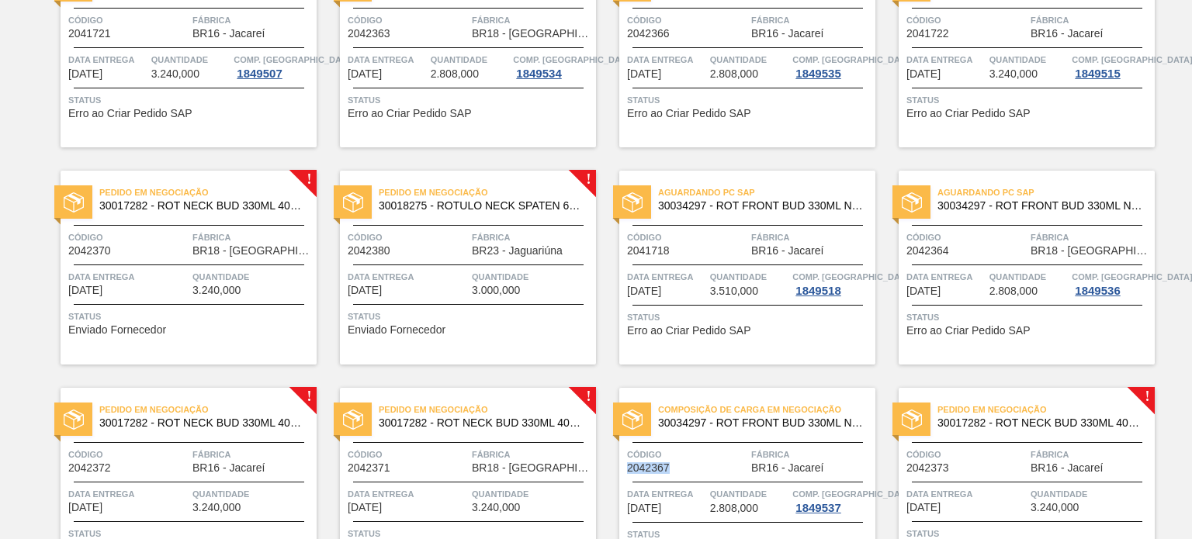
scroll to position [1783, 0]
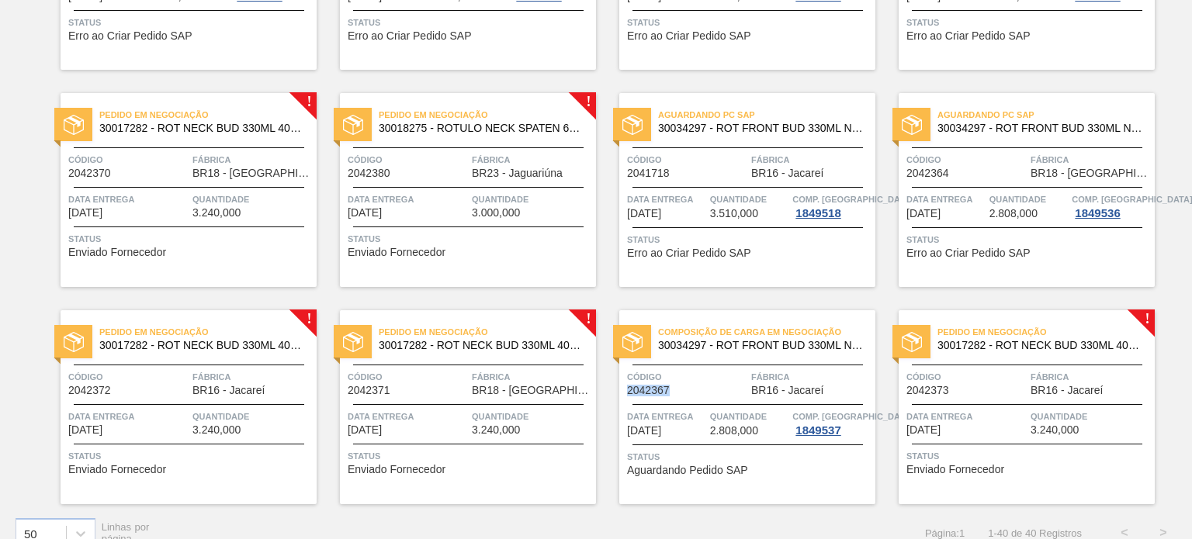
click at [114, 202] on span "Data entrega" at bounding box center [128, 200] width 120 height 16
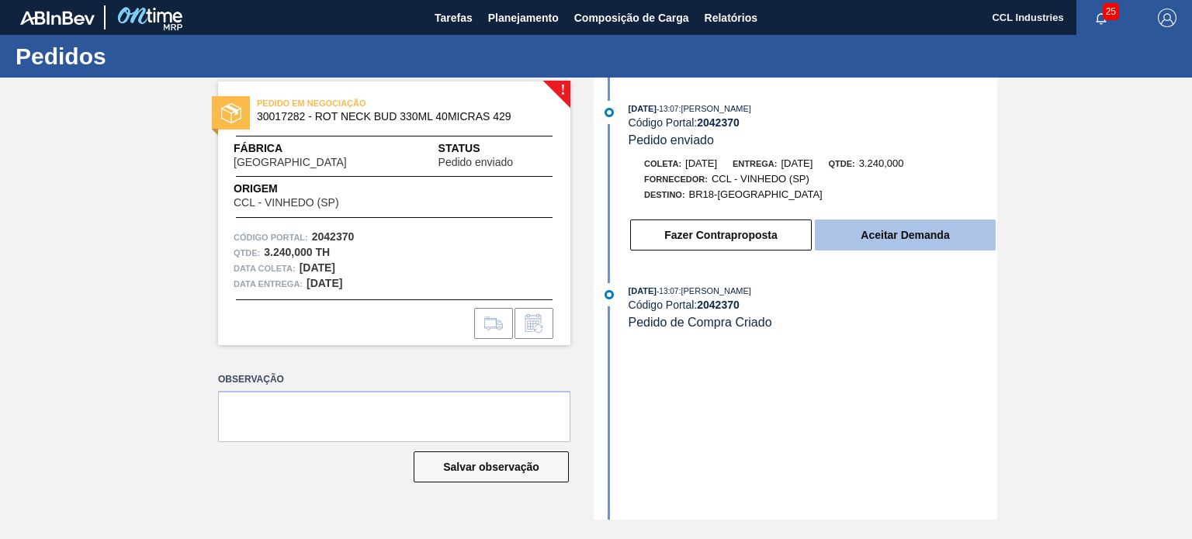
click at [916, 246] on button "Aceitar Demanda" at bounding box center [905, 235] width 181 height 31
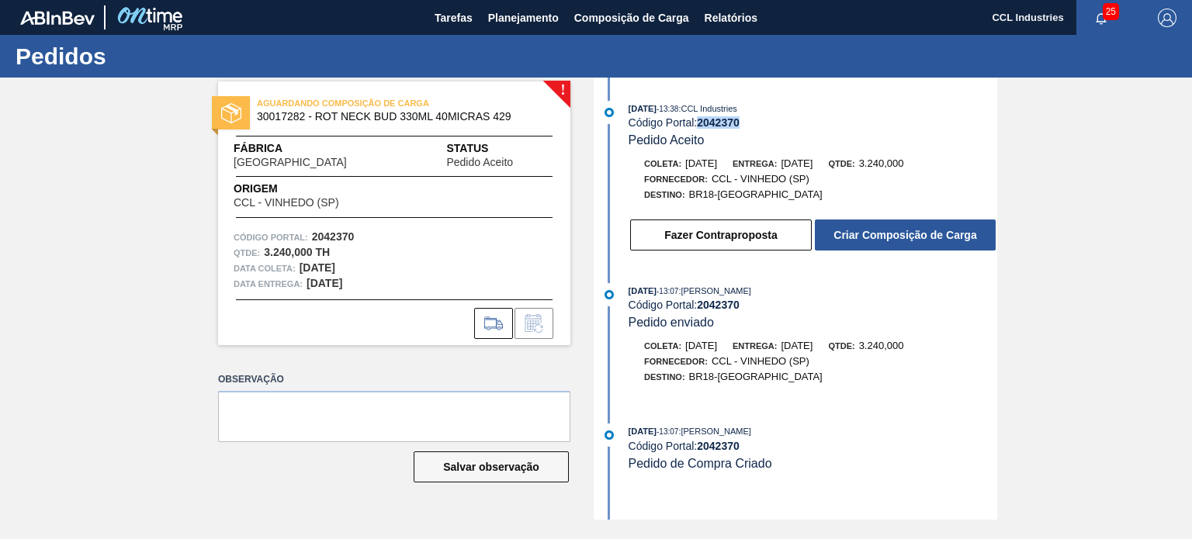
drag, startPoint x: 748, startPoint y: 121, endPoint x: 701, endPoint y: 118, distance: 46.7
click at [701, 118] on div "Código Portal: 2042370" at bounding box center [813, 122] width 369 height 12
copy strong "2042370"
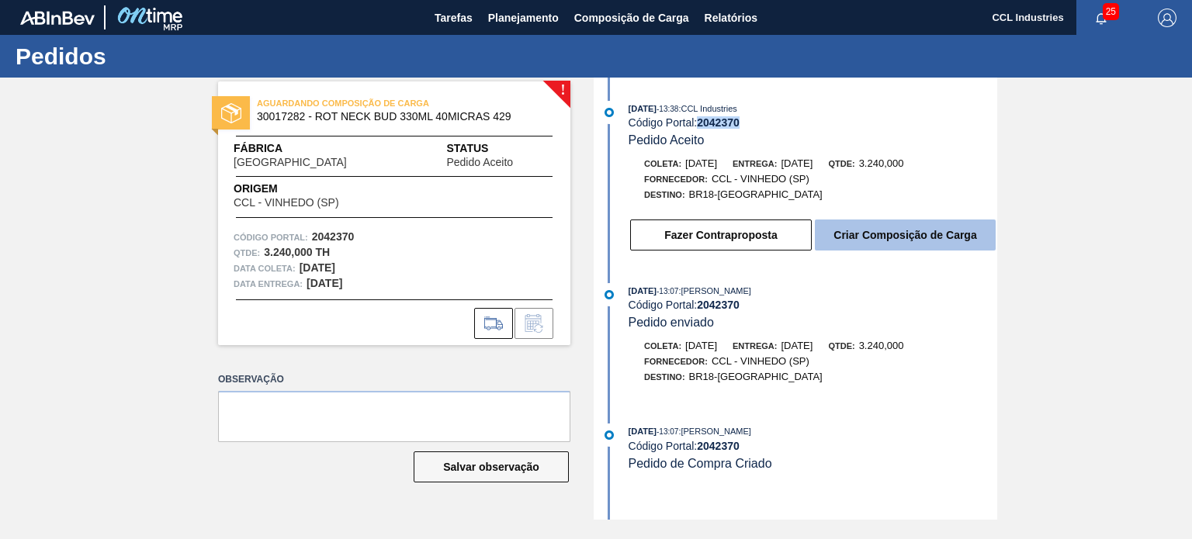
click at [900, 238] on button "Criar Composição de Carga" at bounding box center [905, 235] width 181 height 31
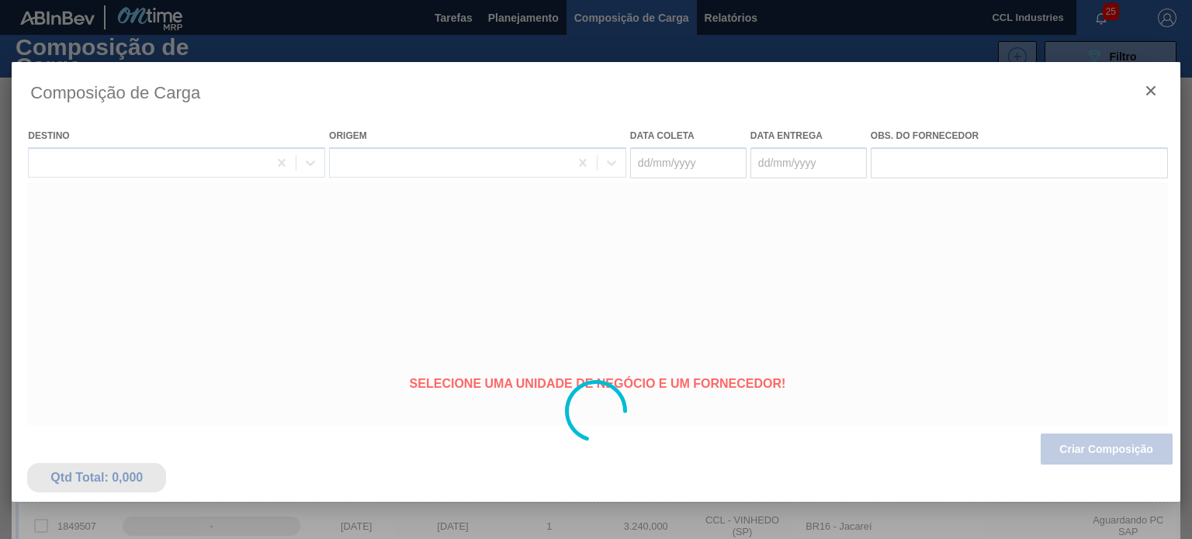
type coleta "[DATE]"
type entrega "[DATE]"
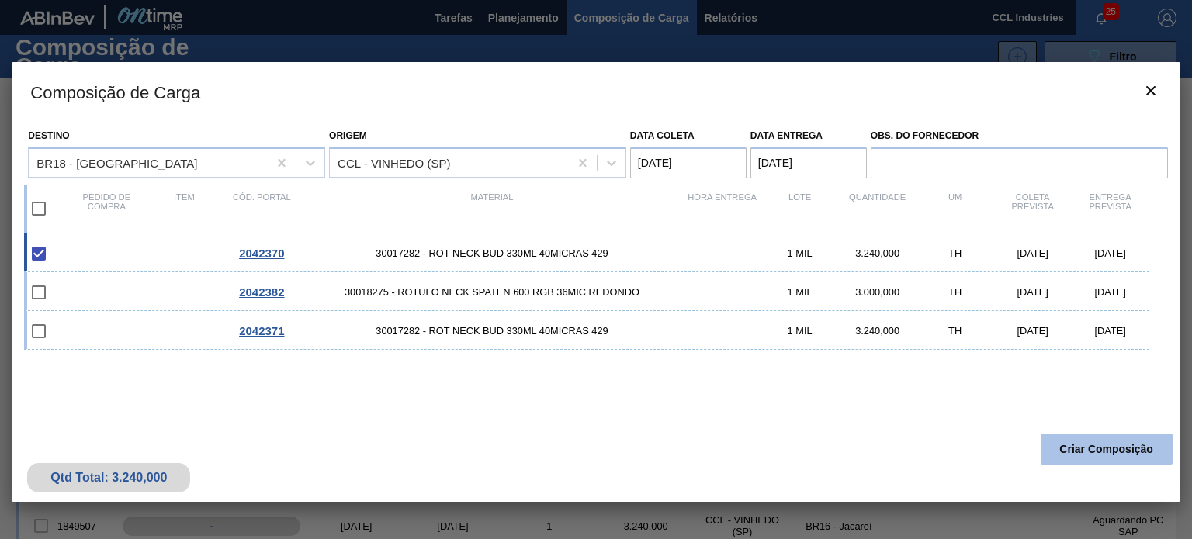
click at [1081, 452] on button "Criar Composição" at bounding box center [1107, 449] width 132 height 31
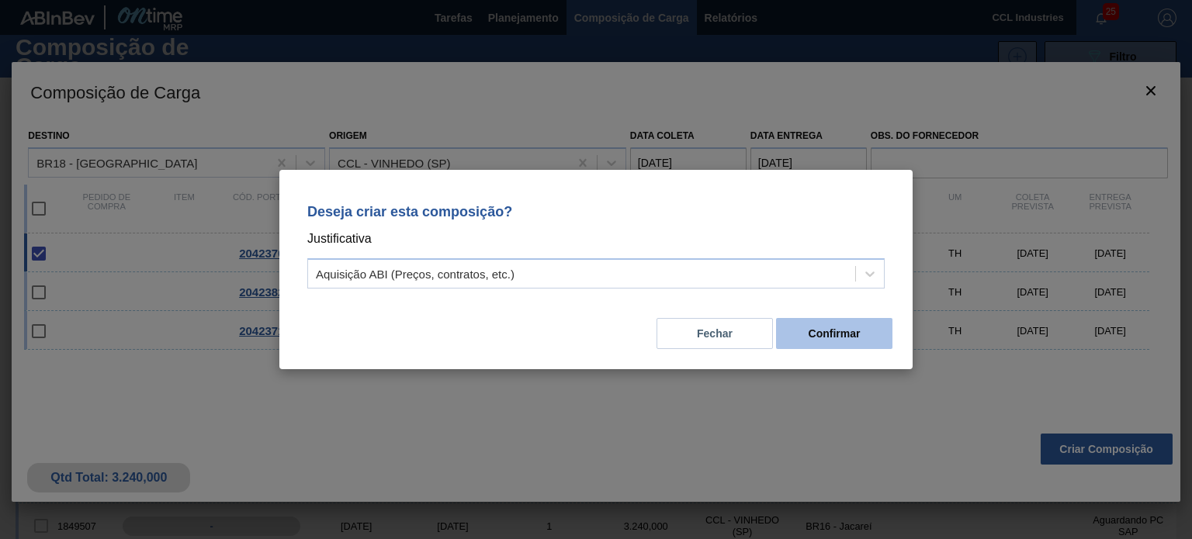
click at [814, 348] on button "Confirmar" at bounding box center [834, 333] width 116 height 31
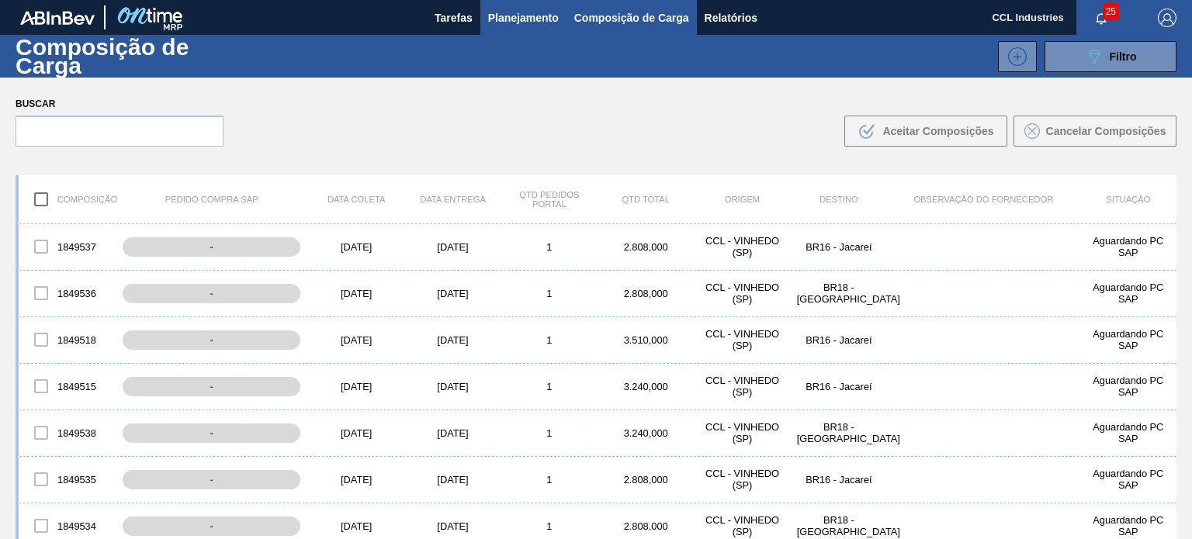
click at [514, 23] on span "Planejamento" at bounding box center [523, 18] width 71 height 19
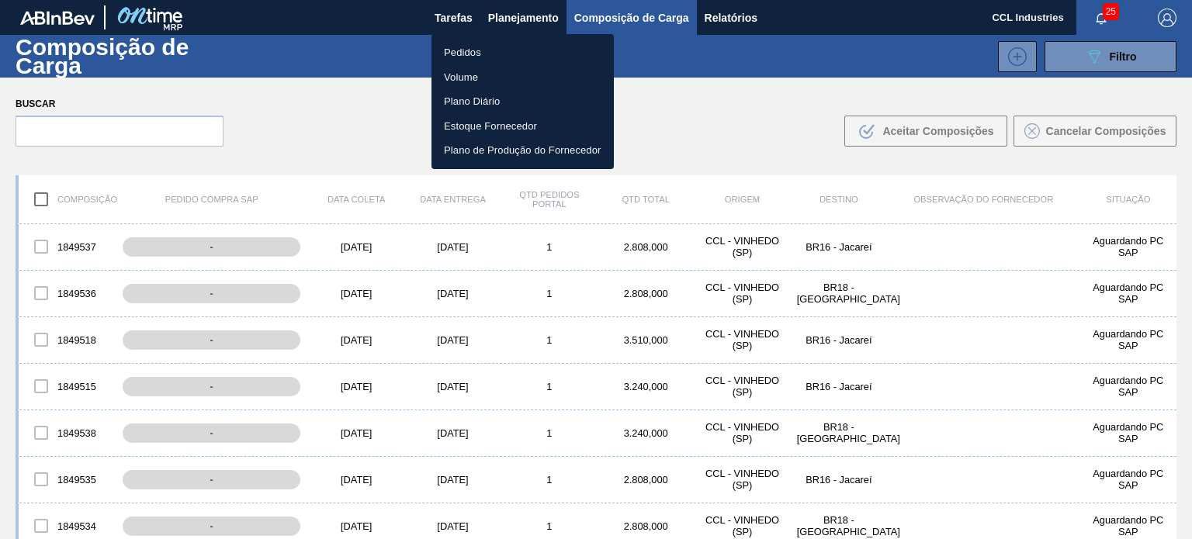
click at [478, 48] on li "Pedidos" at bounding box center [522, 52] width 182 height 25
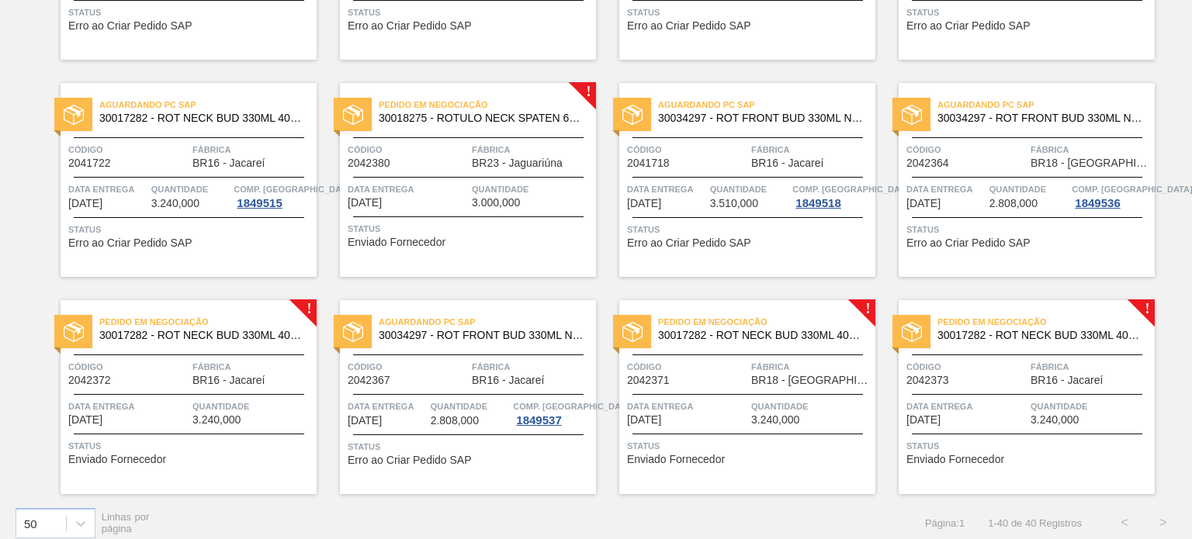
scroll to position [1805, 0]
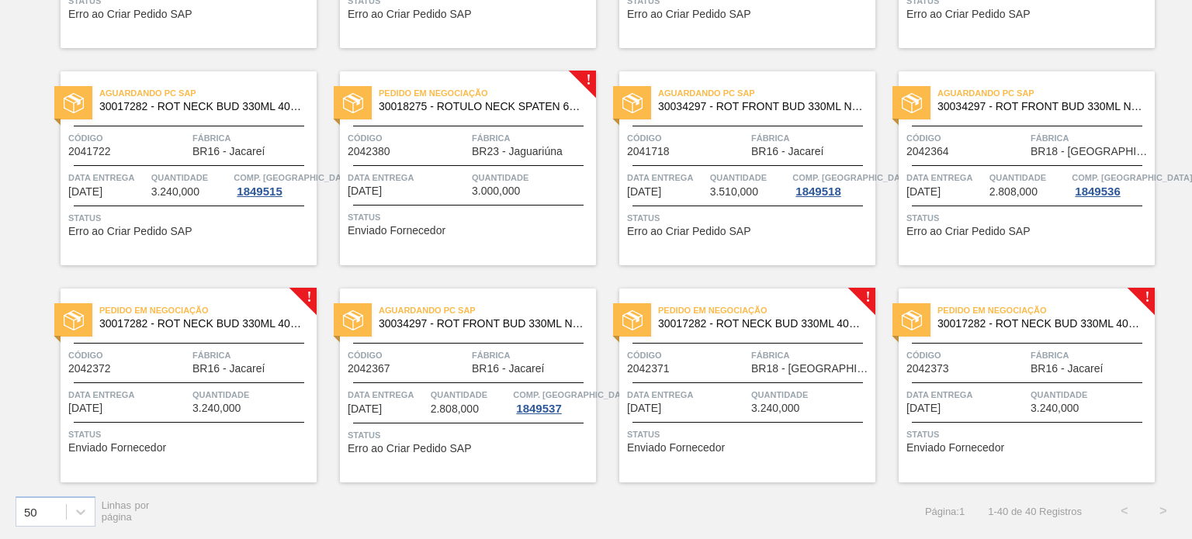
click at [732, 365] on div "Código 2042371" at bounding box center [687, 361] width 120 height 27
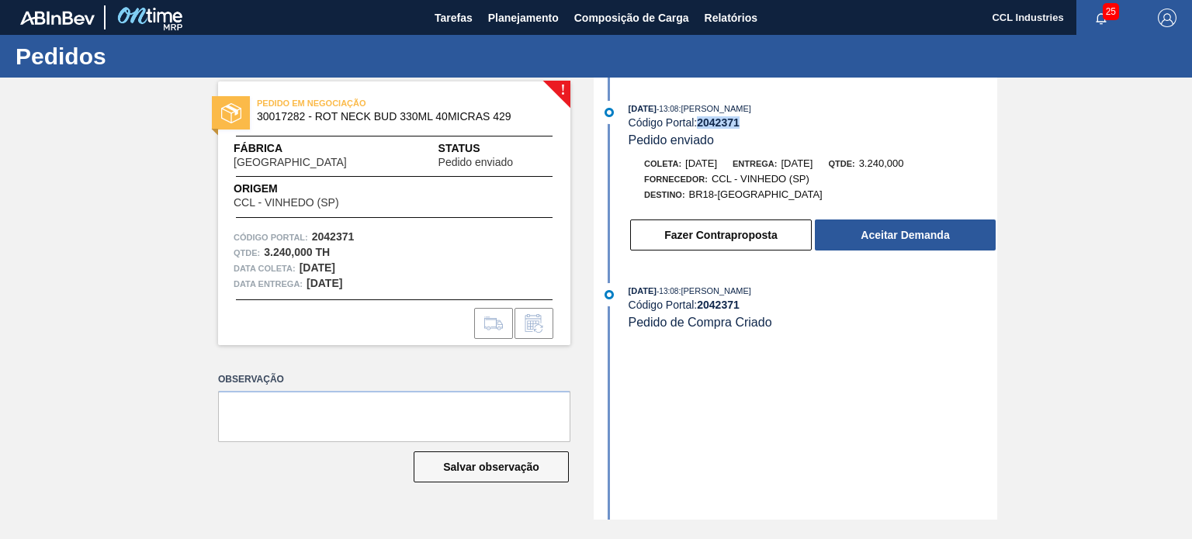
drag, startPoint x: 736, startPoint y: 124, endPoint x: 701, endPoint y: 119, distance: 34.5
click at [701, 119] on div "Código Portal: 2042371" at bounding box center [813, 122] width 369 height 12
copy strong "2042371"
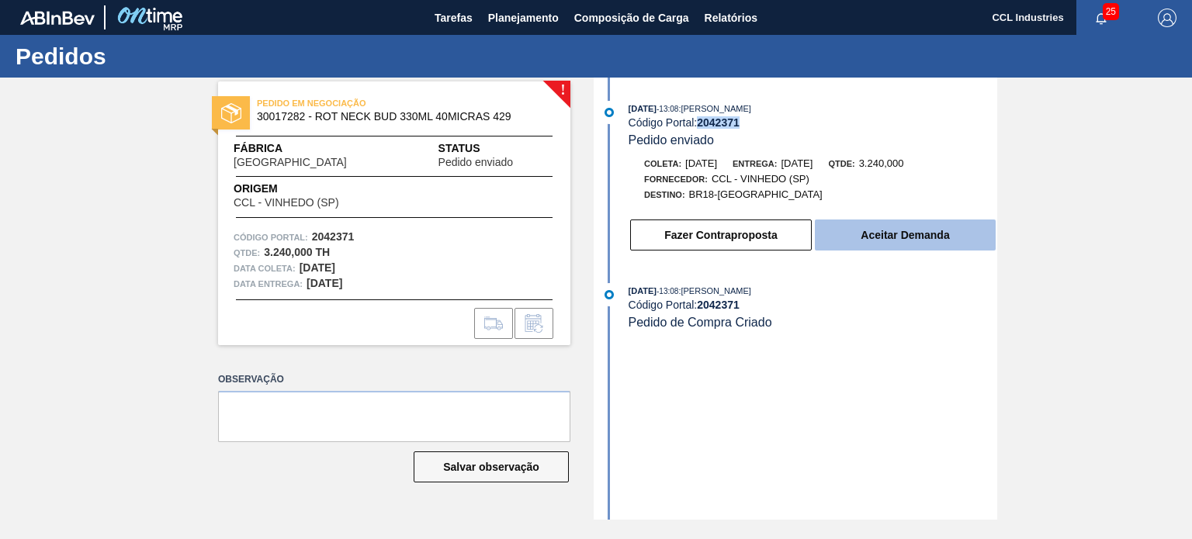
click at [912, 227] on button "Aceitar Demanda" at bounding box center [905, 235] width 181 height 31
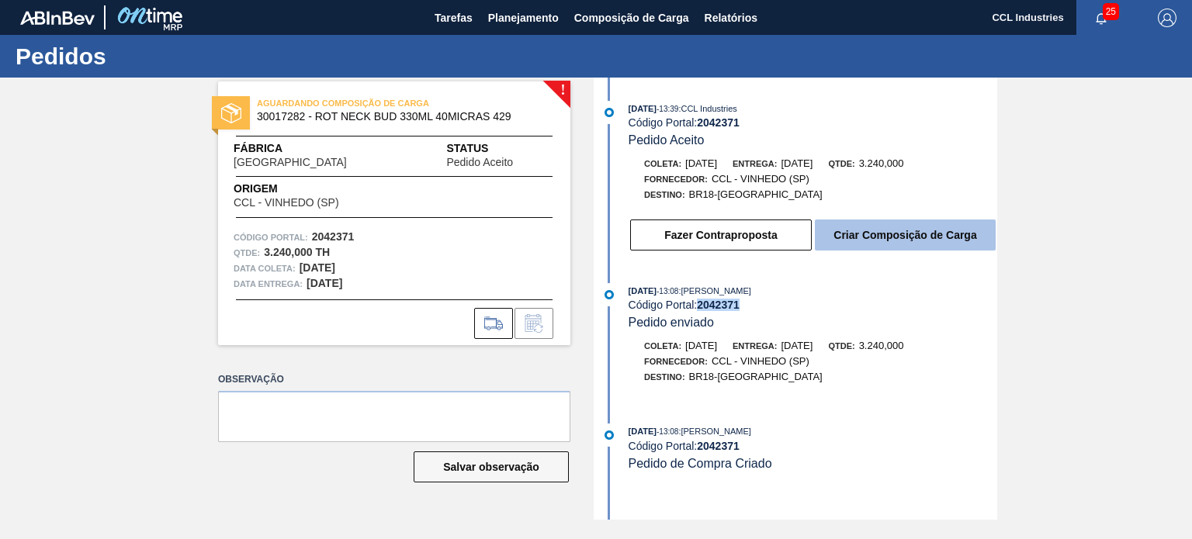
click at [912, 246] on button "Criar Composição de Carga" at bounding box center [905, 235] width 181 height 31
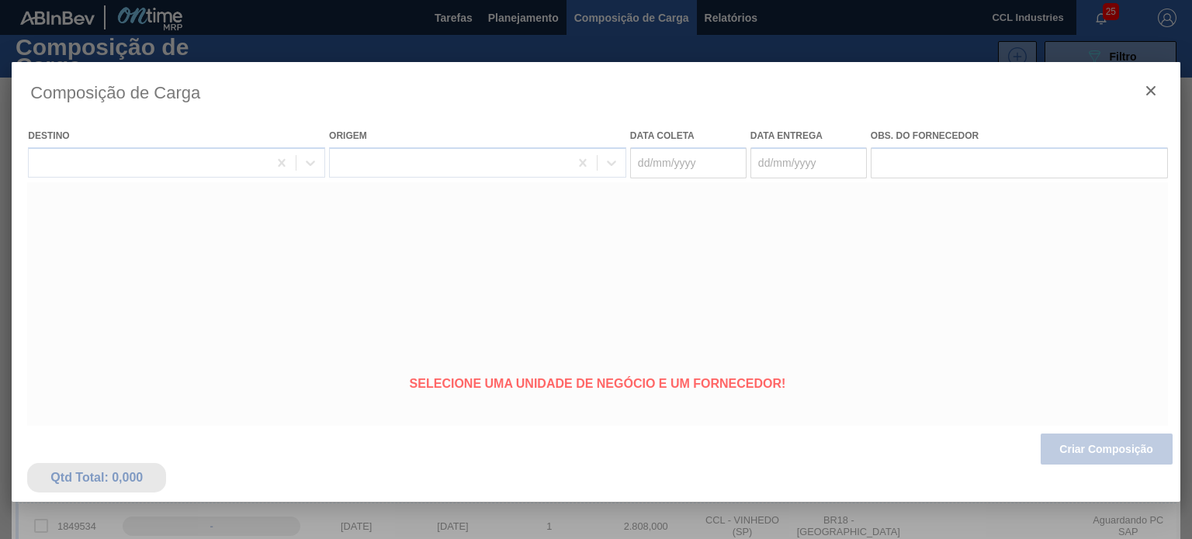
type coleta "[DATE]"
type entrega "[DATE]"
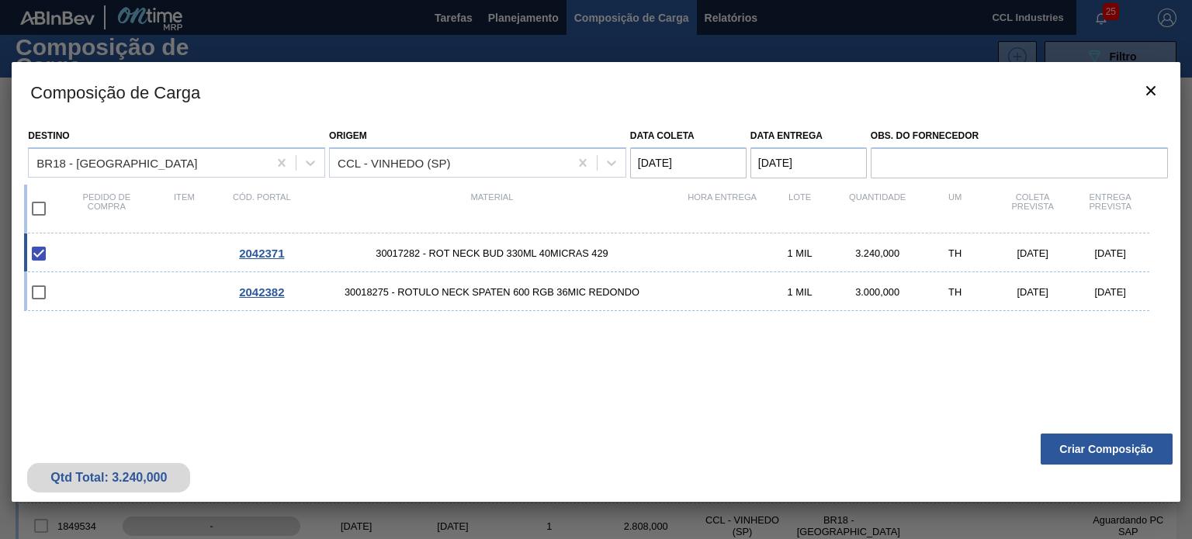
click at [1093, 451] on button "Criar Composição" at bounding box center [1107, 449] width 132 height 31
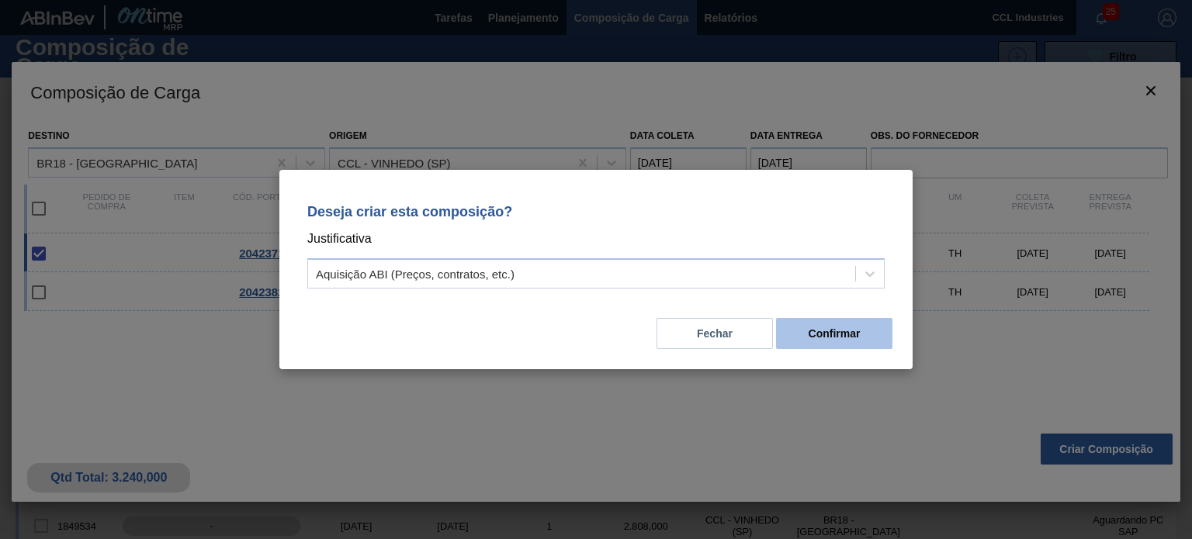
click at [881, 327] on button "Confirmar" at bounding box center [834, 333] width 116 height 31
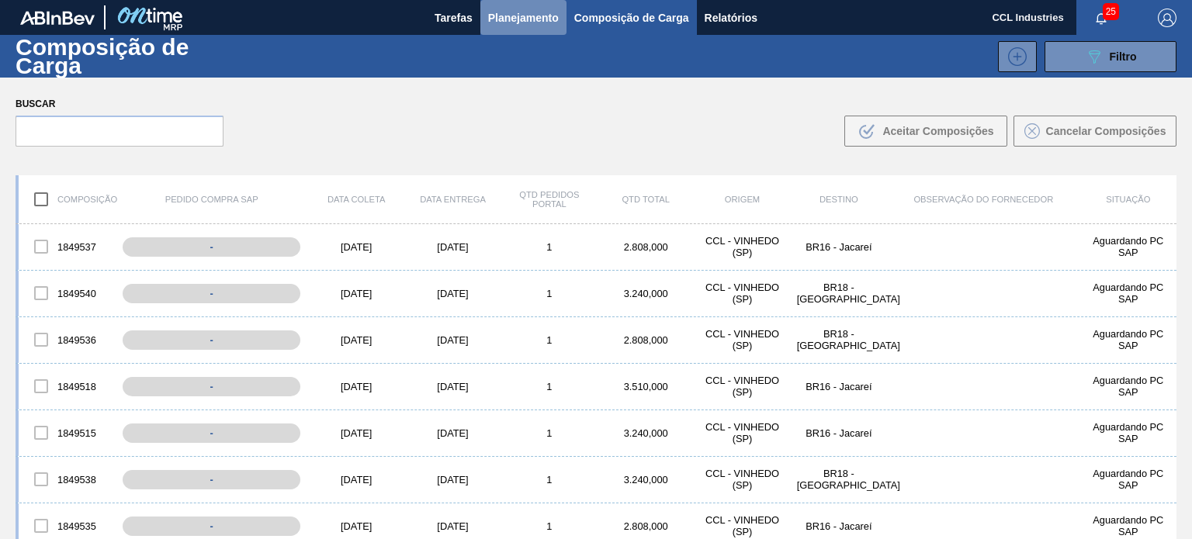
click at [514, 33] on button "Planejamento" at bounding box center [523, 17] width 86 height 35
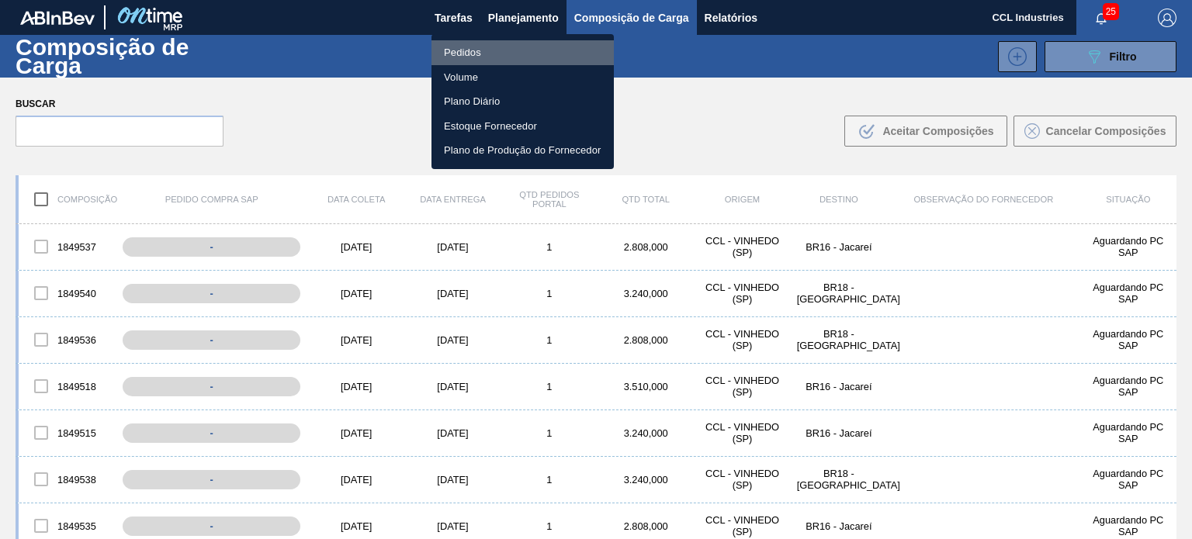
click at [489, 56] on li "Pedidos" at bounding box center [522, 52] width 182 height 25
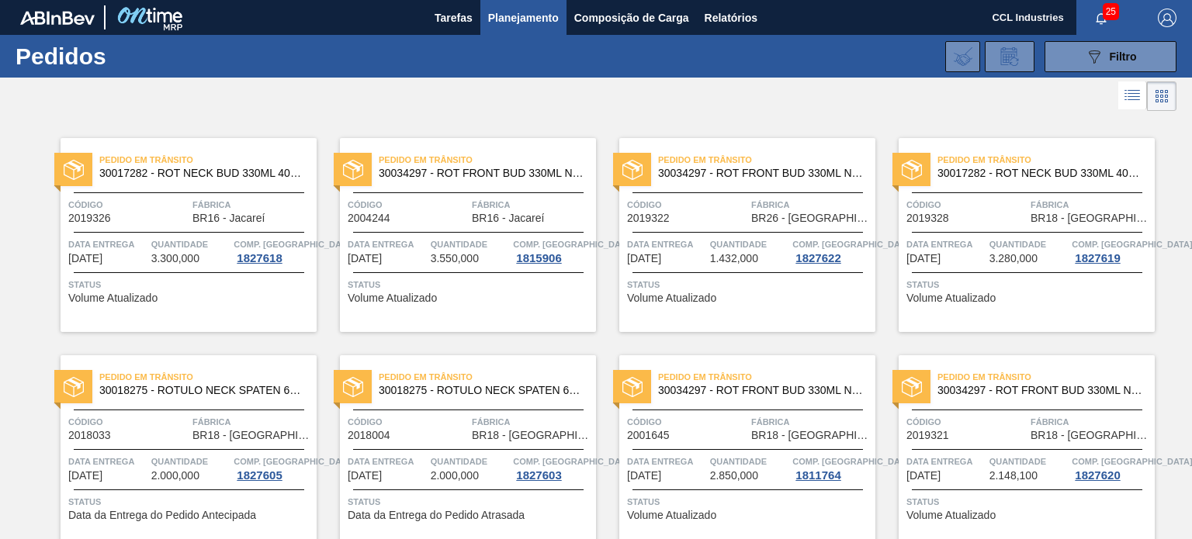
scroll to position [1805, 0]
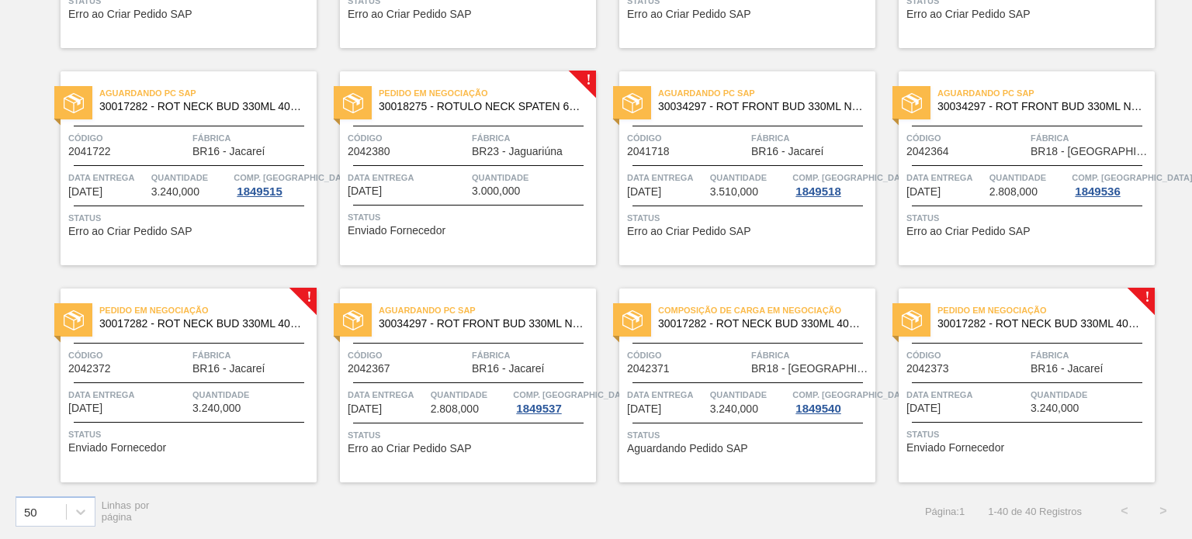
click at [106, 365] on span "2042372" at bounding box center [89, 369] width 43 height 12
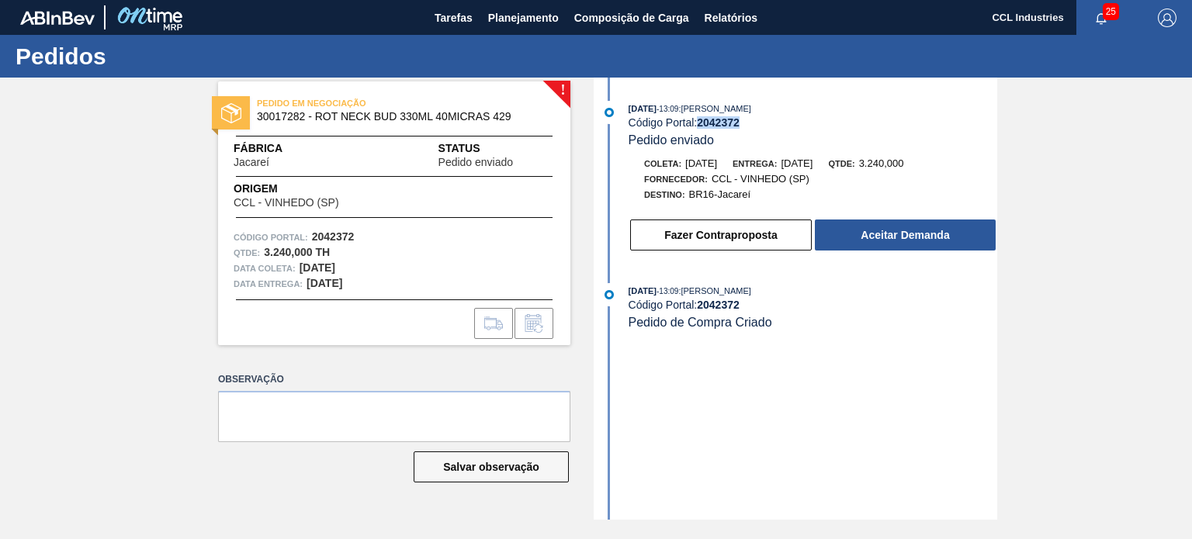
drag, startPoint x: 740, startPoint y: 125, endPoint x: 701, endPoint y: 128, distance: 39.7
click at [701, 128] on strong "2042372" at bounding box center [718, 122] width 43 height 12
copy strong "2042372"
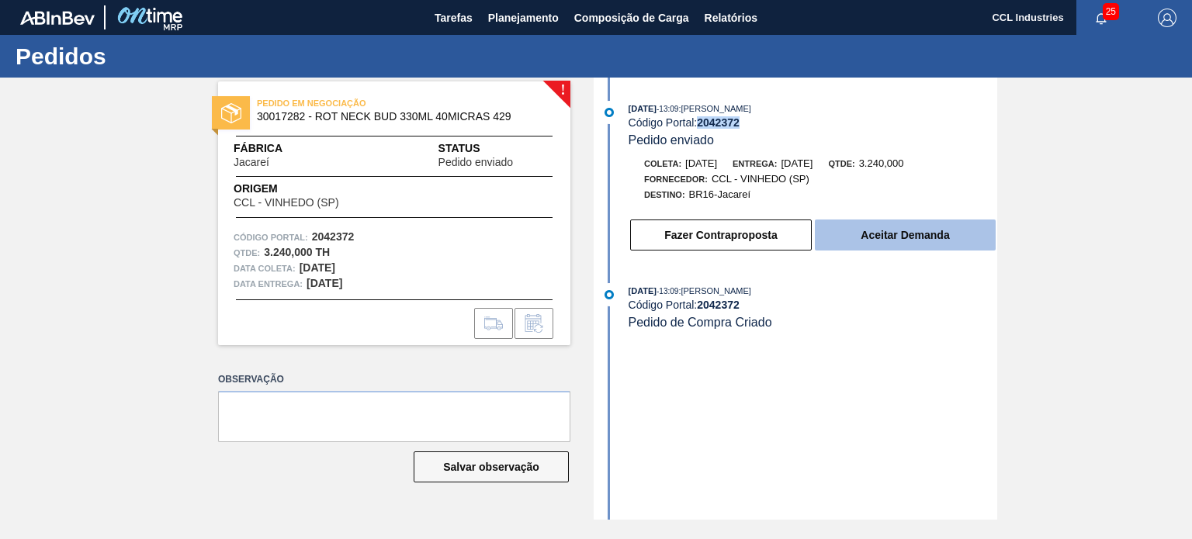
click at [881, 226] on button "Aceitar Demanda" at bounding box center [905, 235] width 181 height 31
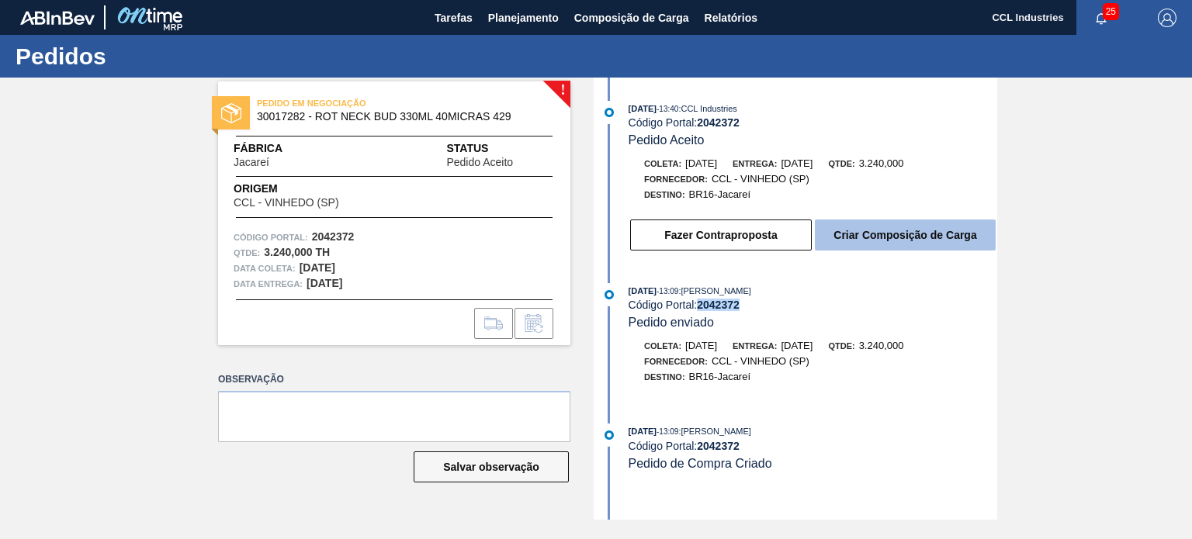
click at [927, 251] on button "Criar Composição de Carga" at bounding box center [905, 235] width 181 height 31
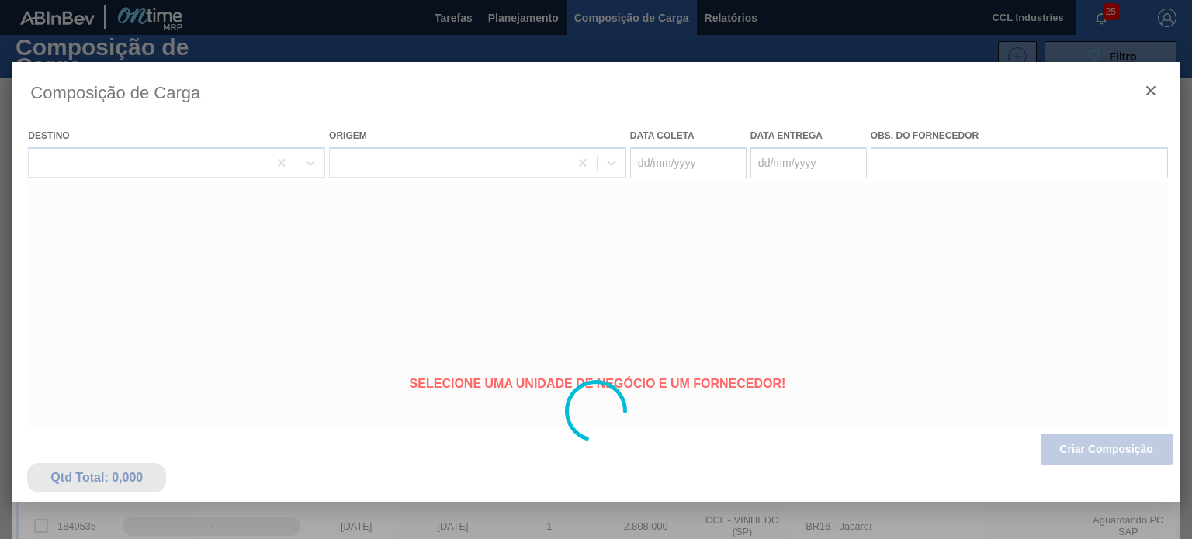
type coleta "[DATE]"
type entrega "[DATE]"
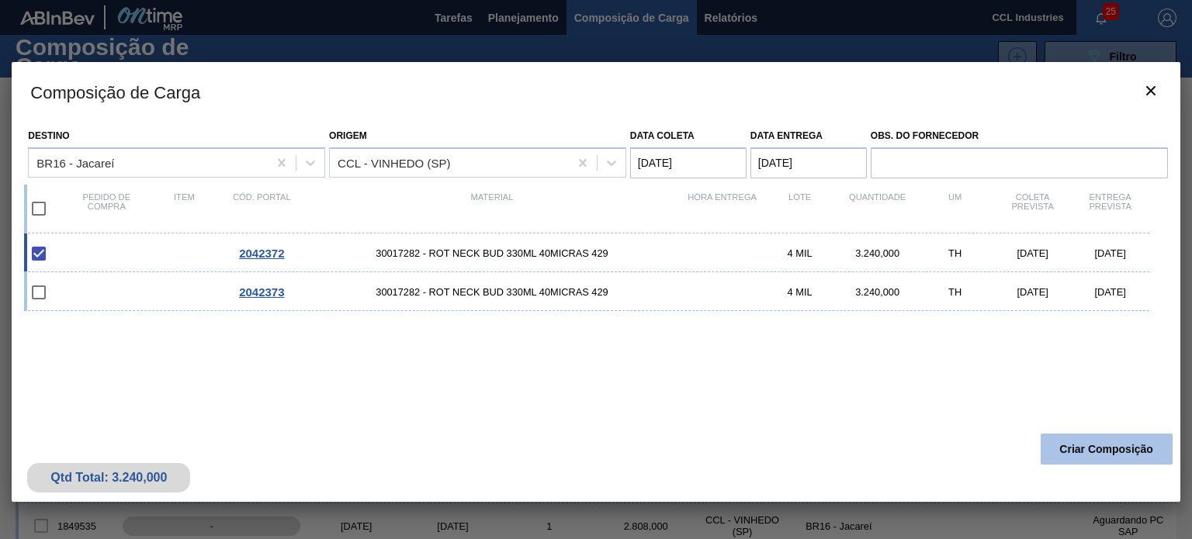
click at [1124, 453] on button "Criar Composição" at bounding box center [1107, 449] width 132 height 31
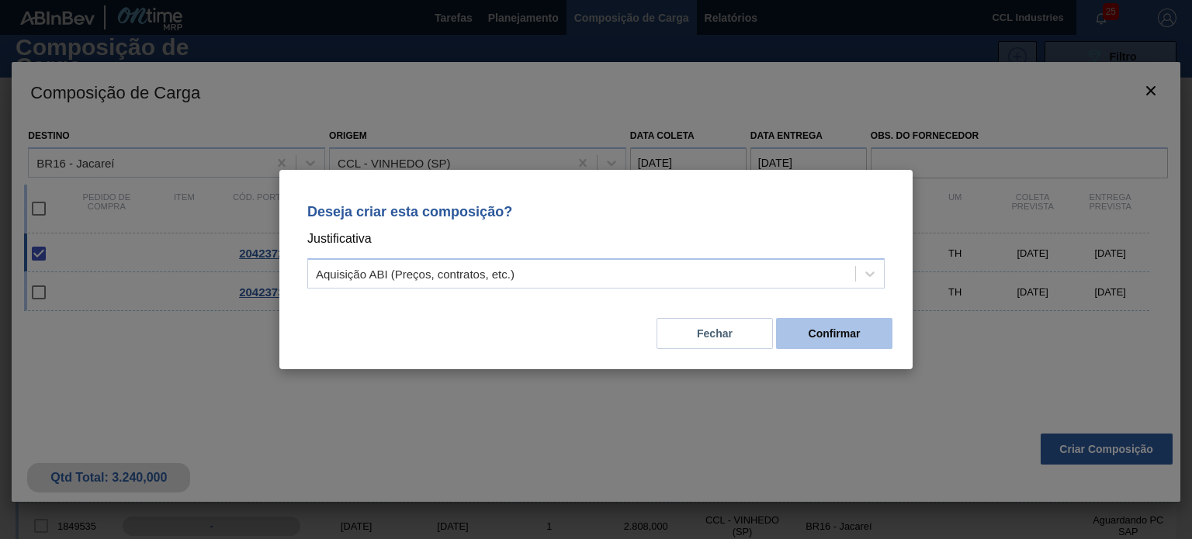
click at [866, 322] on button "Confirmar" at bounding box center [834, 333] width 116 height 31
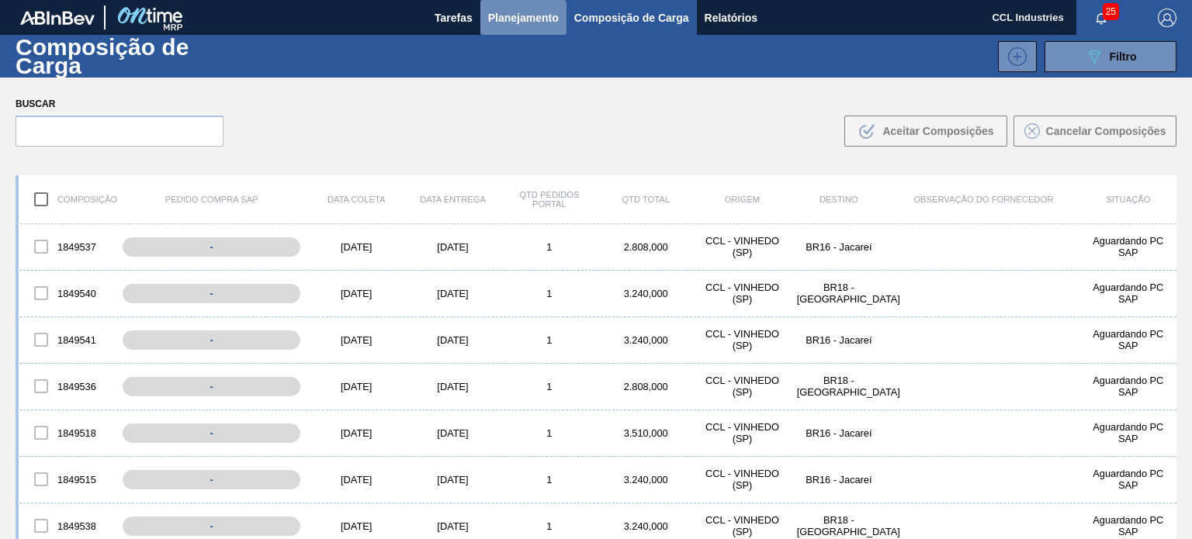
click at [528, 7] on button "Planejamento" at bounding box center [523, 17] width 86 height 35
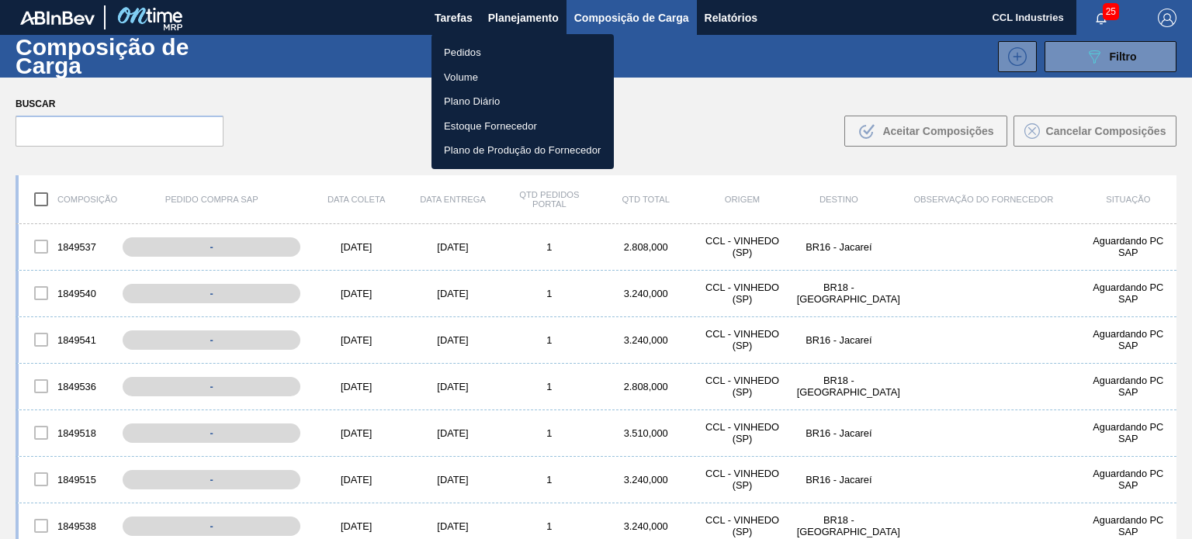
click at [514, 55] on li "Pedidos" at bounding box center [522, 52] width 182 height 25
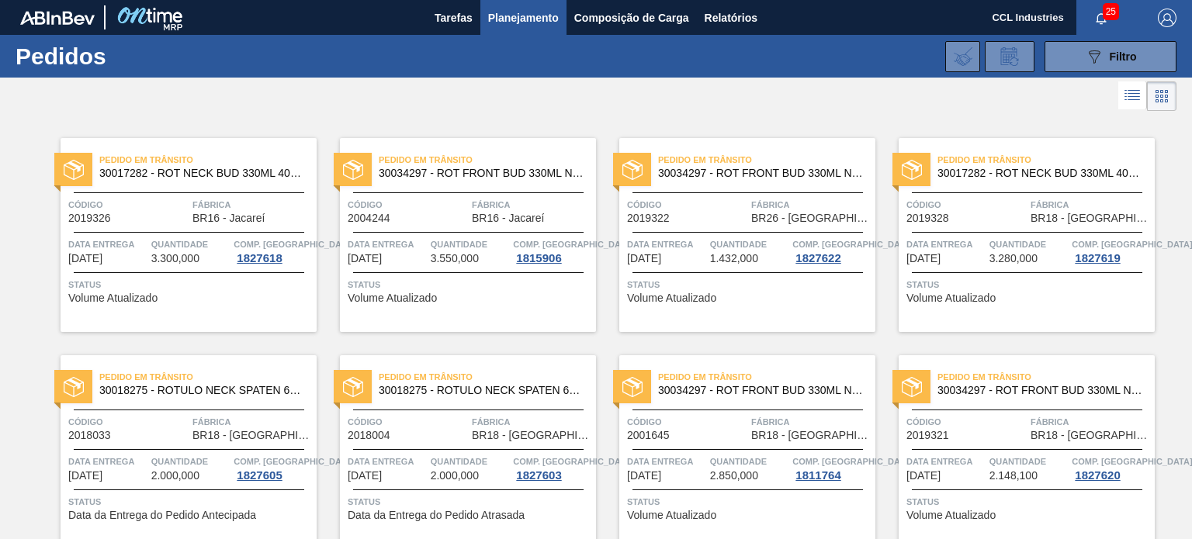
scroll to position [1805, 0]
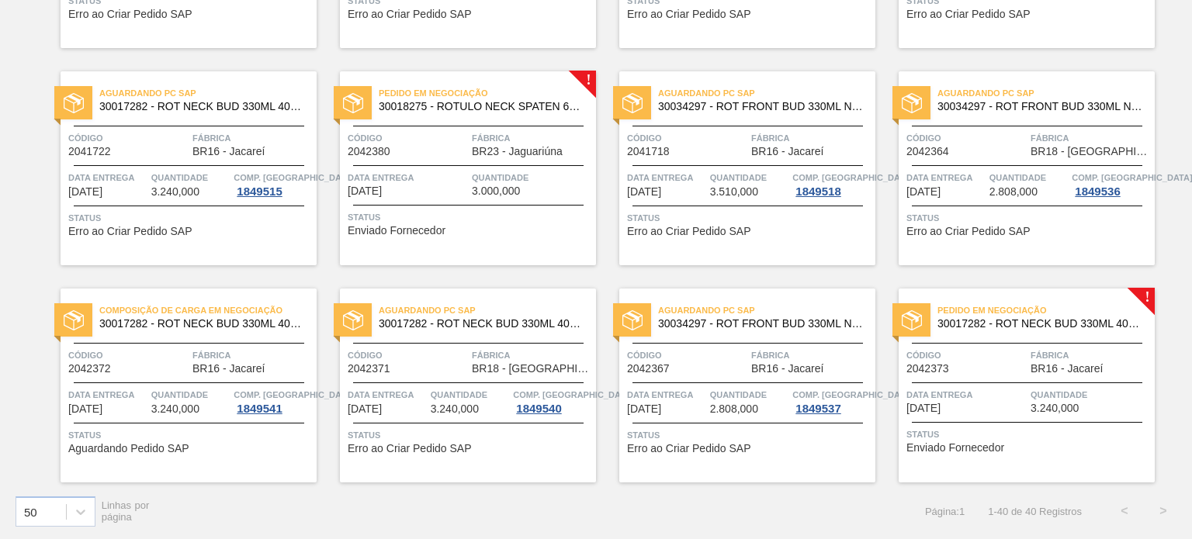
click at [974, 375] on div "Pedido em Negociação 30017282 - ROT NECK BUD 330ML 40MICRAS 429 Código 2042373 …" at bounding box center [1027, 386] width 256 height 194
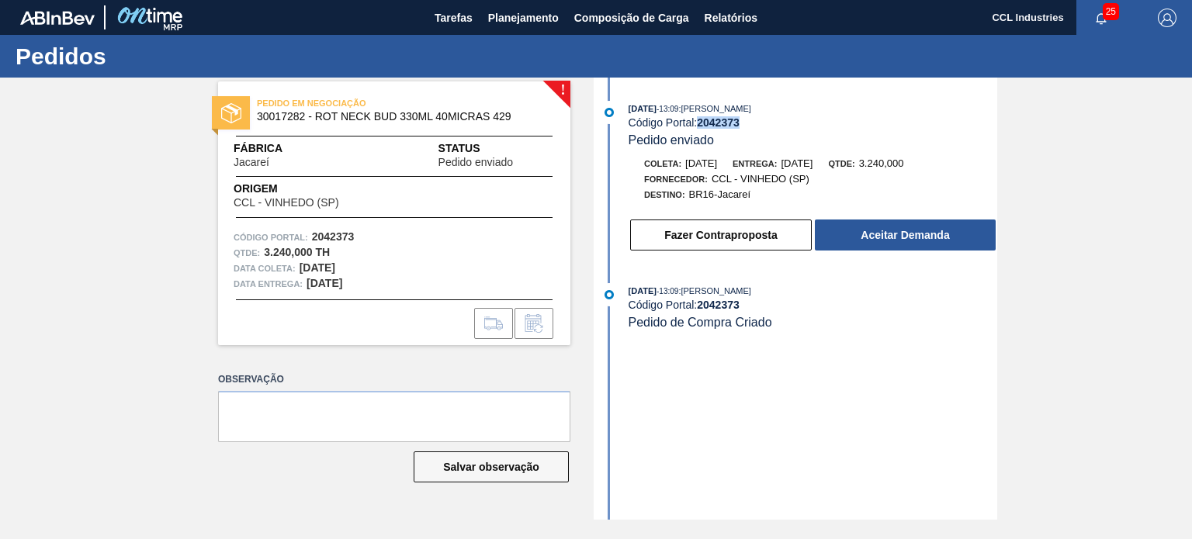
drag, startPoint x: 754, startPoint y: 121, endPoint x: 702, endPoint y: 127, distance: 52.4
click at [702, 127] on div "Código Portal: 2042373" at bounding box center [813, 122] width 369 height 12
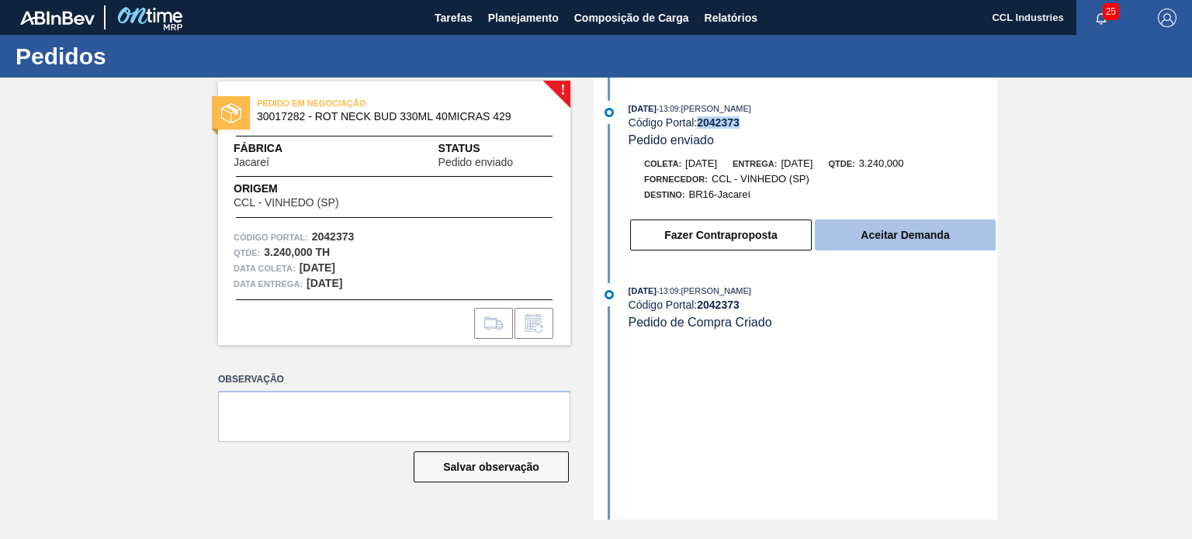
click at [940, 247] on button "Aceitar Demanda" at bounding box center [905, 235] width 181 height 31
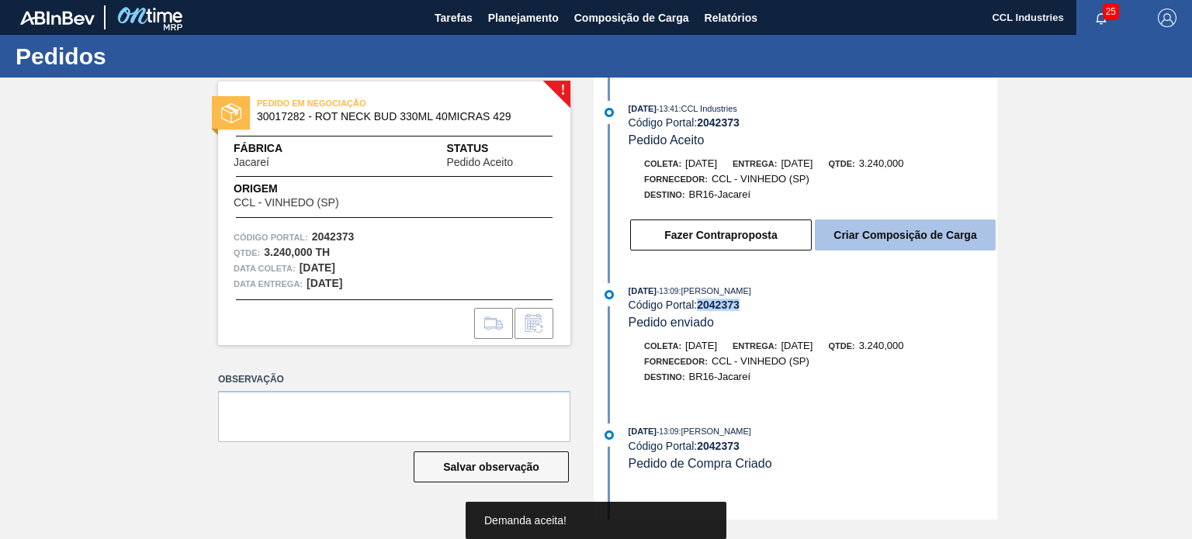
click at [909, 241] on button "Criar Composição de Carga" at bounding box center [905, 235] width 181 height 31
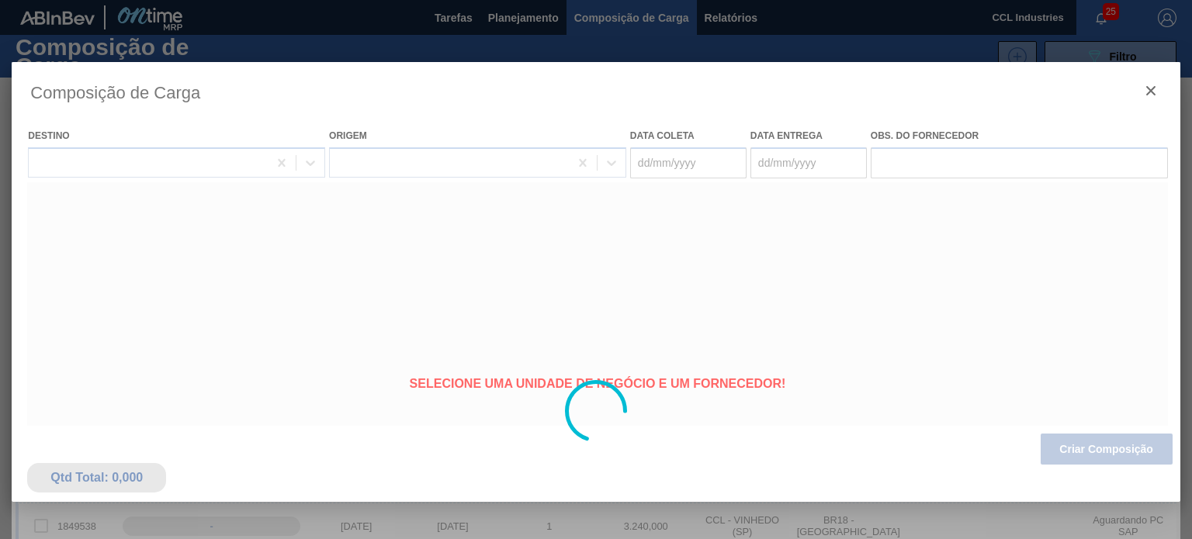
type coleta "[DATE]"
type entrega "[DATE]"
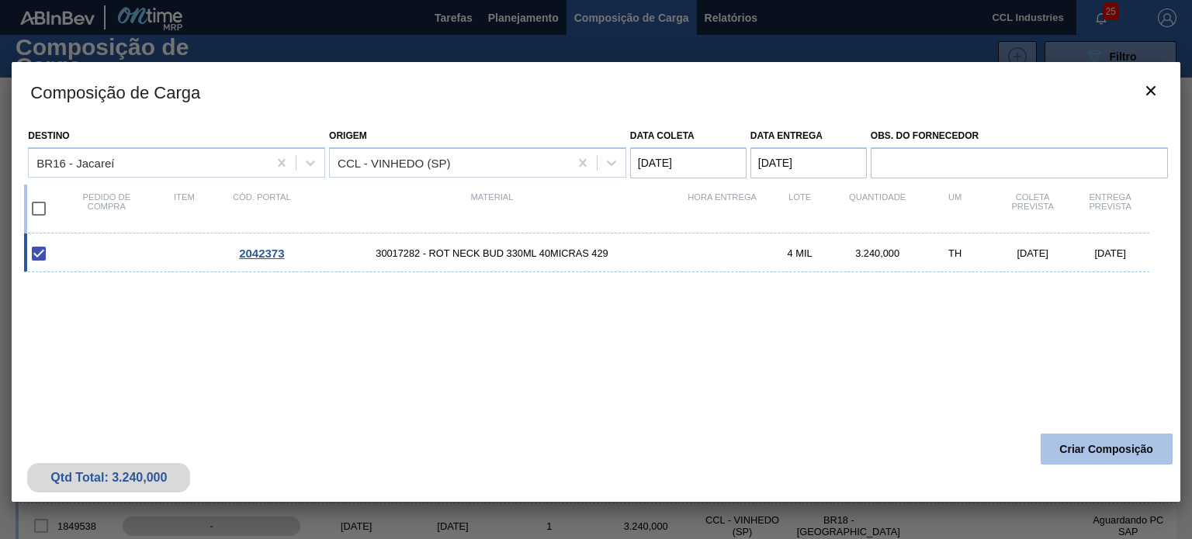
click at [1080, 451] on button "Criar Composição" at bounding box center [1107, 449] width 132 height 31
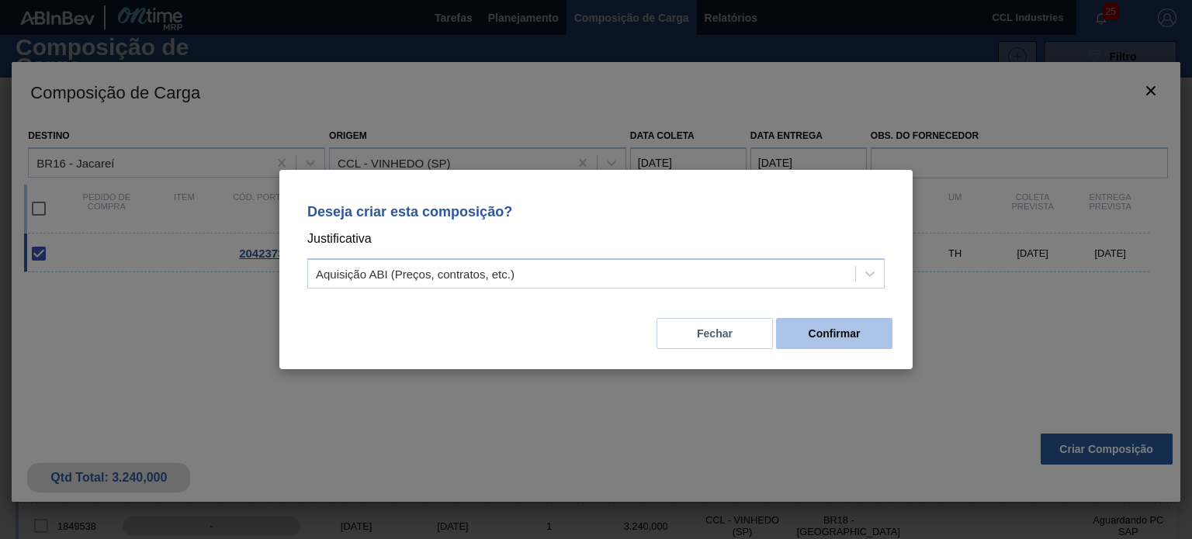
click at [851, 348] on button "Confirmar" at bounding box center [834, 333] width 116 height 31
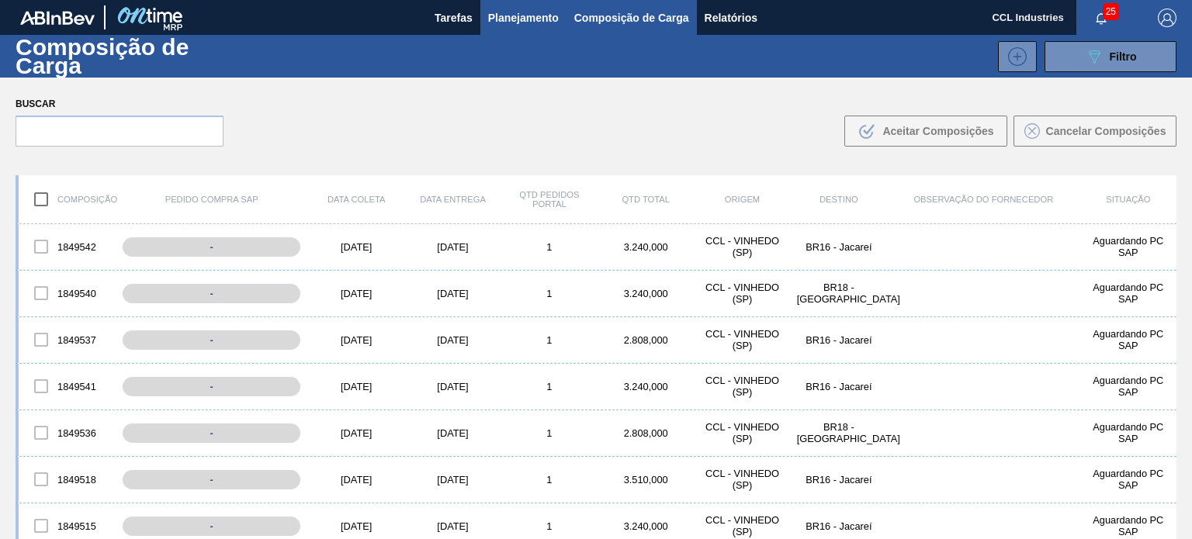
click at [480, 5] on button "Planejamento" at bounding box center [523, 17] width 86 height 35
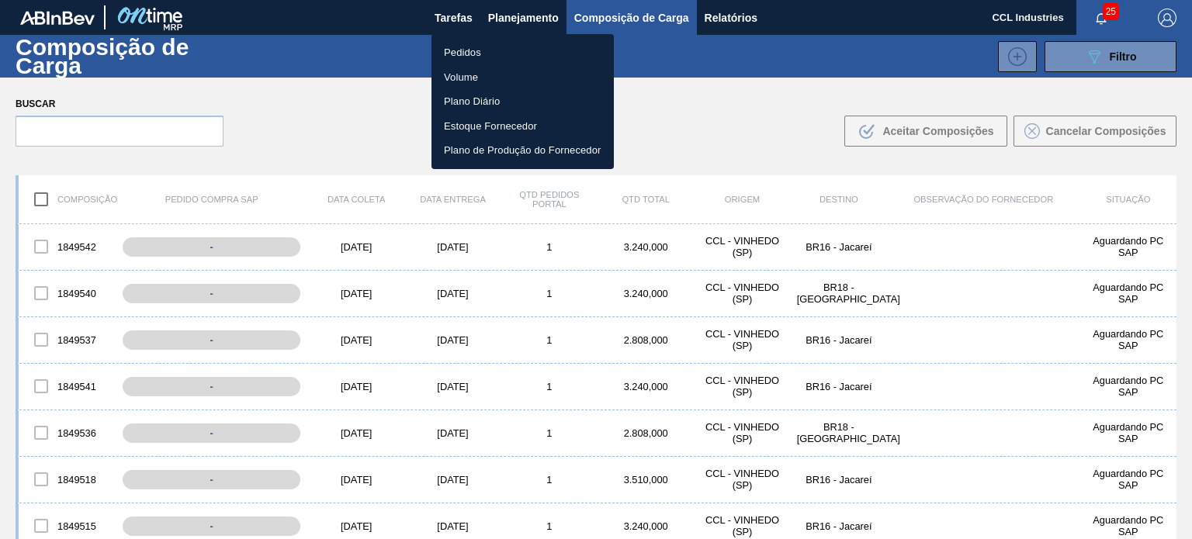
click at [477, 43] on li "Pedidos" at bounding box center [522, 52] width 182 height 25
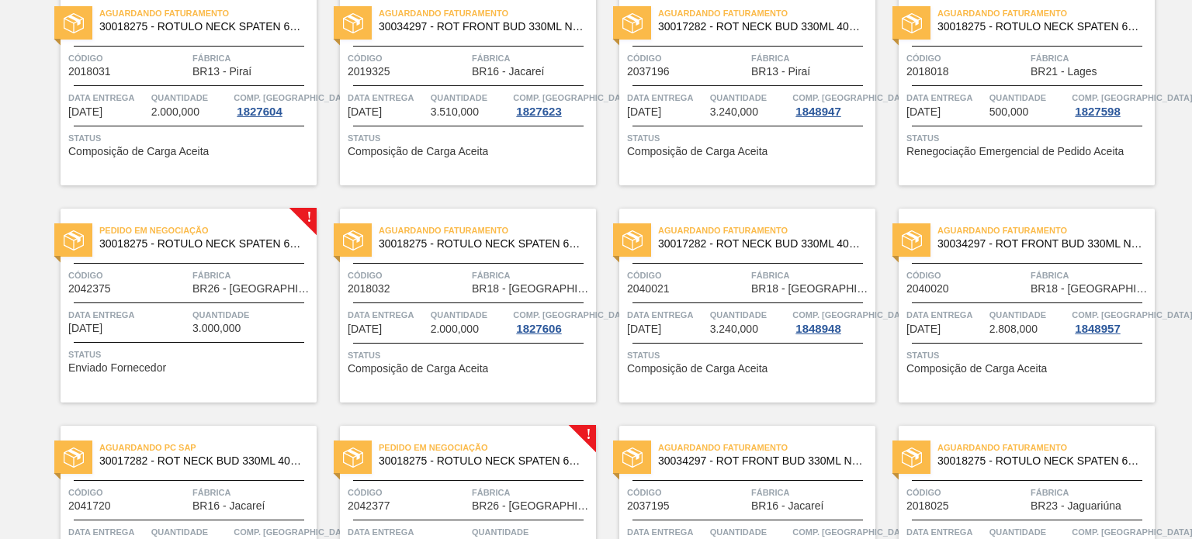
scroll to position [621, 0]
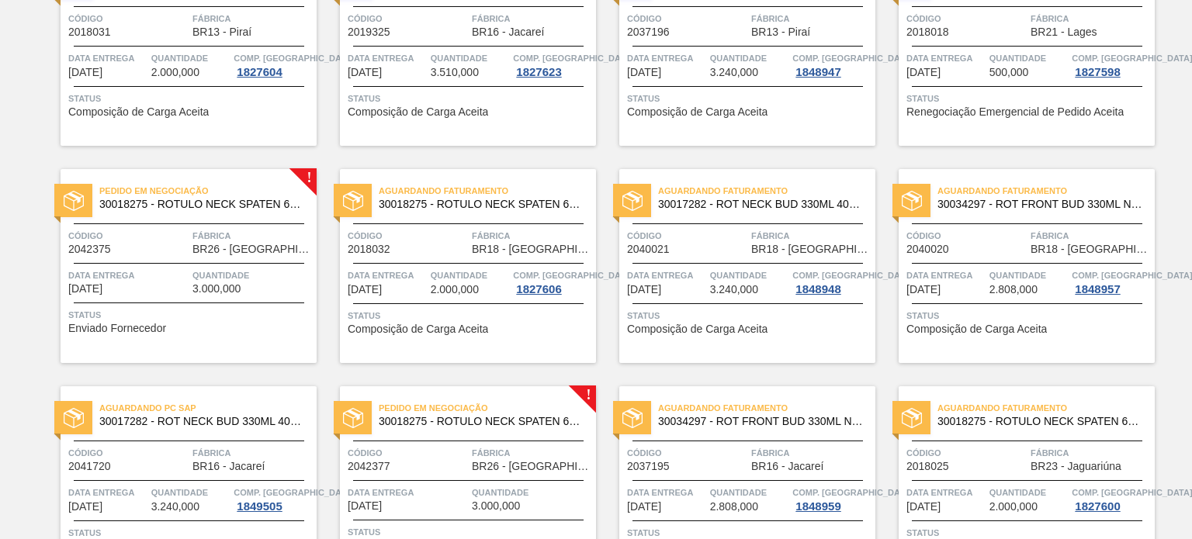
click at [164, 260] on div "Pedido em Negociação 30018275 - ROTULO NECK SPATEN 600 RGB 36MIC REDONDO Código…" at bounding box center [189, 266] width 256 height 194
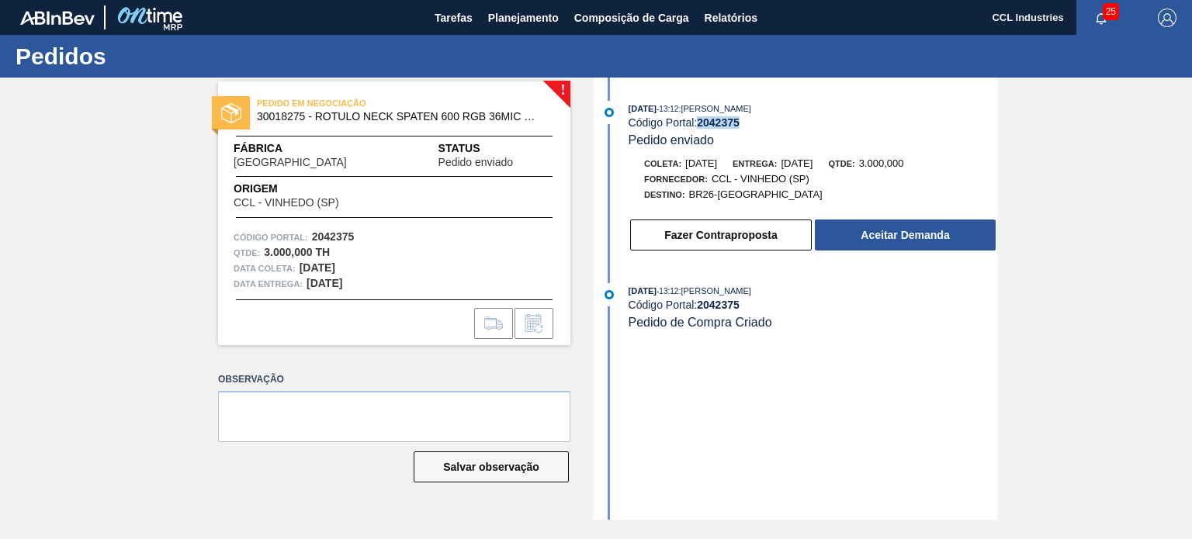
drag, startPoint x: 740, startPoint y: 126, endPoint x: 701, endPoint y: 126, distance: 39.6
click at [701, 126] on strong "2042375" at bounding box center [718, 122] width 43 height 12
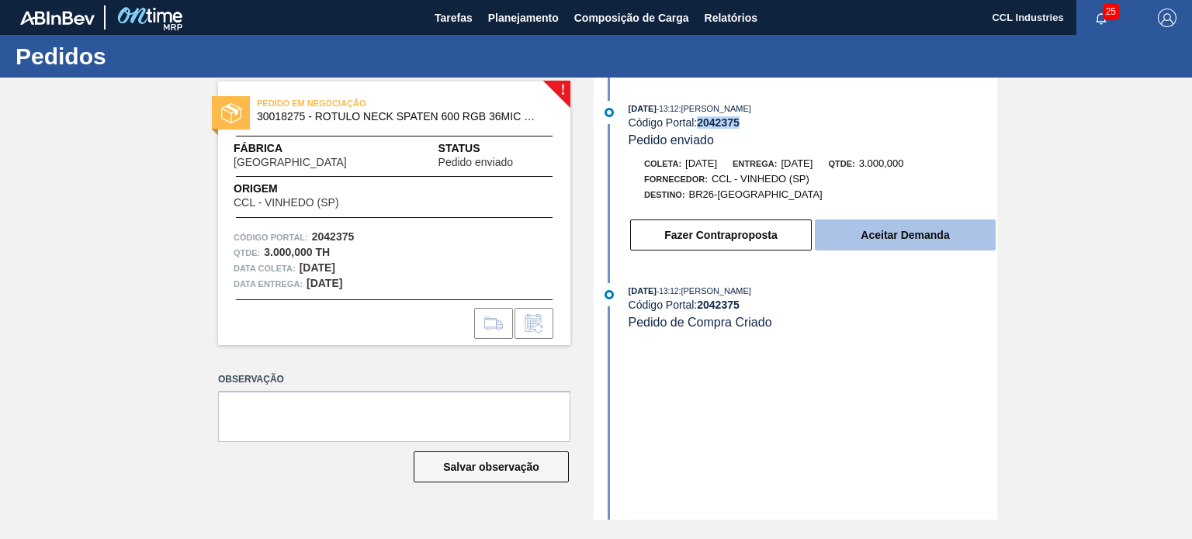
click at [917, 237] on button "Aceitar Demanda" at bounding box center [905, 235] width 181 height 31
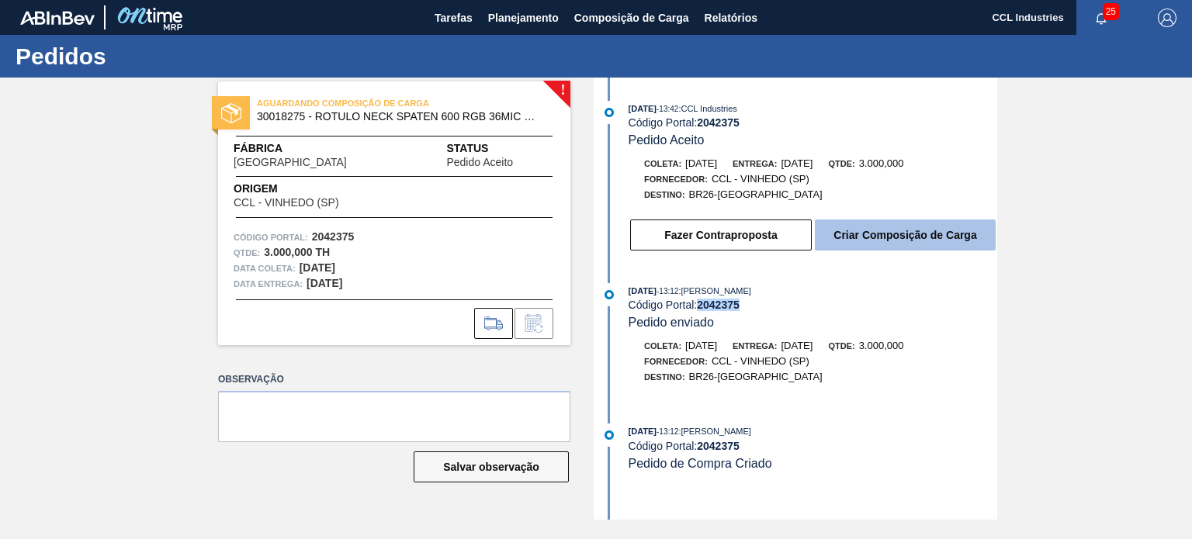
click at [882, 232] on button "Criar Composição de Carga" at bounding box center [905, 235] width 181 height 31
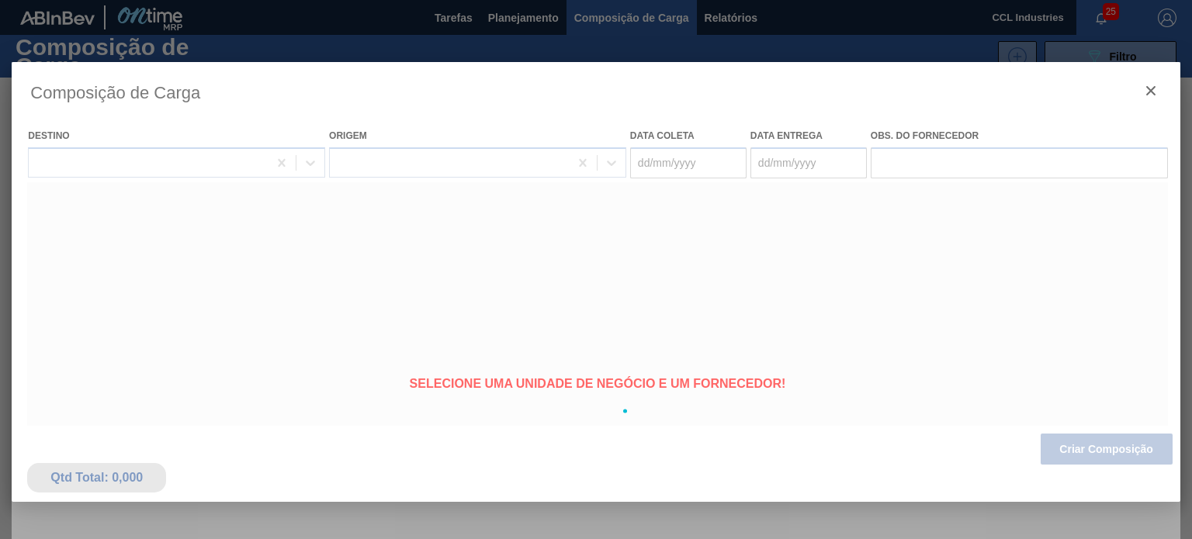
type coleta "[DATE]"
type entrega "[DATE]"
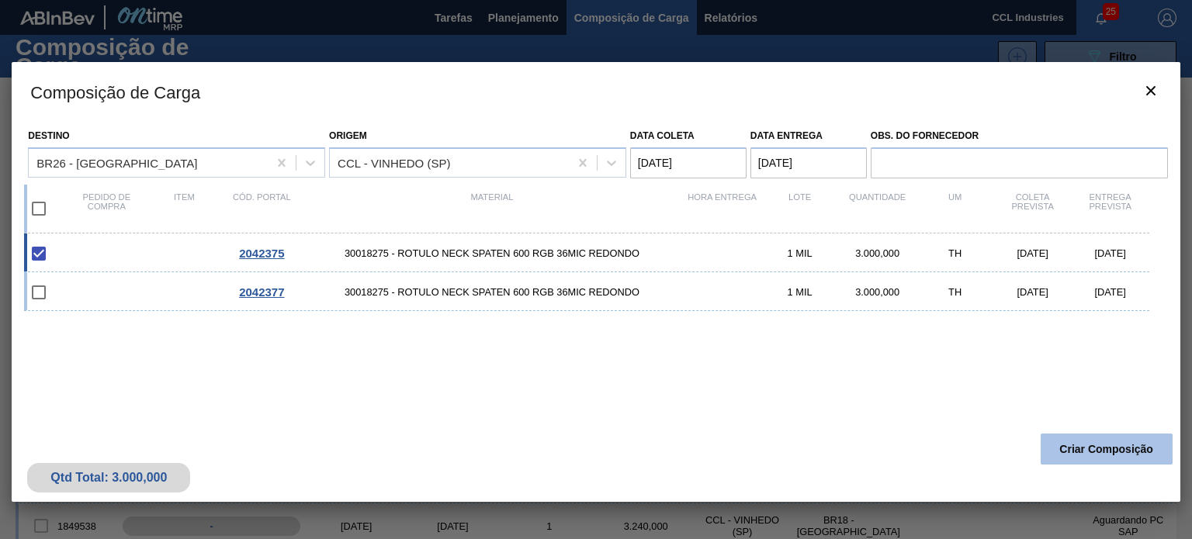
click at [1109, 447] on button "Criar Composição" at bounding box center [1107, 449] width 132 height 31
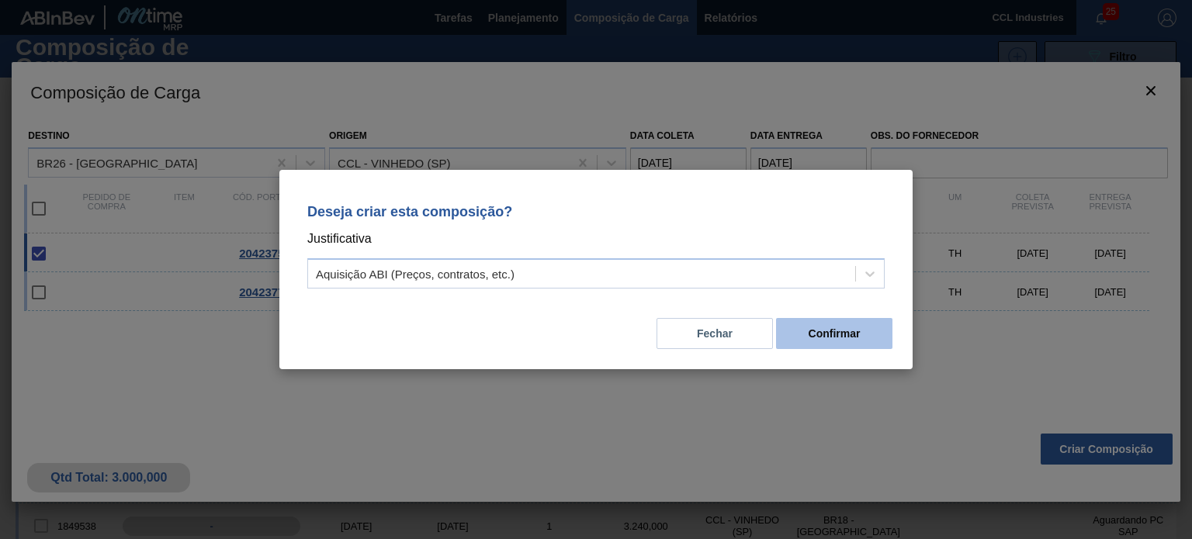
click at [850, 331] on button "Confirmar" at bounding box center [834, 333] width 116 height 31
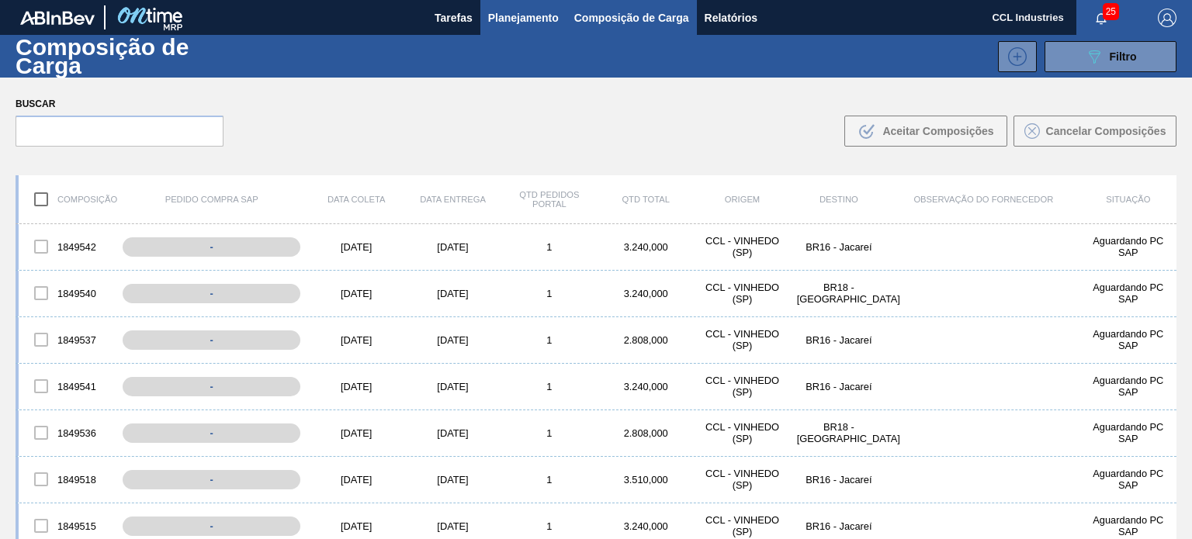
click at [555, 19] on span "Planejamento" at bounding box center [523, 18] width 71 height 19
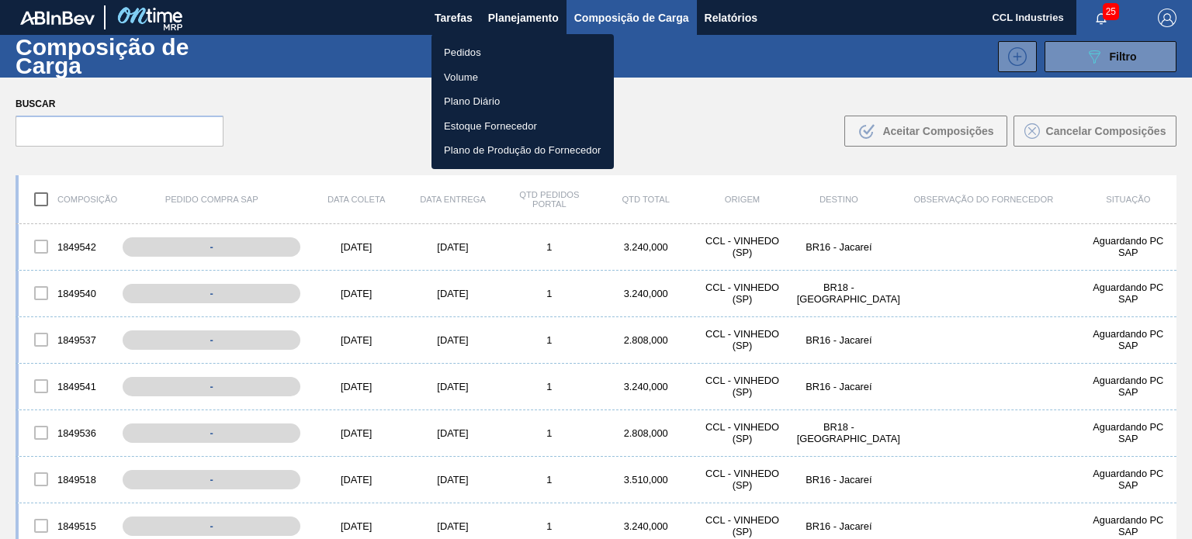
click at [472, 42] on li "Pedidos" at bounding box center [522, 52] width 182 height 25
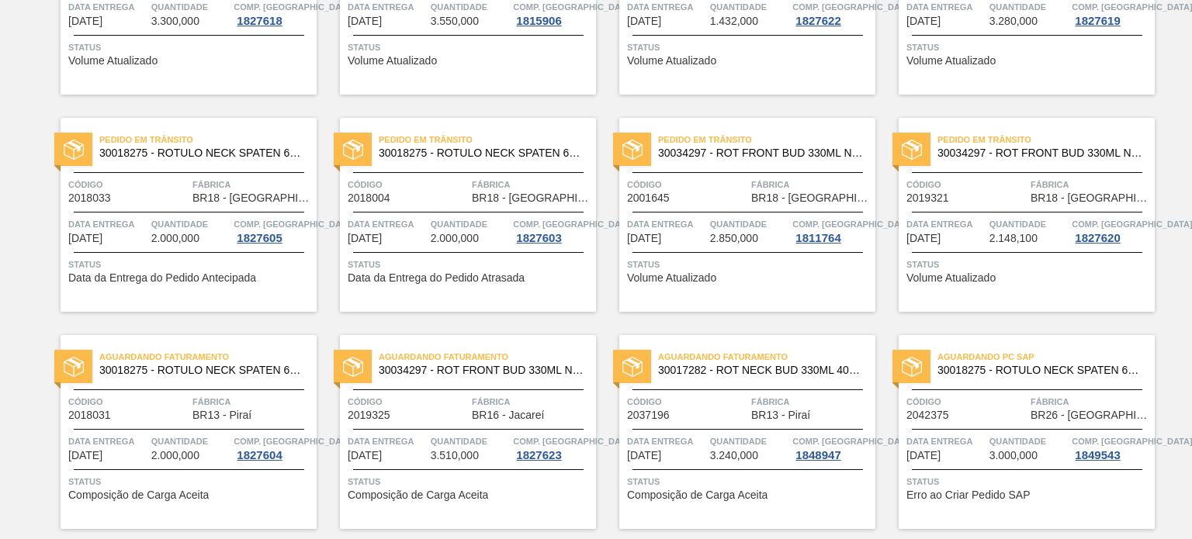
scroll to position [227, 0]
